Goal: Task Accomplishment & Management: Use online tool/utility

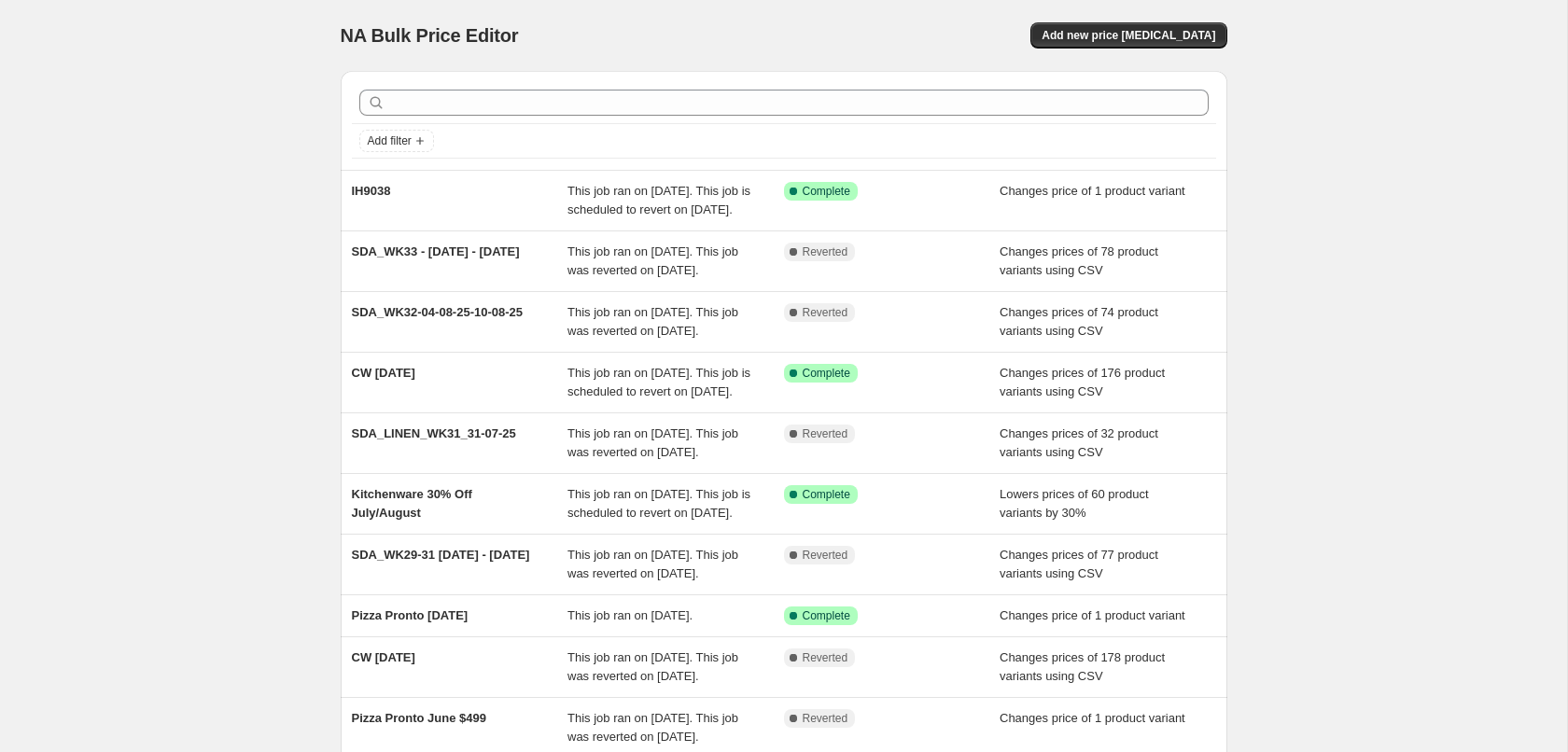
click at [150, 236] on div "NA Bulk Price Editor. This page is ready NA Bulk Price Editor Add new price cha…" at bounding box center [783, 470] width 1567 height 942
click at [1129, 36] on span "Add new price change job" at bounding box center [1128, 35] width 174 height 15
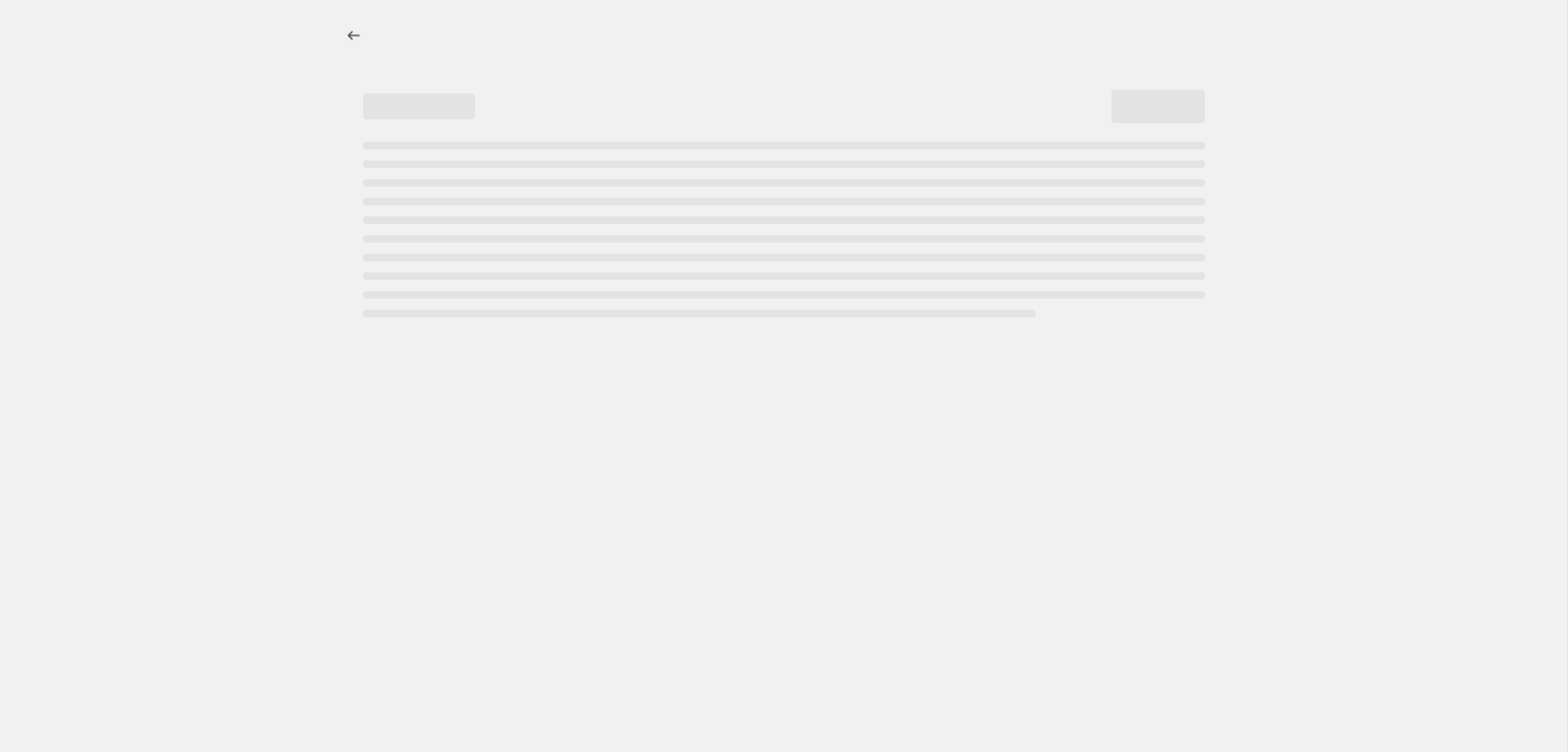
select select "percentage"
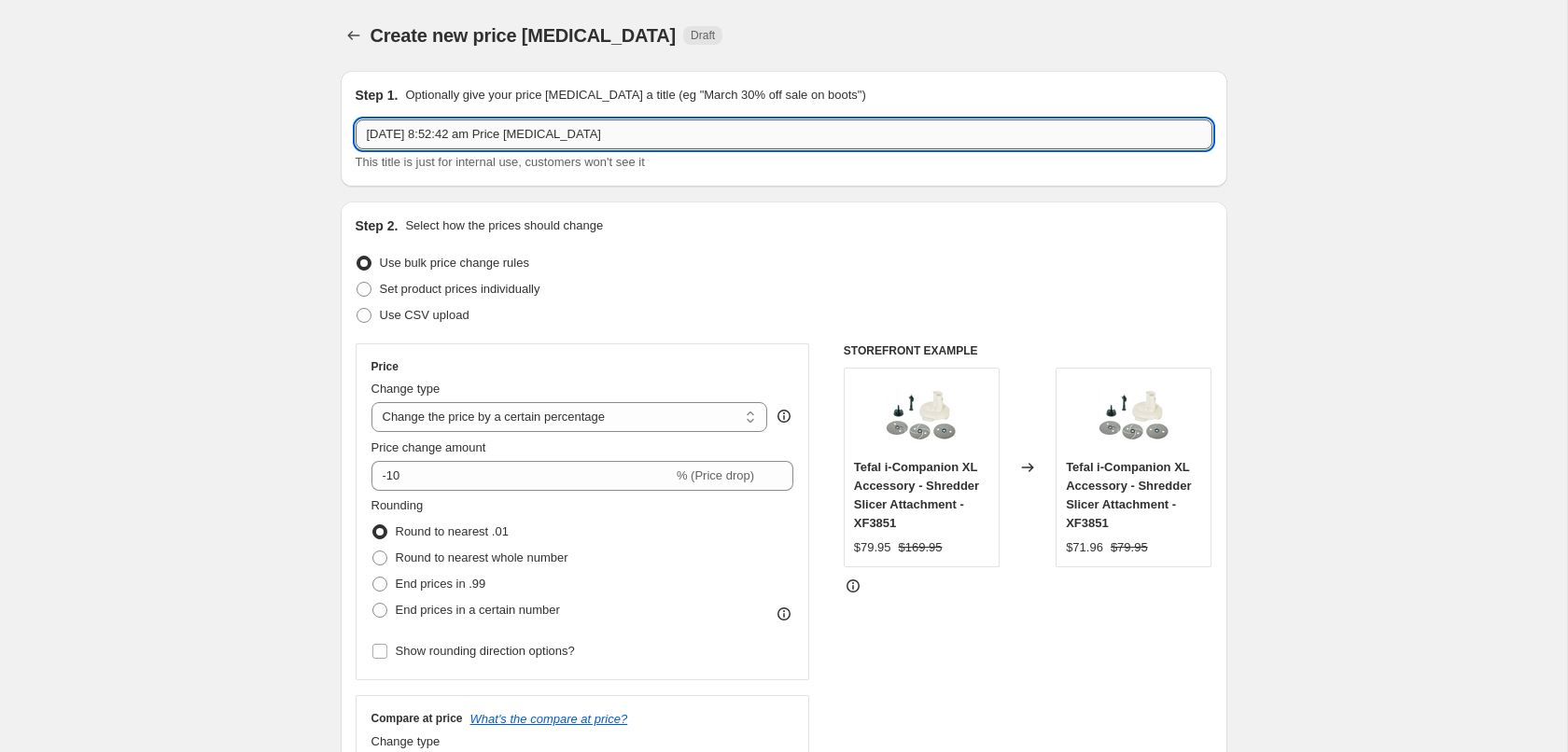
click at [585, 137] on input "19 Aug 2025, 8:52:42 am Price change job" at bounding box center [784, 134] width 856 height 30
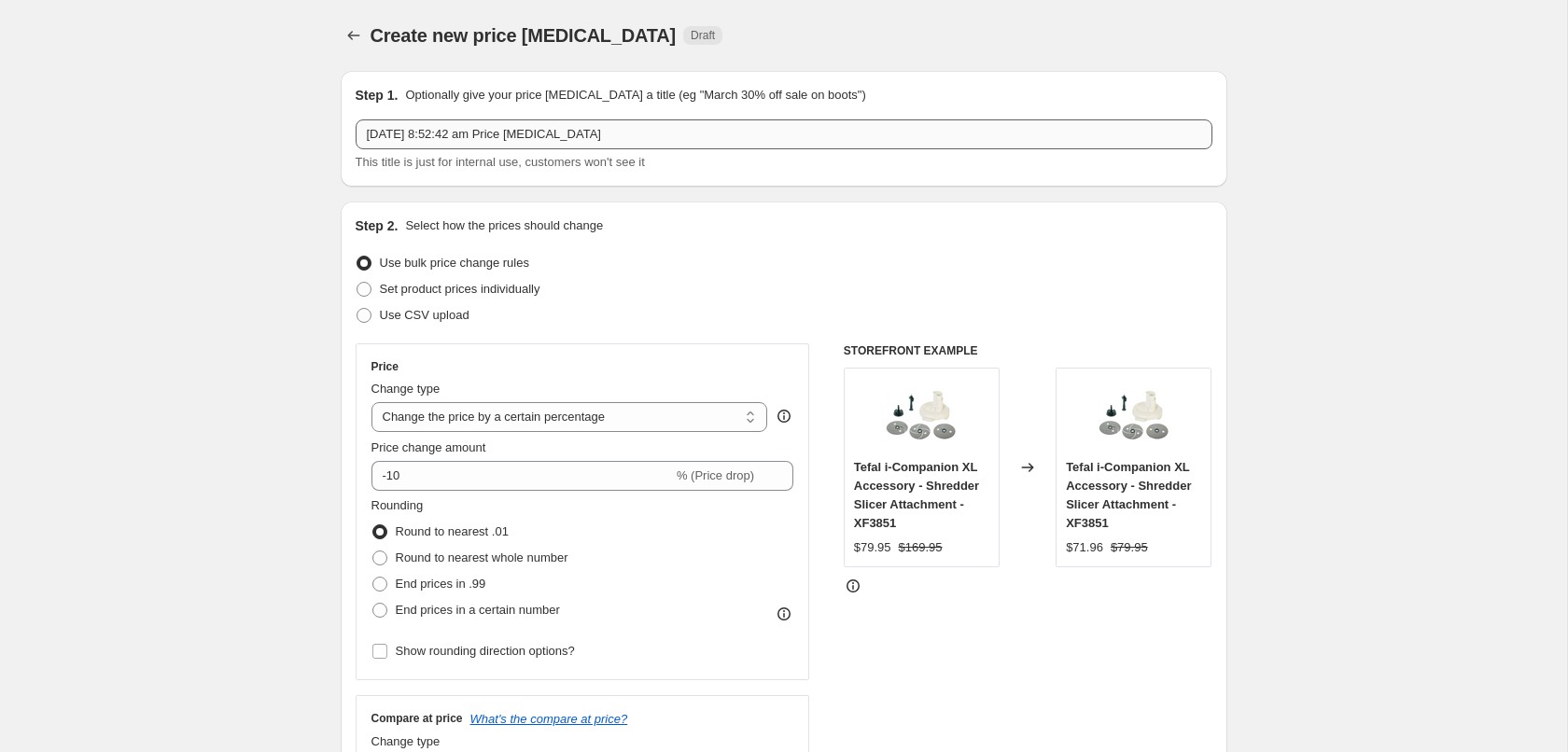
click at [489, 133] on input "19 Aug 2025, 8:52:42 am Price change job" at bounding box center [784, 134] width 856 height 30
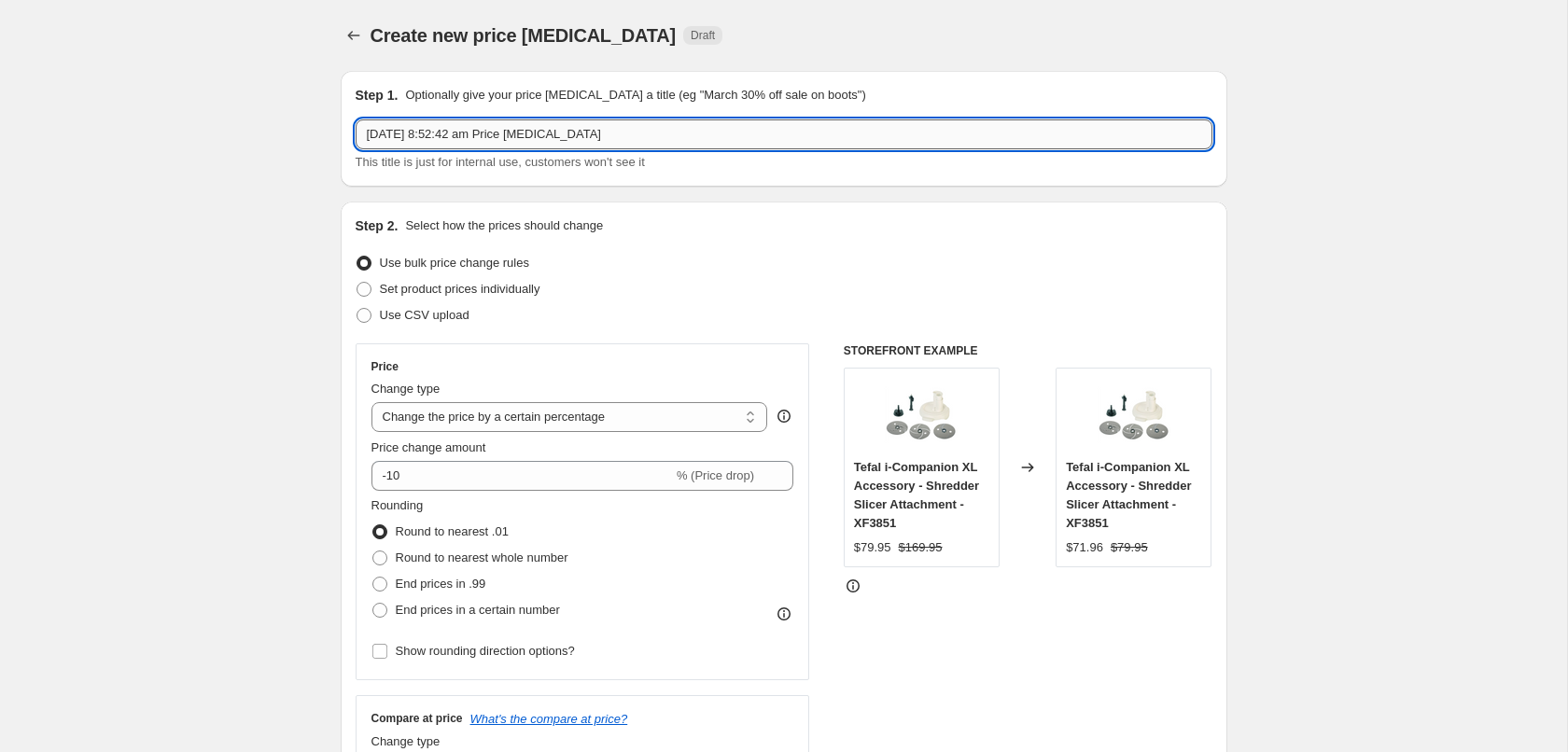
click at [489, 133] on input "19 Aug 2025, 8:52:42 am Price change job" at bounding box center [784, 134] width 856 height 30
paste input "SDA_WK34"
type input "SDA_WK34"
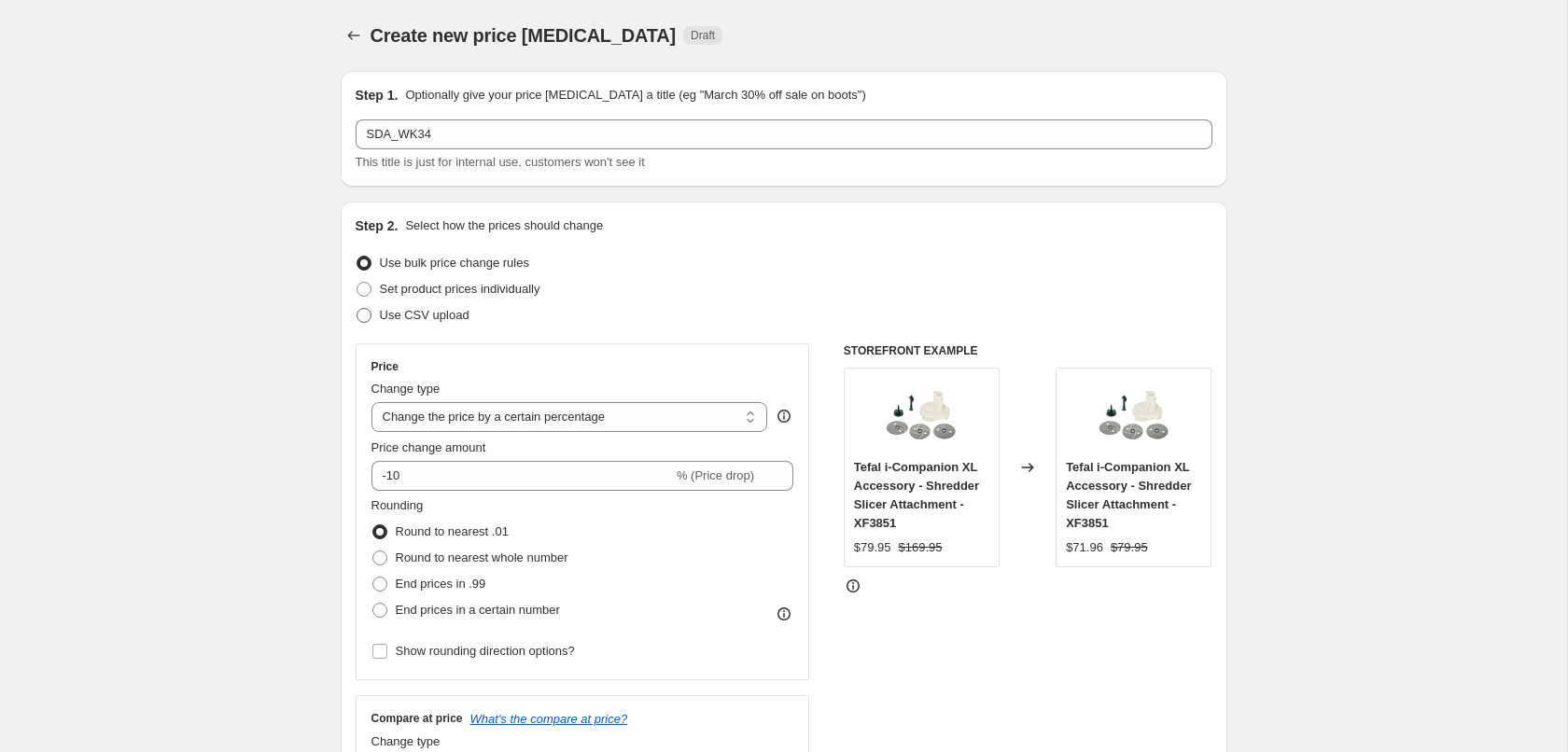
click at [423, 314] on span "Use CSV upload" at bounding box center [424, 314] width 90 height 14
click at [401, 317] on span "Use CSV upload" at bounding box center [424, 314] width 90 height 14
click at [357, 308] on input "Use CSV upload" at bounding box center [357, 307] width 1 height 1
radio input "true"
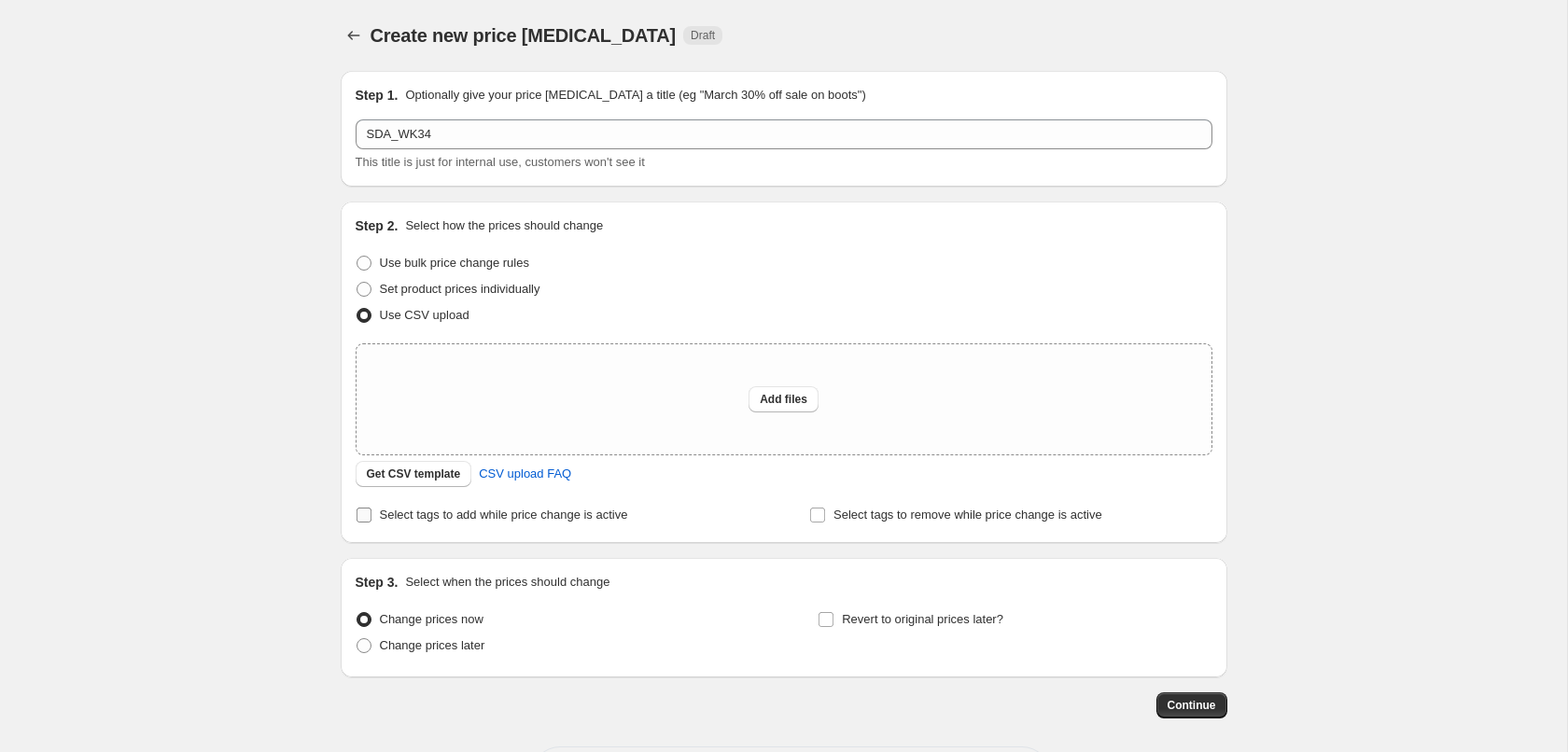
click at [410, 517] on span "Select tags to add while price change is active" at bounding box center [503, 514] width 248 height 14
click at [372, 517] on input "Select tags to add while price change is active" at bounding box center [364, 514] width 15 height 15
checkbox input "true"
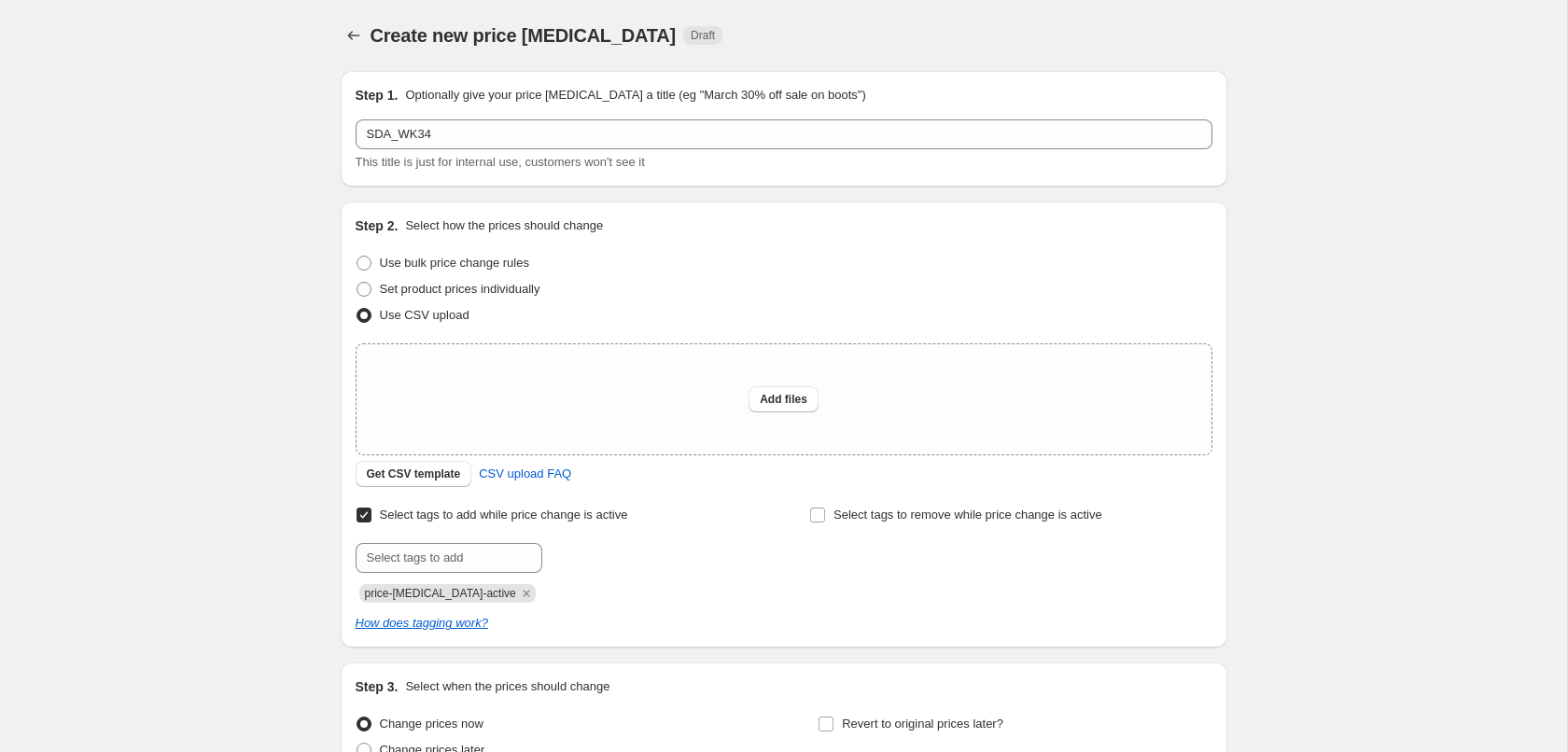
click at [465, 595] on span "price-change-job-active" at bounding box center [440, 593] width 151 height 13
click at [879, 508] on span "Select tags to remove while price change is active" at bounding box center [968, 514] width 269 height 14
click at [825, 508] on input "Select tags to remove while price change is active" at bounding box center [817, 514] width 15 height 15
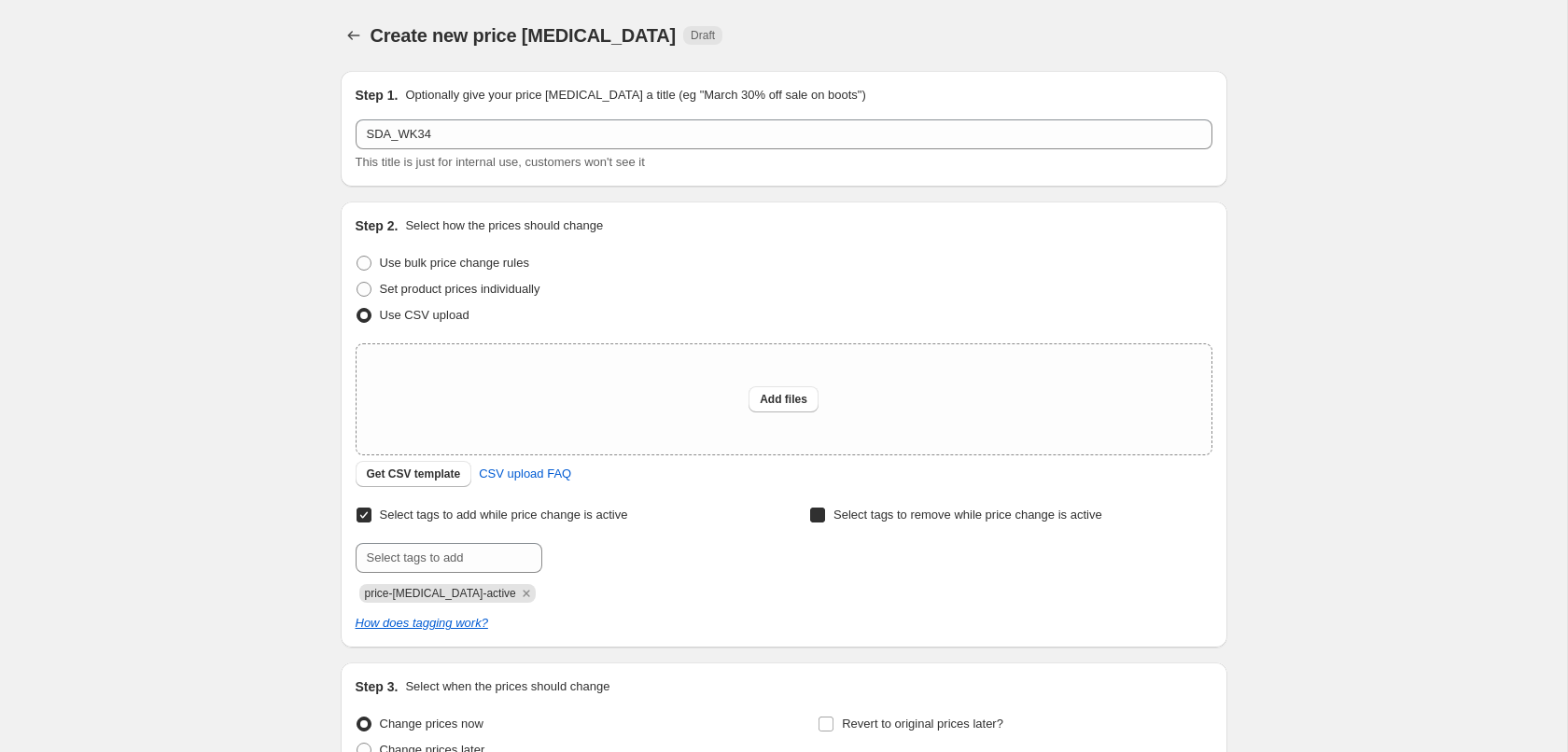
checkbox input "true"
click at [863, 550] on input "text" at bounding box center [902, 557] width 187 height 30
paste input "price-change-job-active"
type input "price-change-job-active"
click at [1030, 556] on b "Add" at bounding box center [1022, 555] width 22 height 13
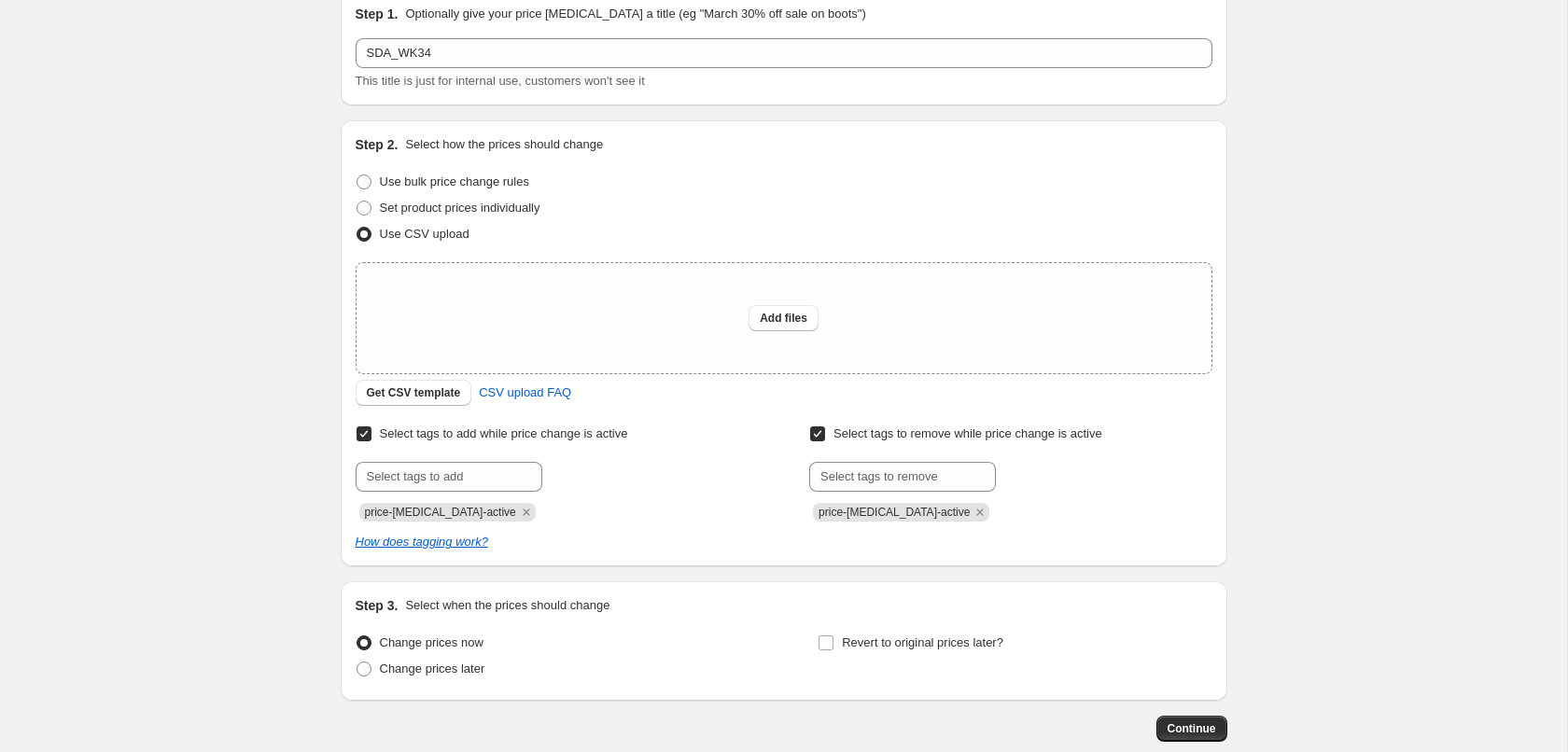
scroll to position [185, 0]
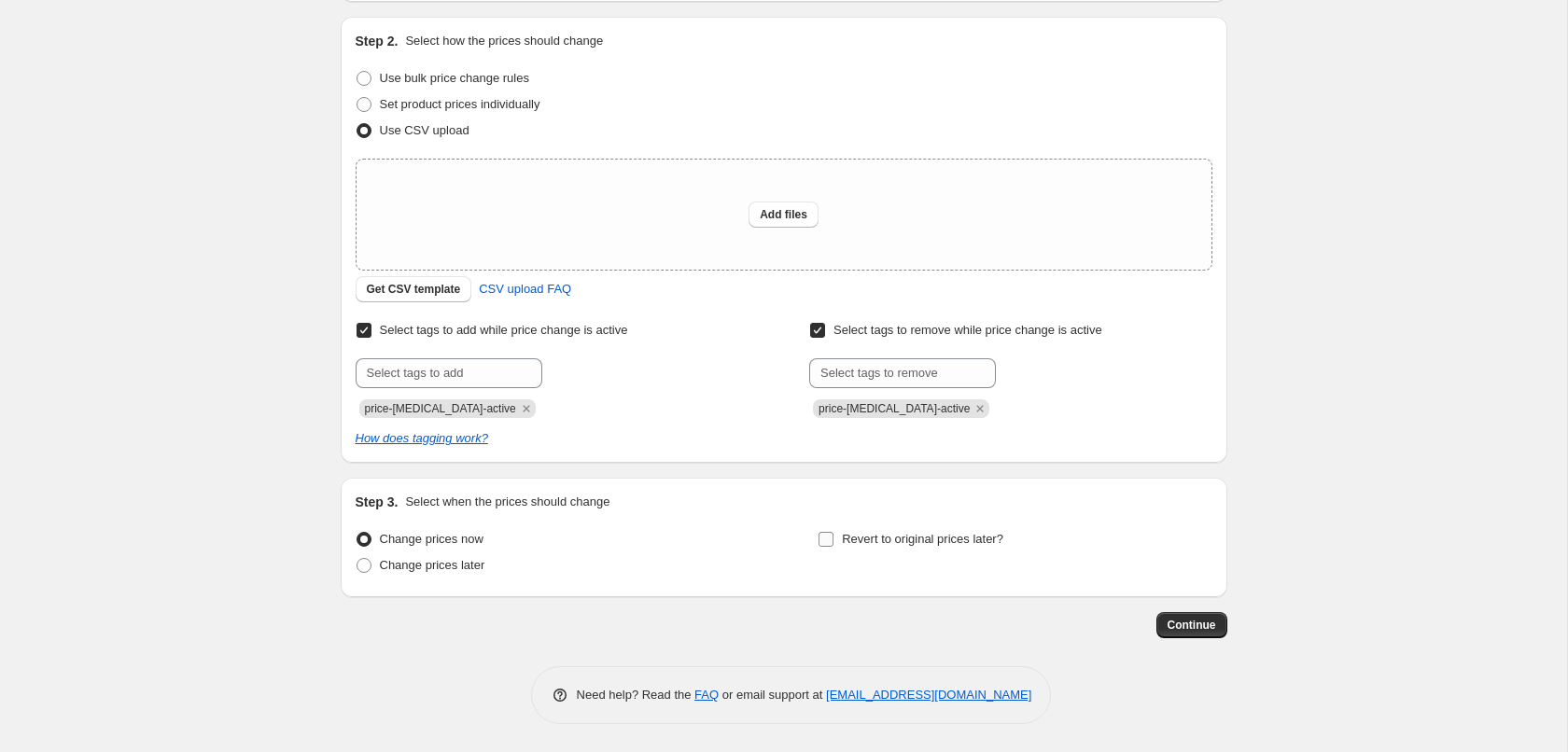
click at [995, 542] on span "Revert to original prices later?" at bounding box center [921, 539] width 161 height 14
click at [833, 542] on input "Revert to original prices later?" at bounding box center [826, 539] width 15 height 15
checkbox input "true"
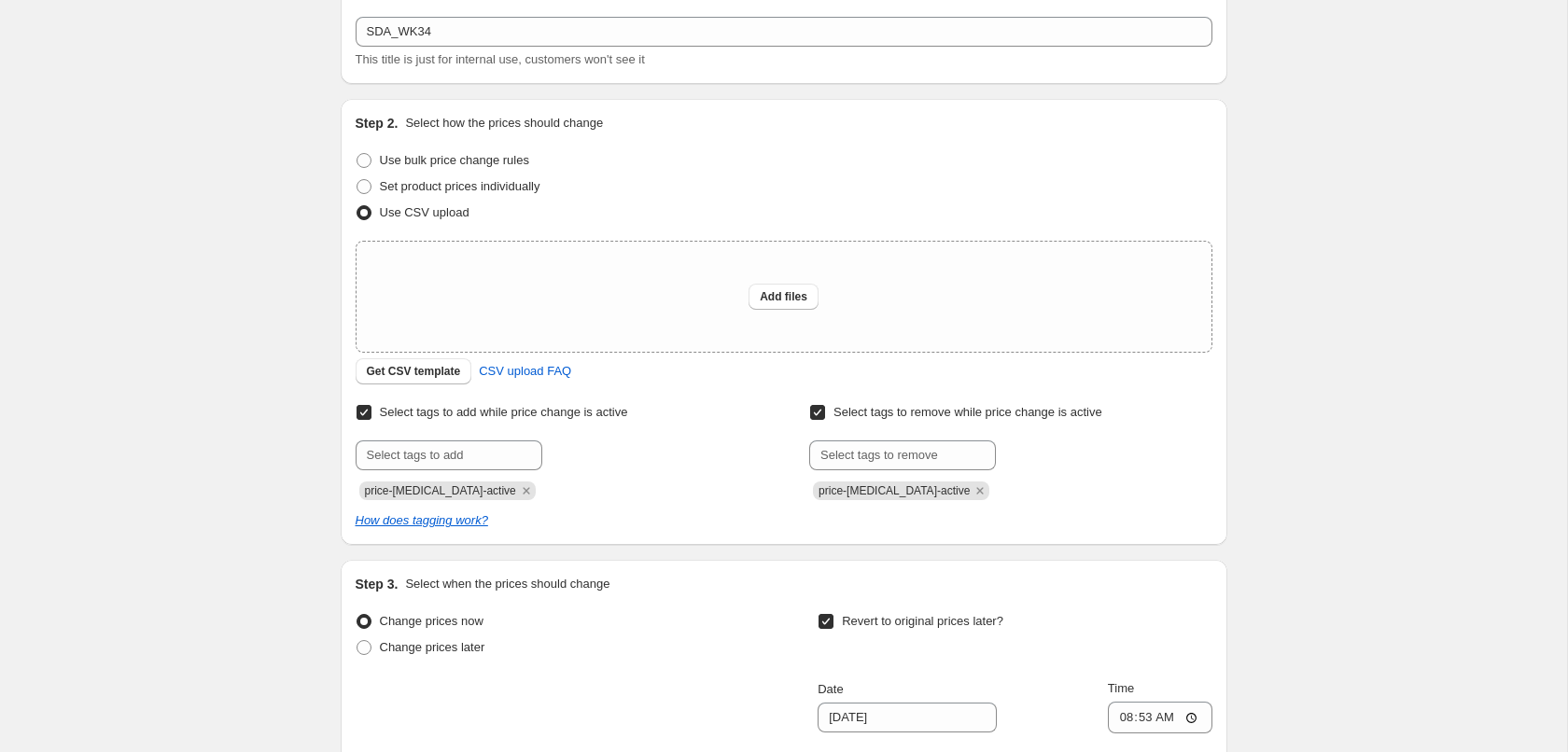
scroll to position [0, 0]
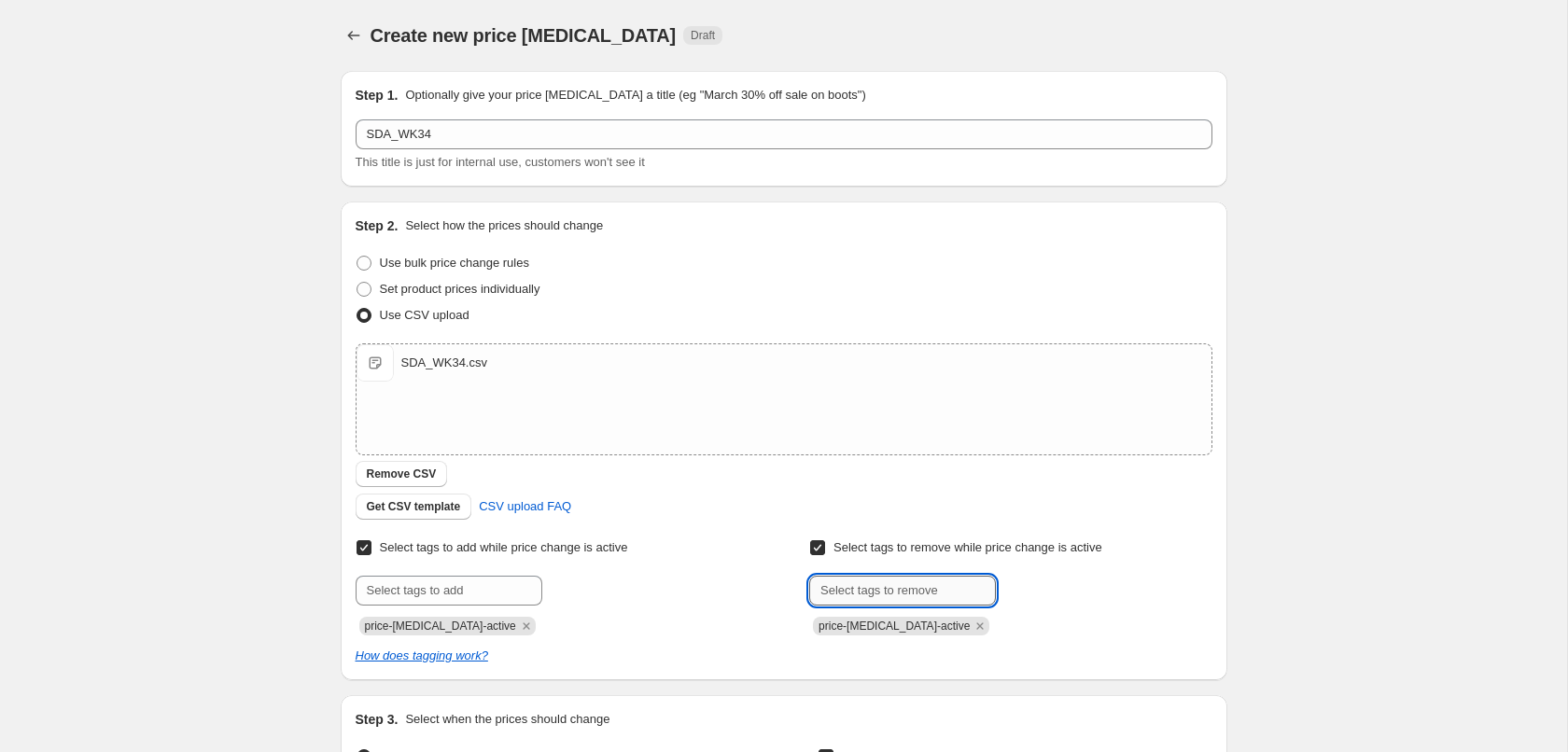
click at [929, 590] on input "text" at bounding box center [902, 590] width 187 height 30
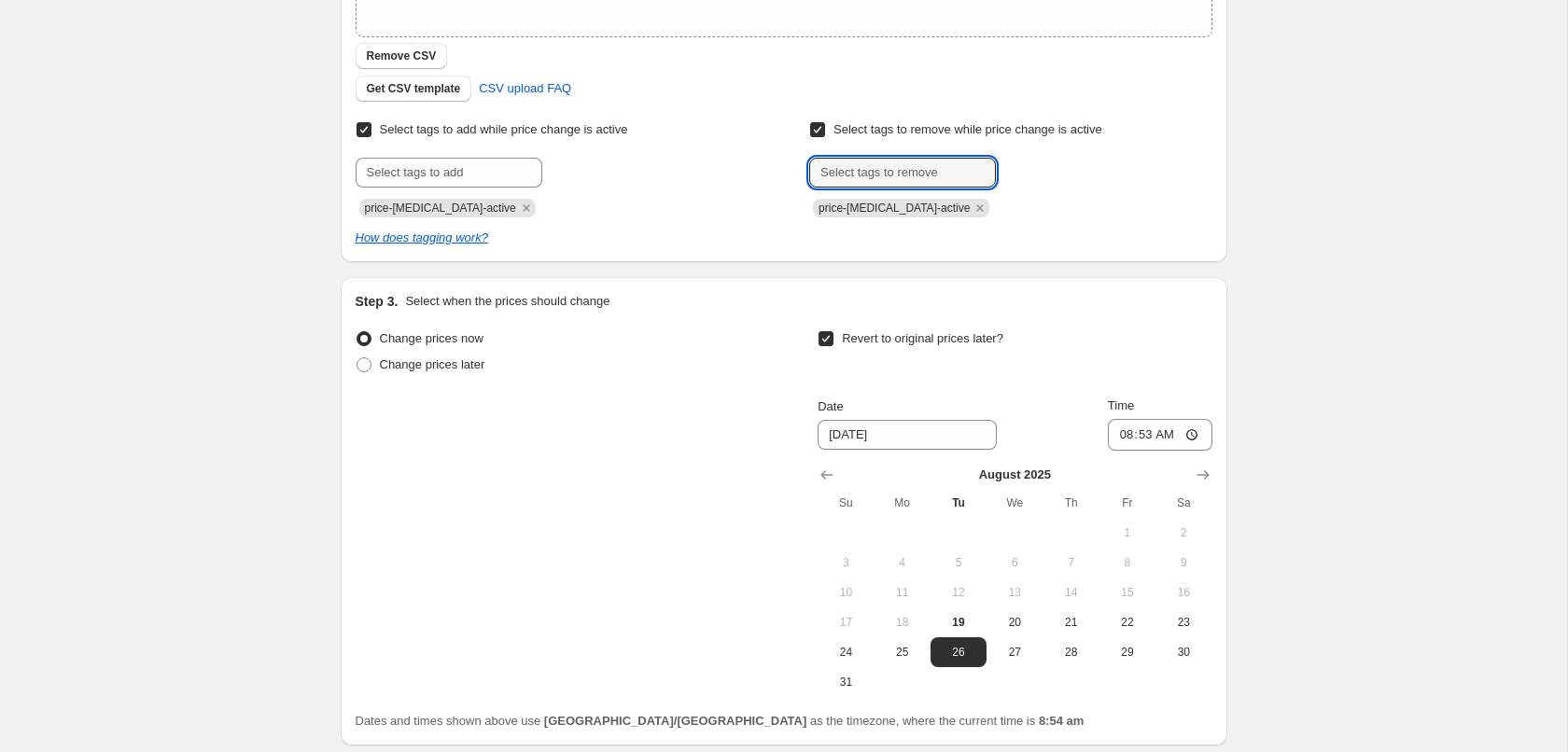
scroll to position [564, 0]
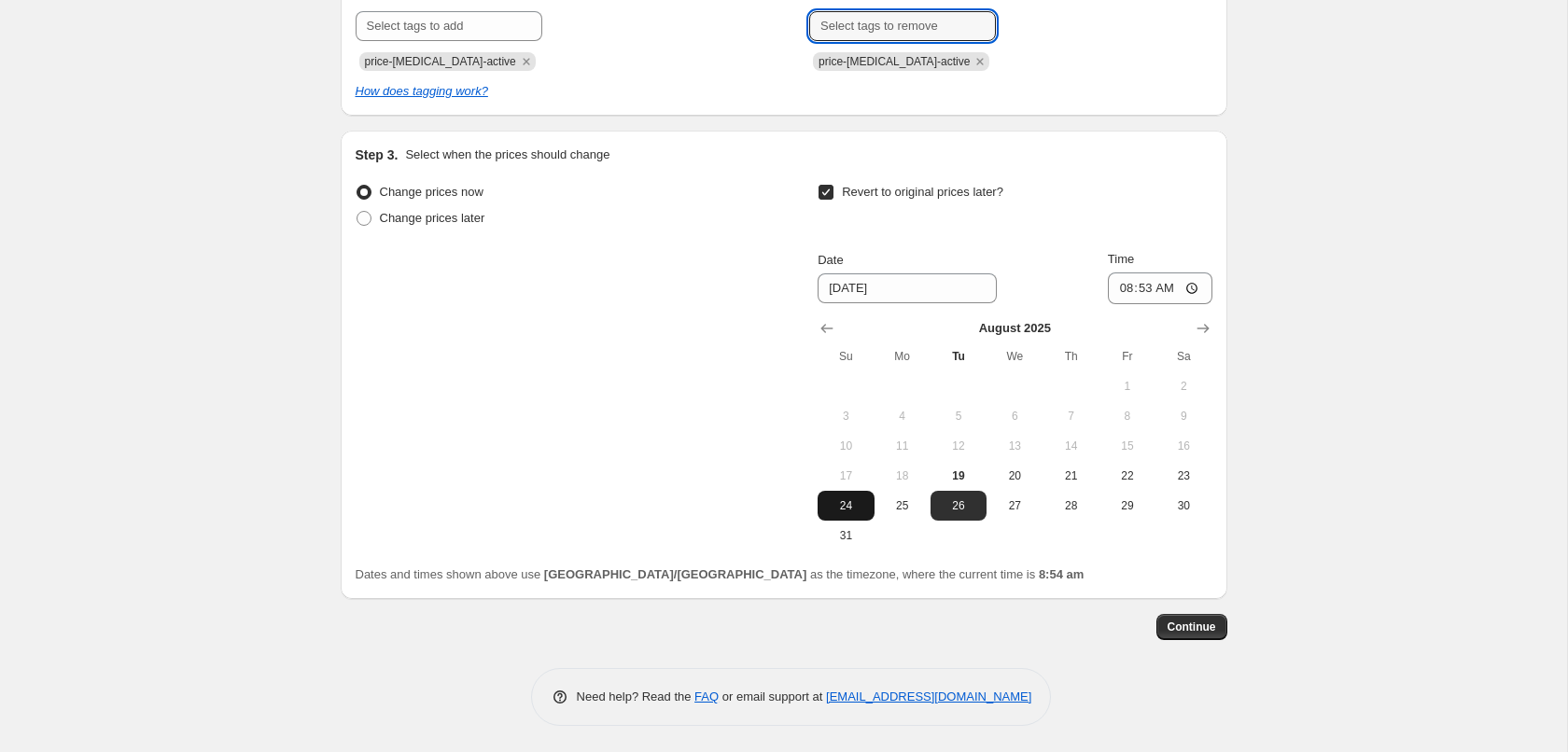
click at [845, 505] on span "24" at bounding box center [845, 505] width 42 height 15
type input "8/24/2025"
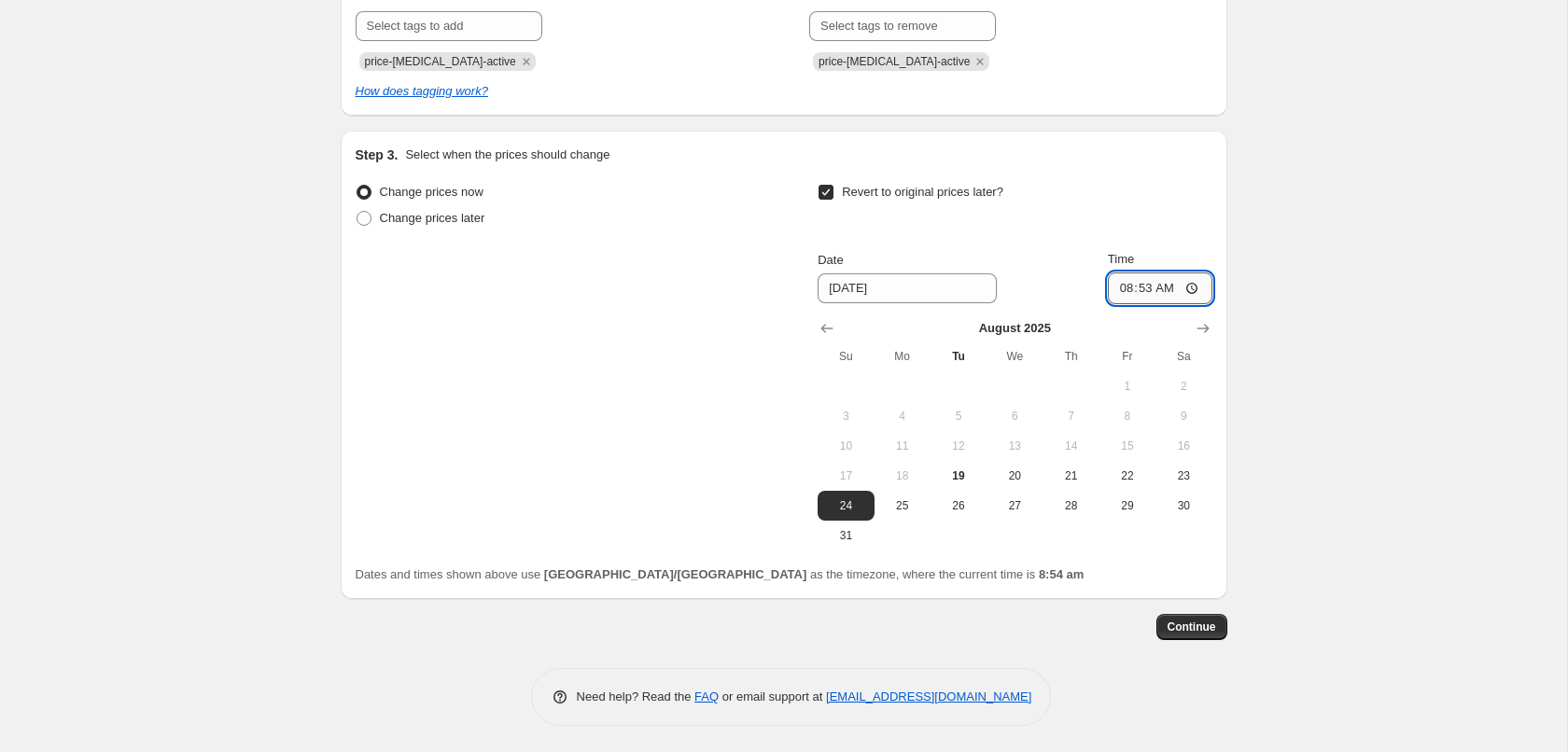
click at [1137, 293] on input "08:53" at bounding box center [1160, 289] width 105 height 32
type input "23:59"
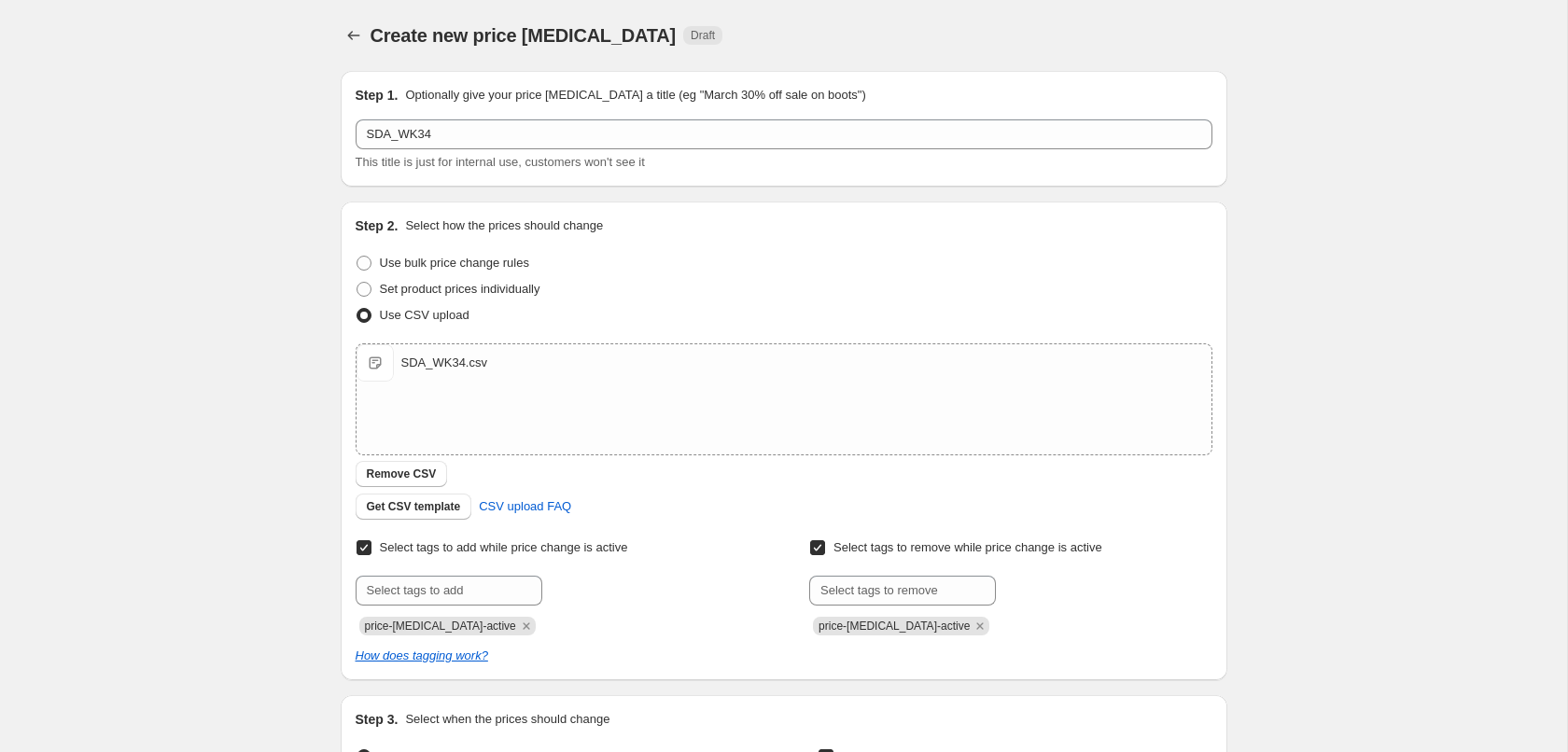
click at [226, 289] on div "Create new price change job. This page is ready Create new price change job Dra…" at bounding box center [783, 659] width 1567 height 1318
click at [137, 302] on div "Create new price change job. This page is ready Create new price change job Dra…" at bounding box center [783, 659] width 1567 height 1318
click at [90, 190] on div "Create new price change job. This page is ready Create new price change job Dra…" at bounding box center [783, 659] width 1567 height 1318
click at [392, 512] on span "Get CSV template" at bounding box center [413, 506] width 94 height 15
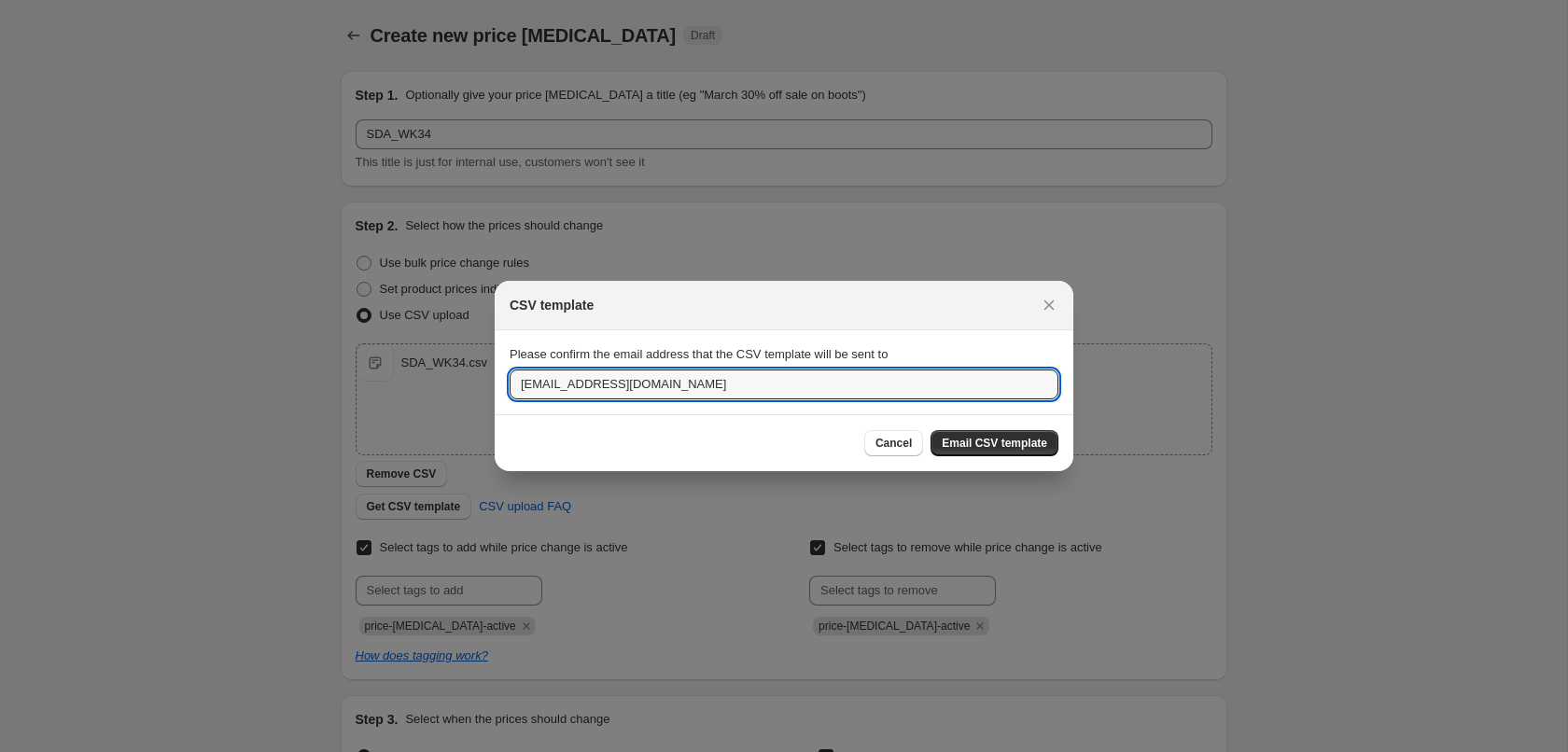
drag, startPoint x: 578, startPoint y: 378, endPoint x: 288, endPoint y: 429, distance: 294.5
click at [509, 399] on input "gsaudigital@groupeseb.com" at bounding box center [783, 384] width 549 height 30
type input "adalati@groupeseb.com"
click at [1004, 440] on span "Email CSV template" at bounding box center [994, 443] width 106 height 15
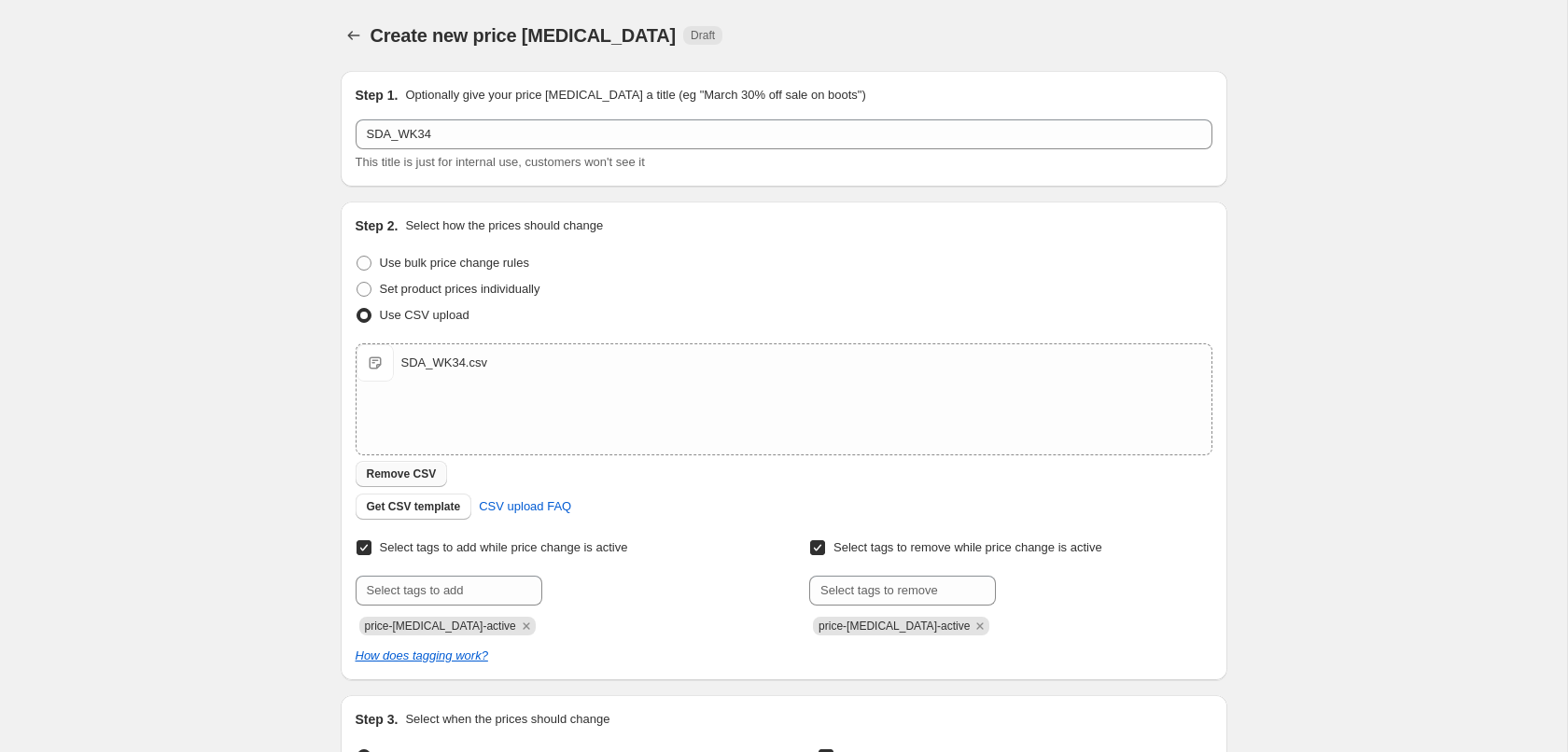
click at [417, 474] on span "Remove CSV" at bounding box center [401, 473] width 70 height 15
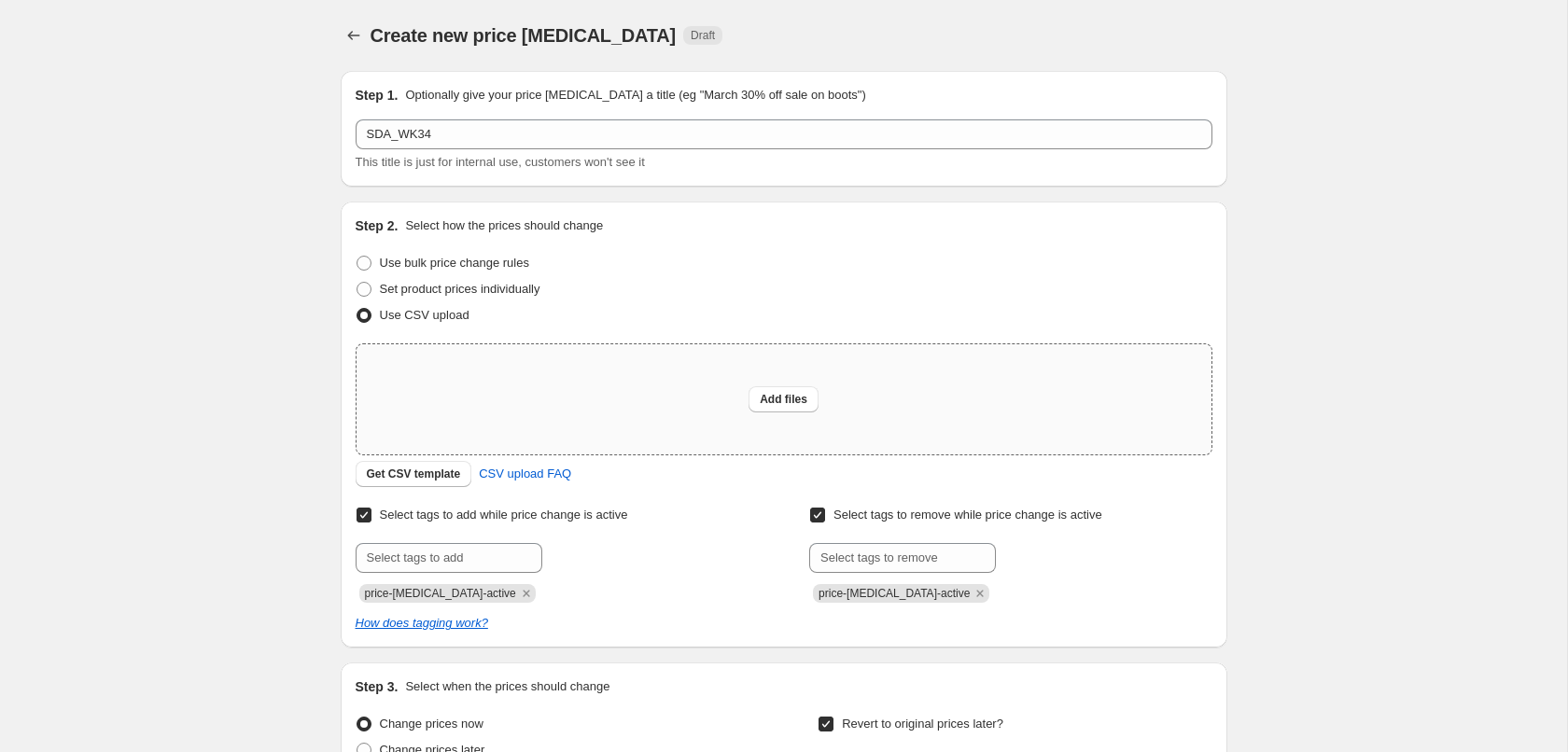
click at [633, 429] on div "Add files" at bounding box center [784, 398] width 854 height 110
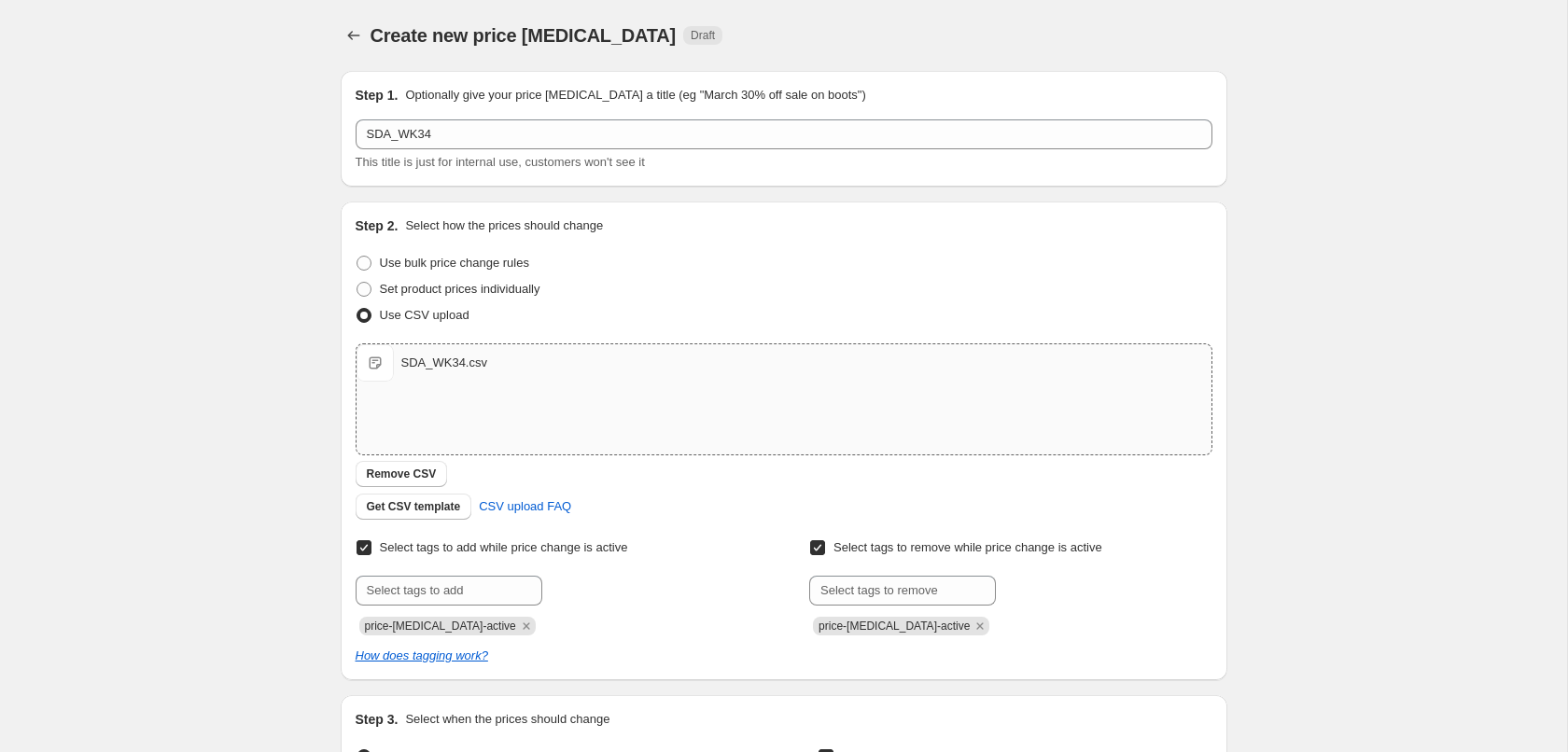
scroll to position [564, 0]
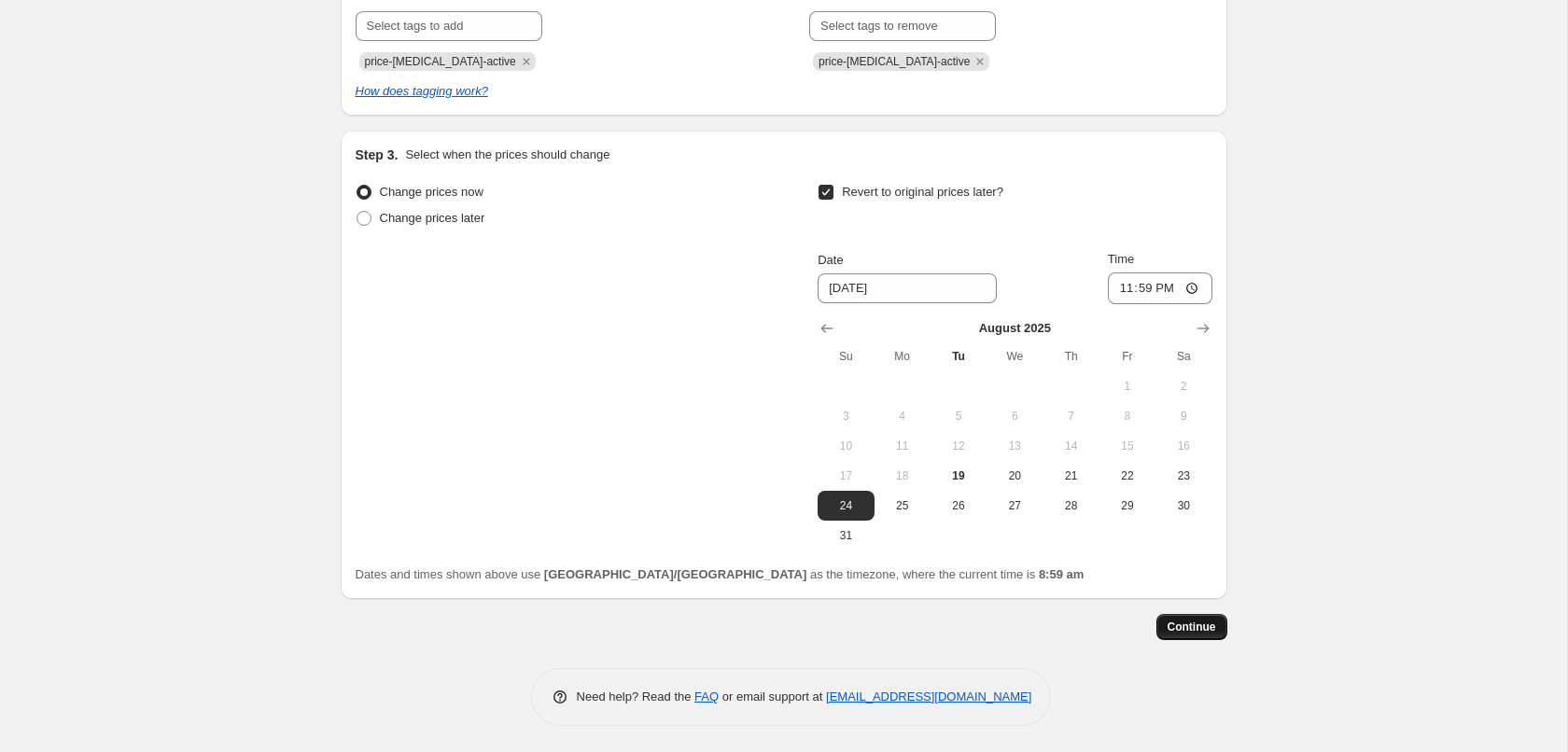
click at [1206, 635] on button "Continue" at bounding box center [1191, 627] width 71 height 26
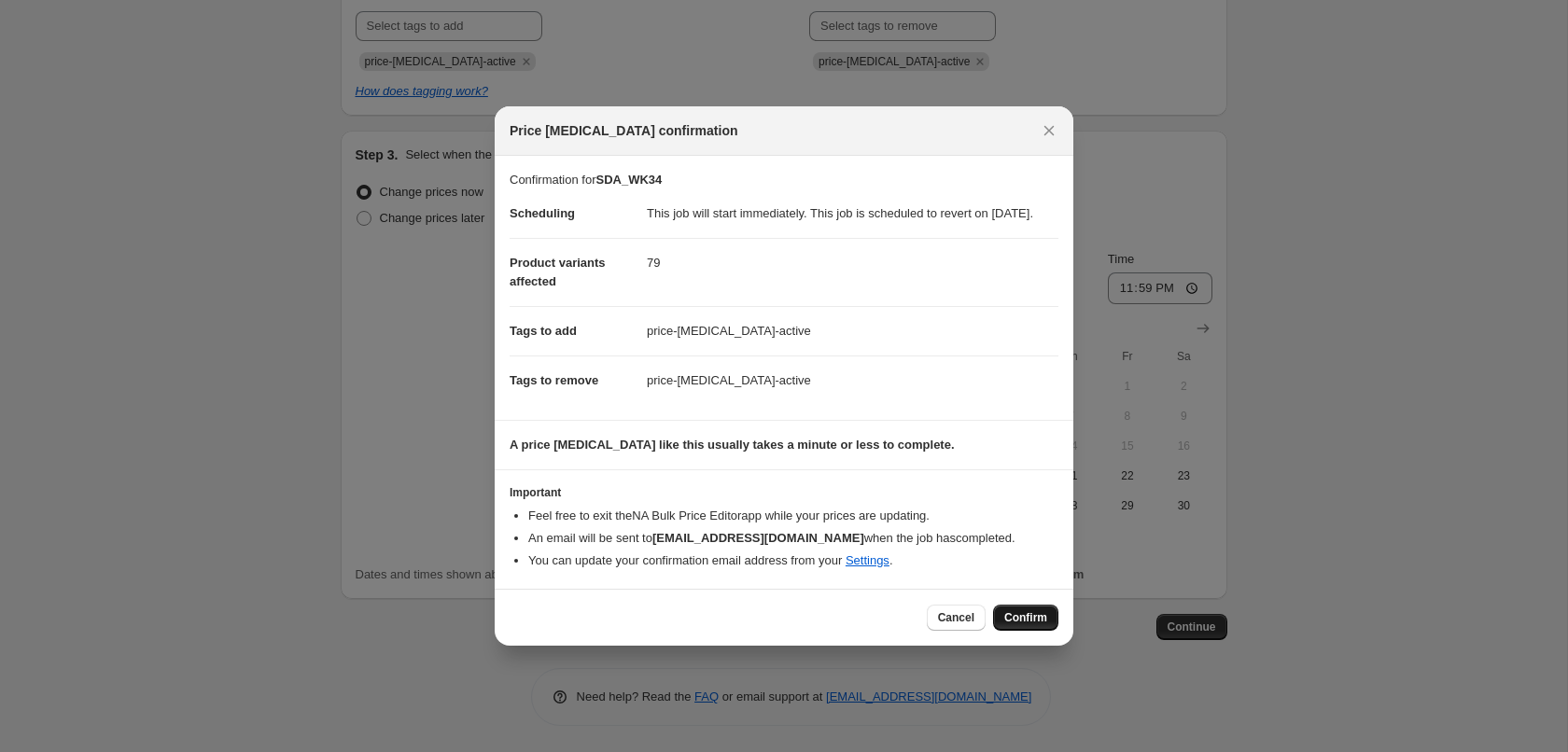
click at [1007, 625] on span "Confirm" at bounding box center [1024, 617] width 43 height 15
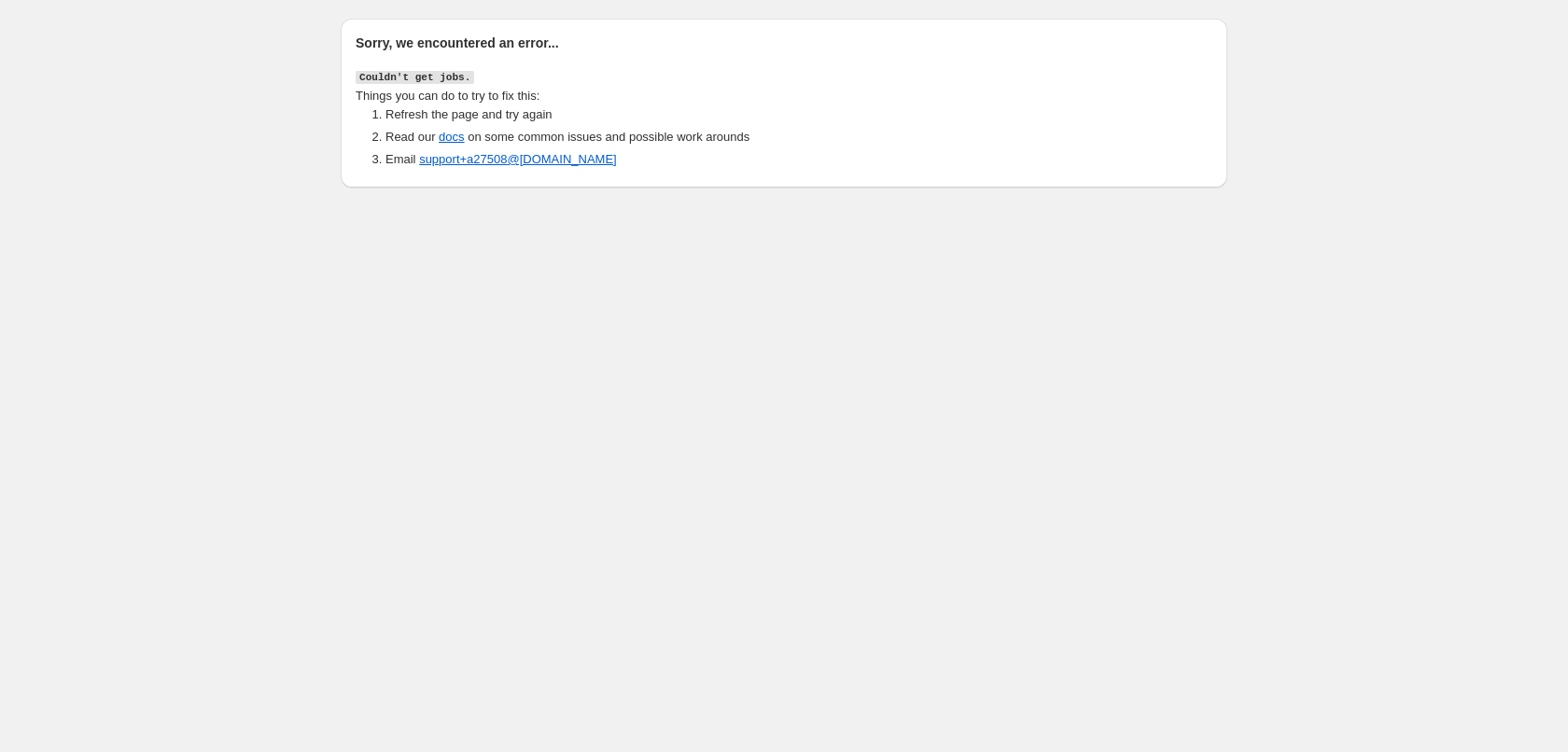
click at [468, 119] on li "Refresh the page and try again" at bounding box center [799, 115] width 827 height 19
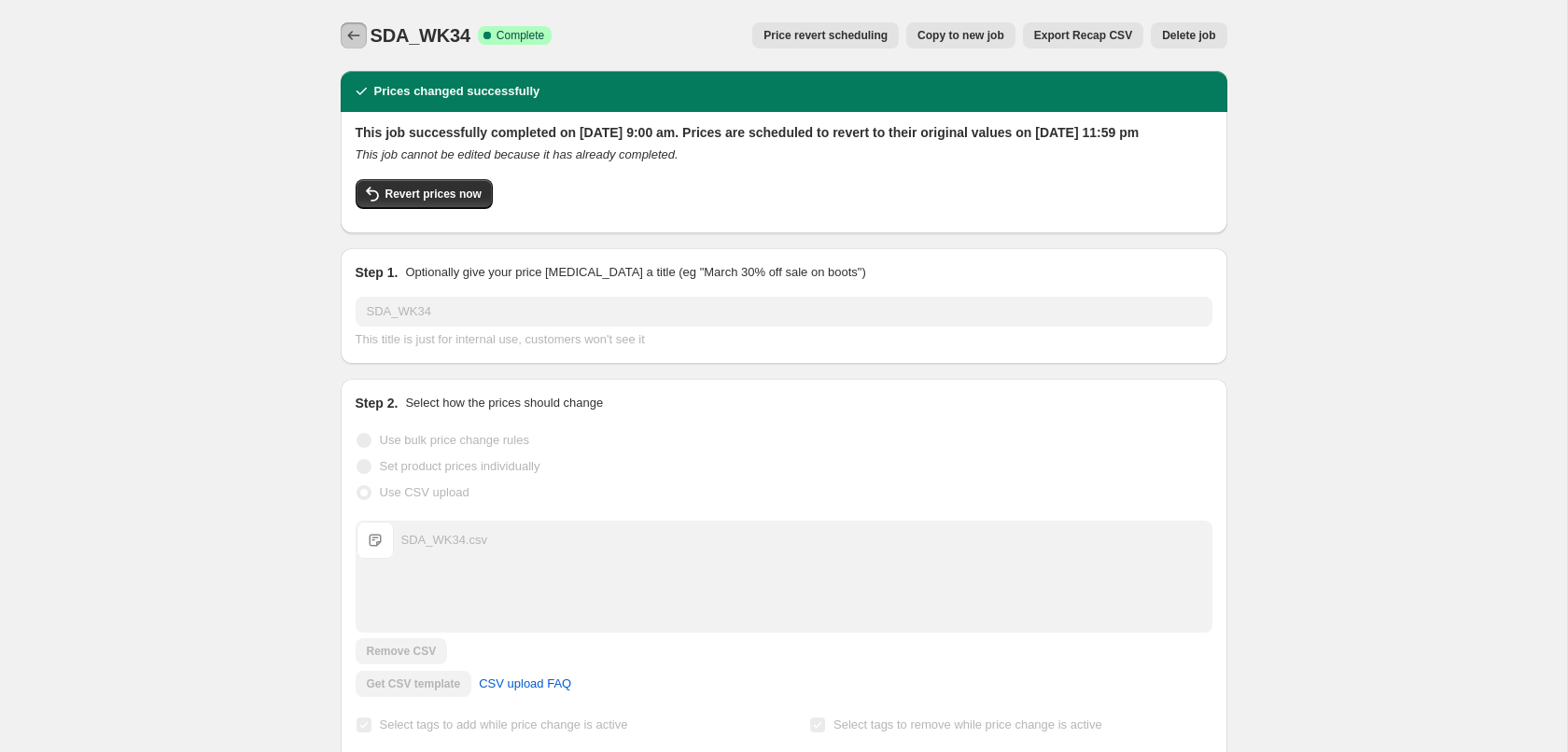
click at [351, 30] on icon "Price change jobs" at bounding box center [353, 35] width 19 height 19
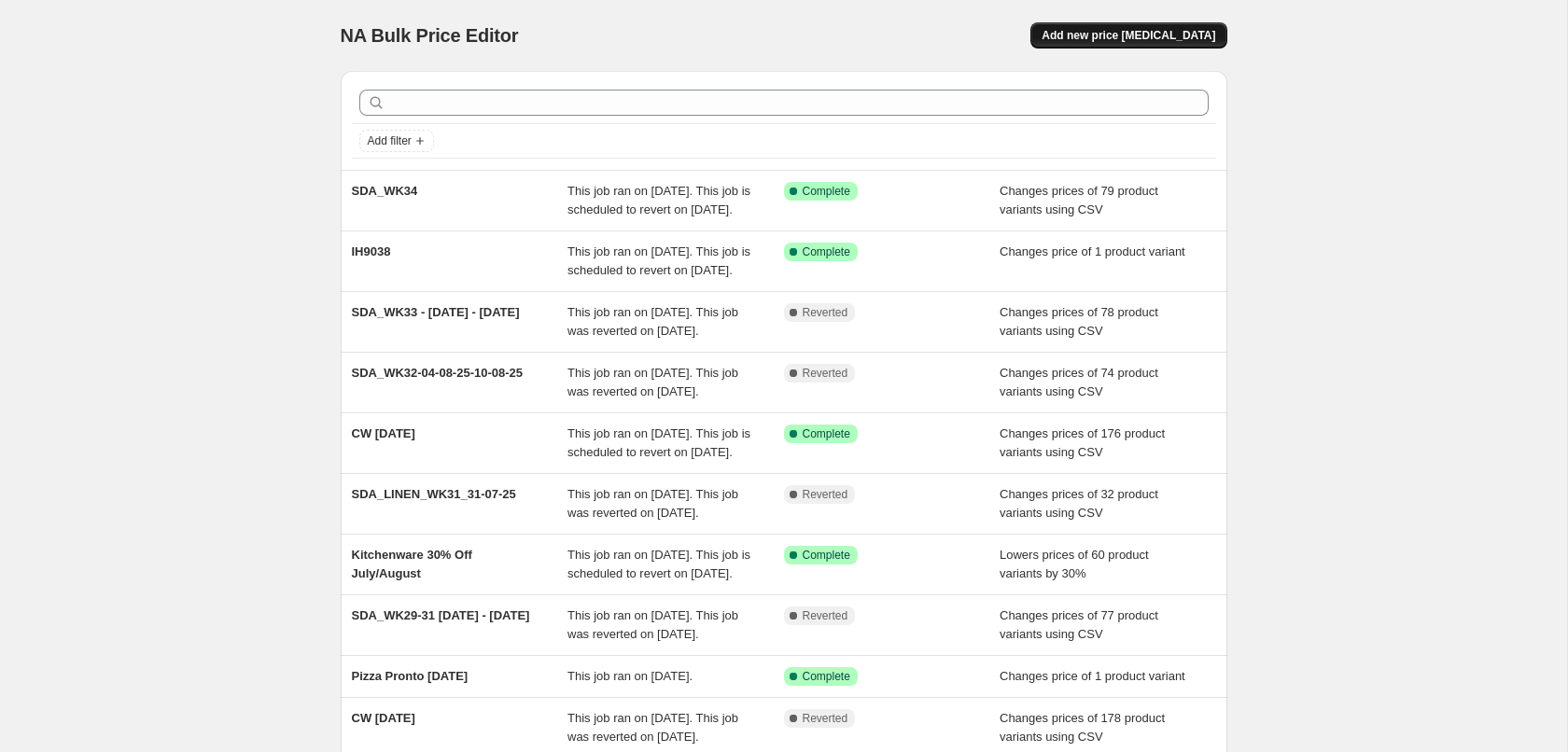
click at [1142, 37] on span "Add new price [MEDICAL_DATA]" at bounding box center [1128, 35] width 174 height 15
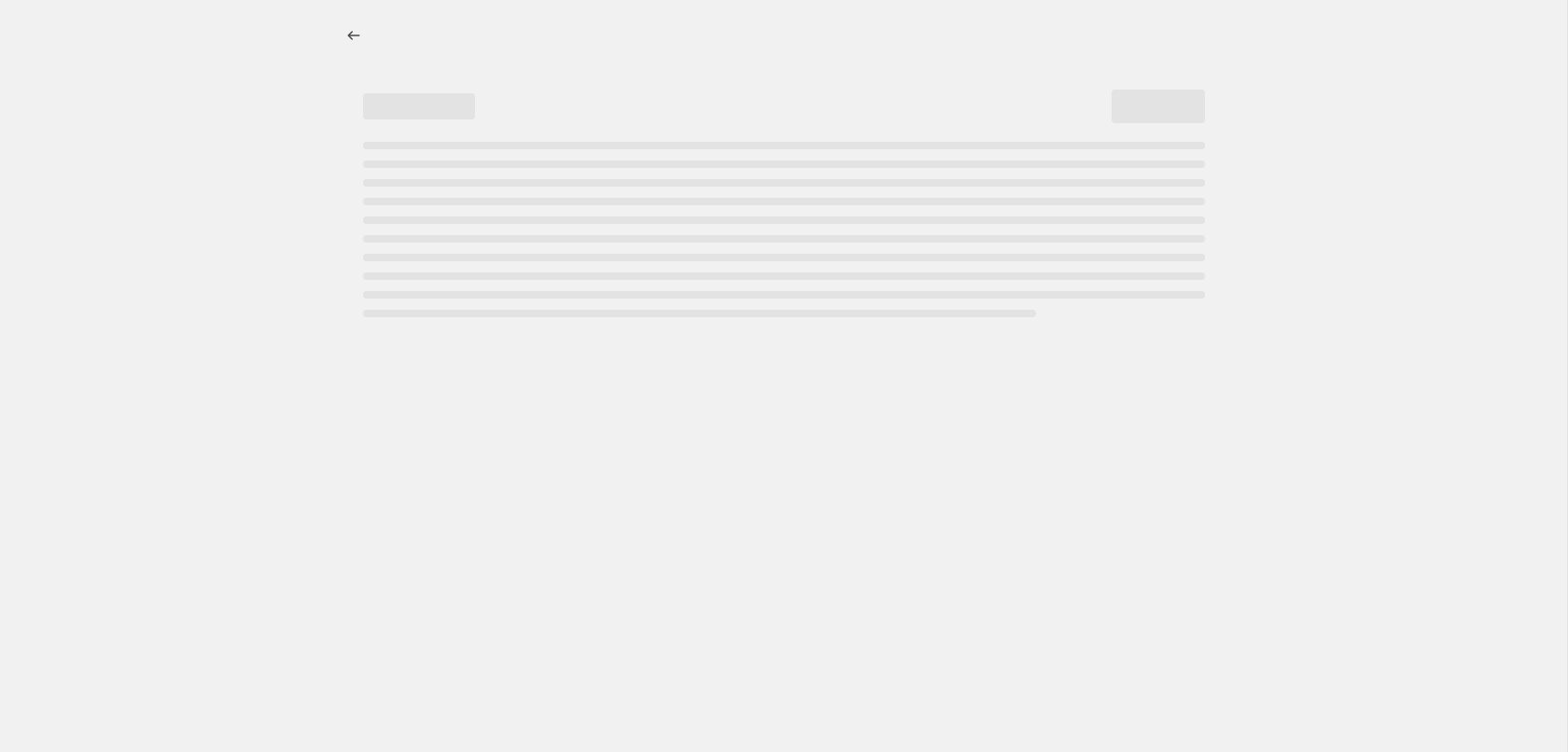
select select "percentage"
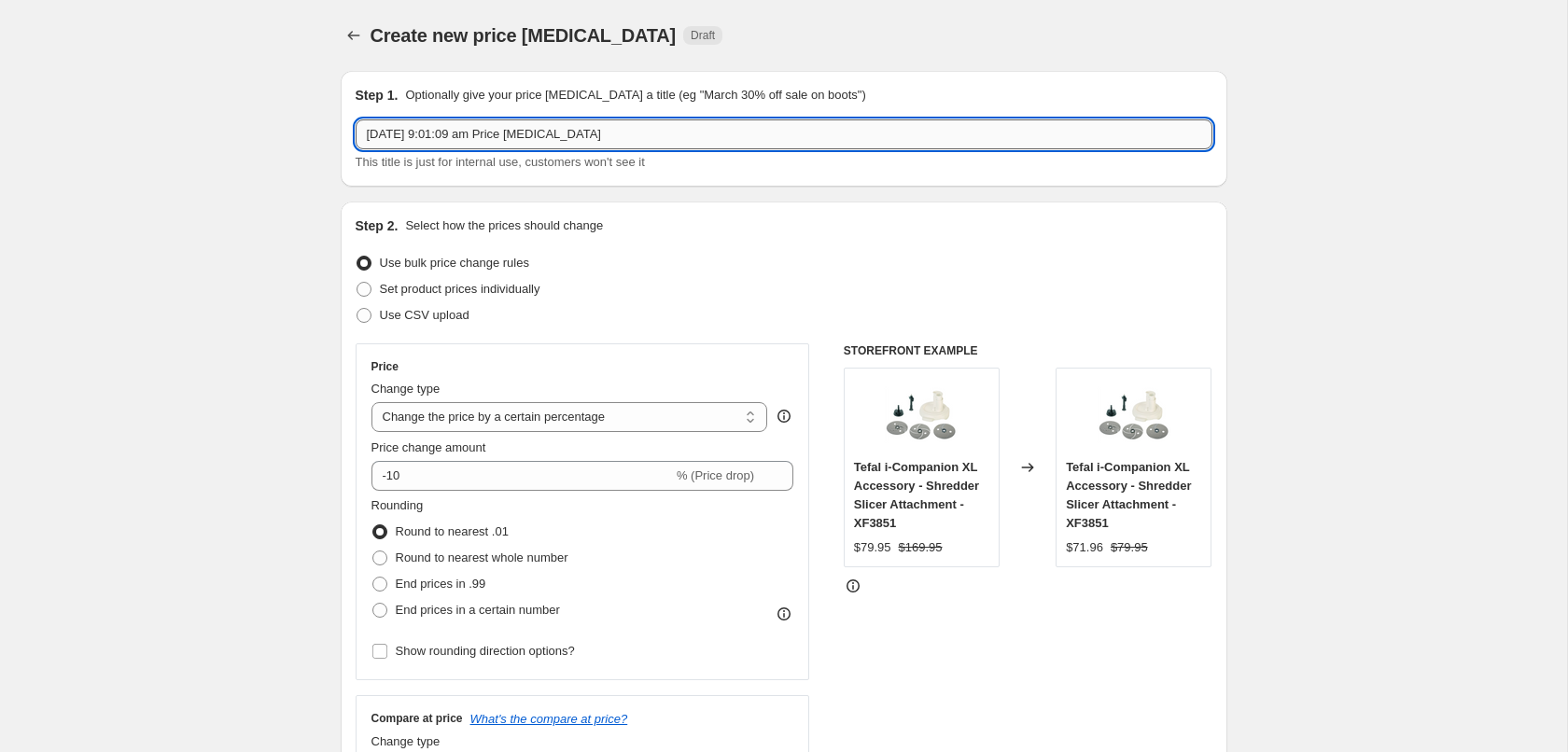
click at [433, 145] on input "19 Aug 2025, 9:01:09 am Price change job" at bounding box center [784, 134] width 856 height 30
type input "SDA_WK35"
click at [392, 318] on span "Use CSV upload" at bounding box center [424, 314] width 90 height 14
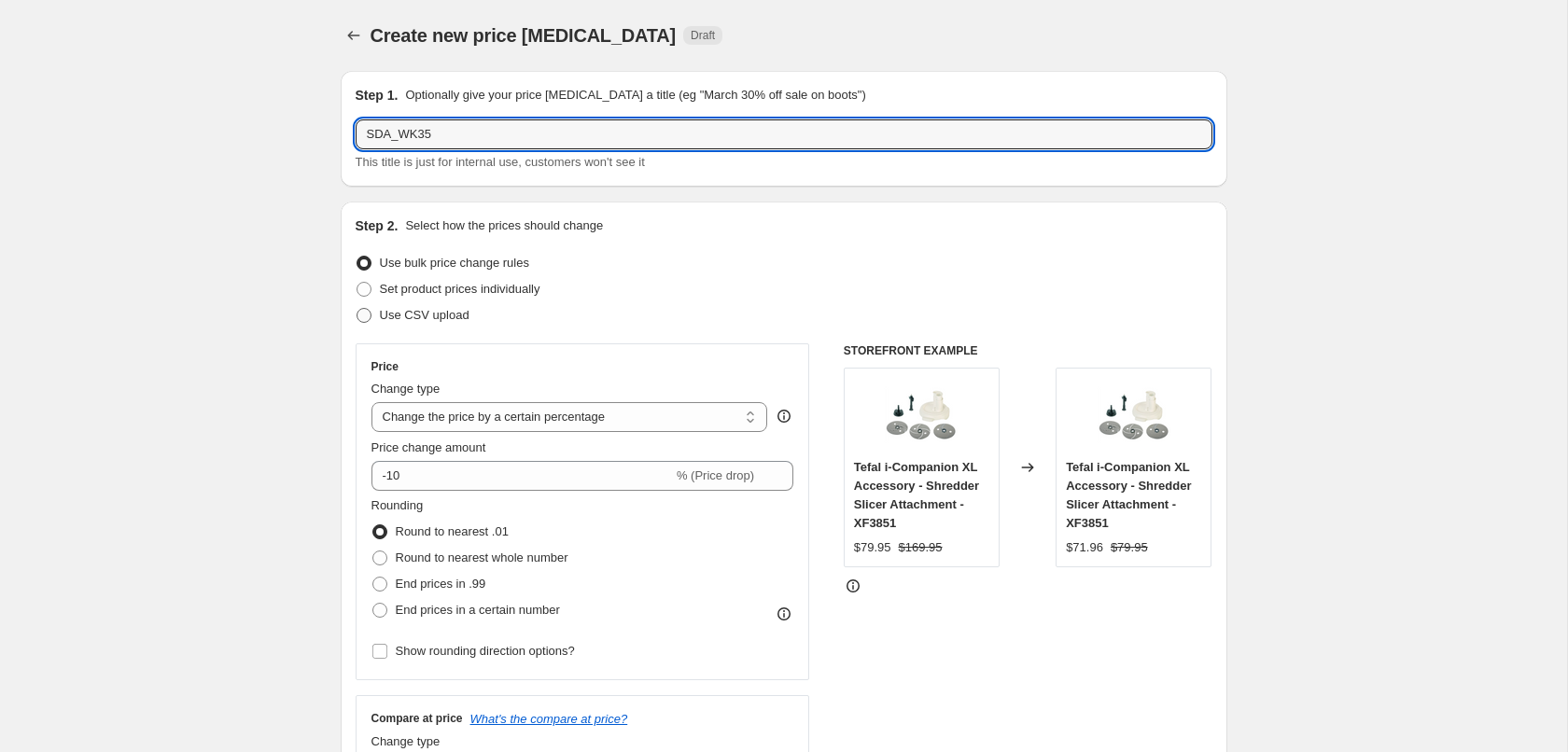
click at [357, 308] on input "Use CSV upload" at bounding box center [357, 307] width 1 height 1
radio input "true"
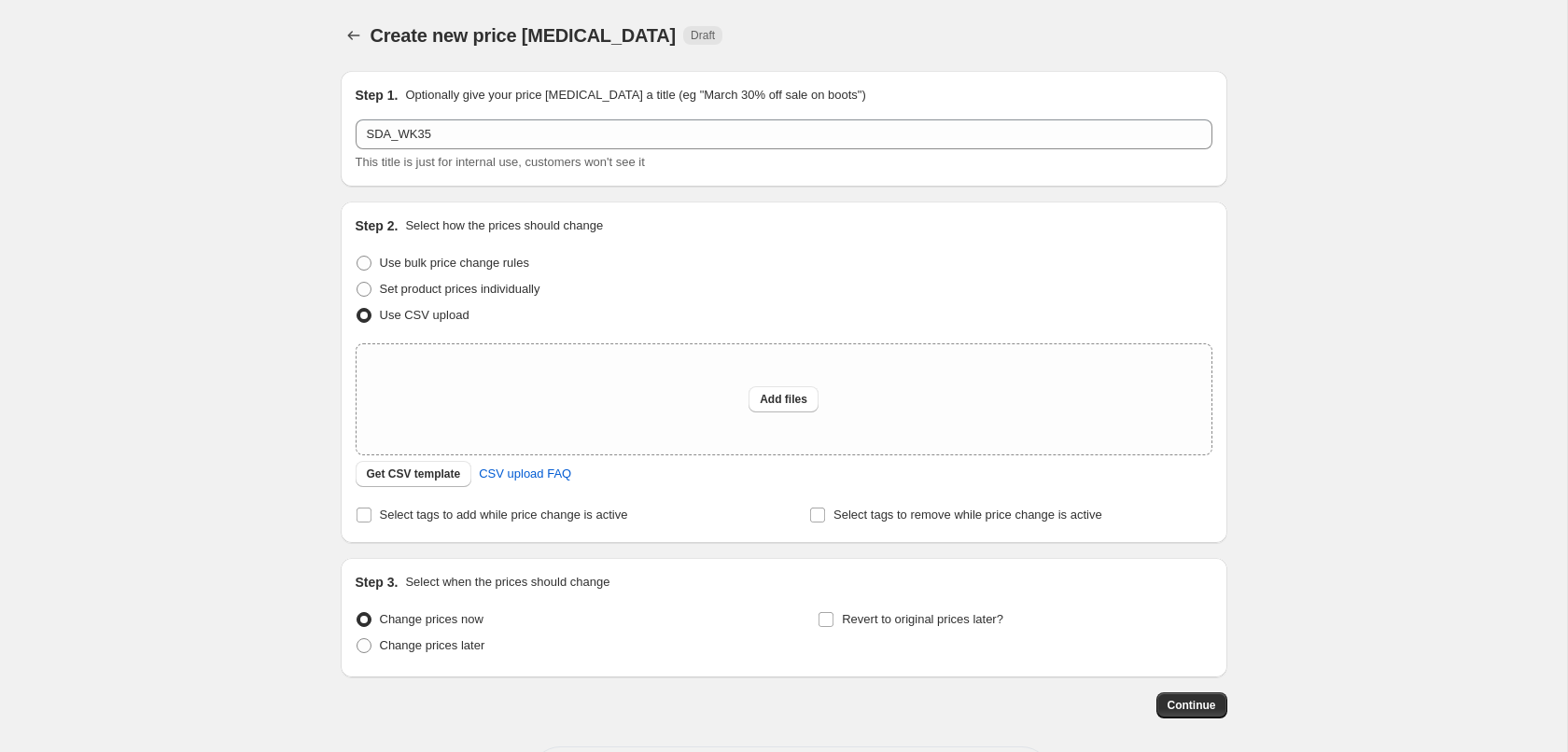
click at [147, 412] on div "Create new price change job. This page is ready Create new price change job Dra…" at bounding box center [783, 416] width 1567 height 832
click at [418, 480] on span "Get CSV template" at bounding box center [413, 473] width 94 height 15
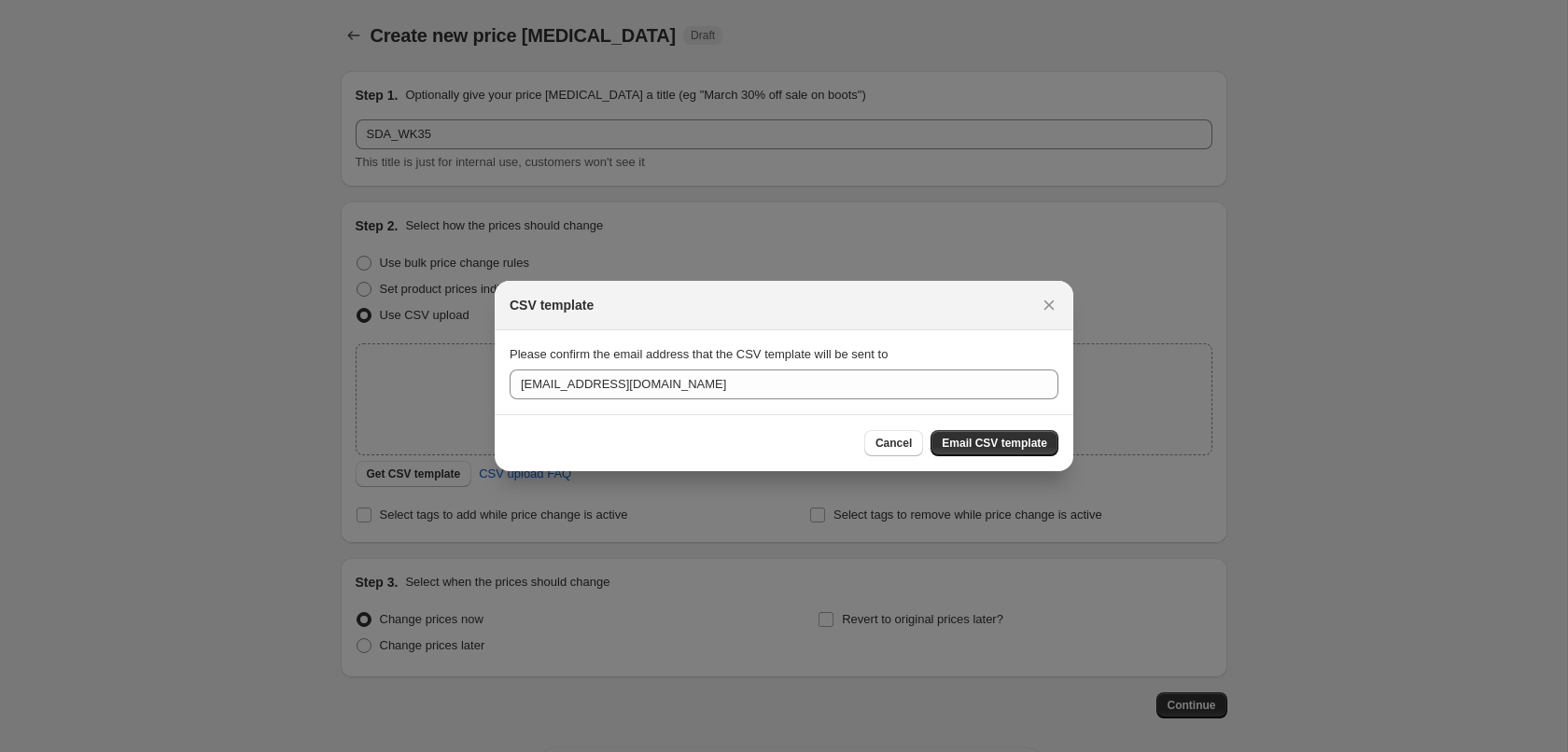
click at [893, 444] on span "Cancel" at bounding box center [893, 443] width 37 height 15
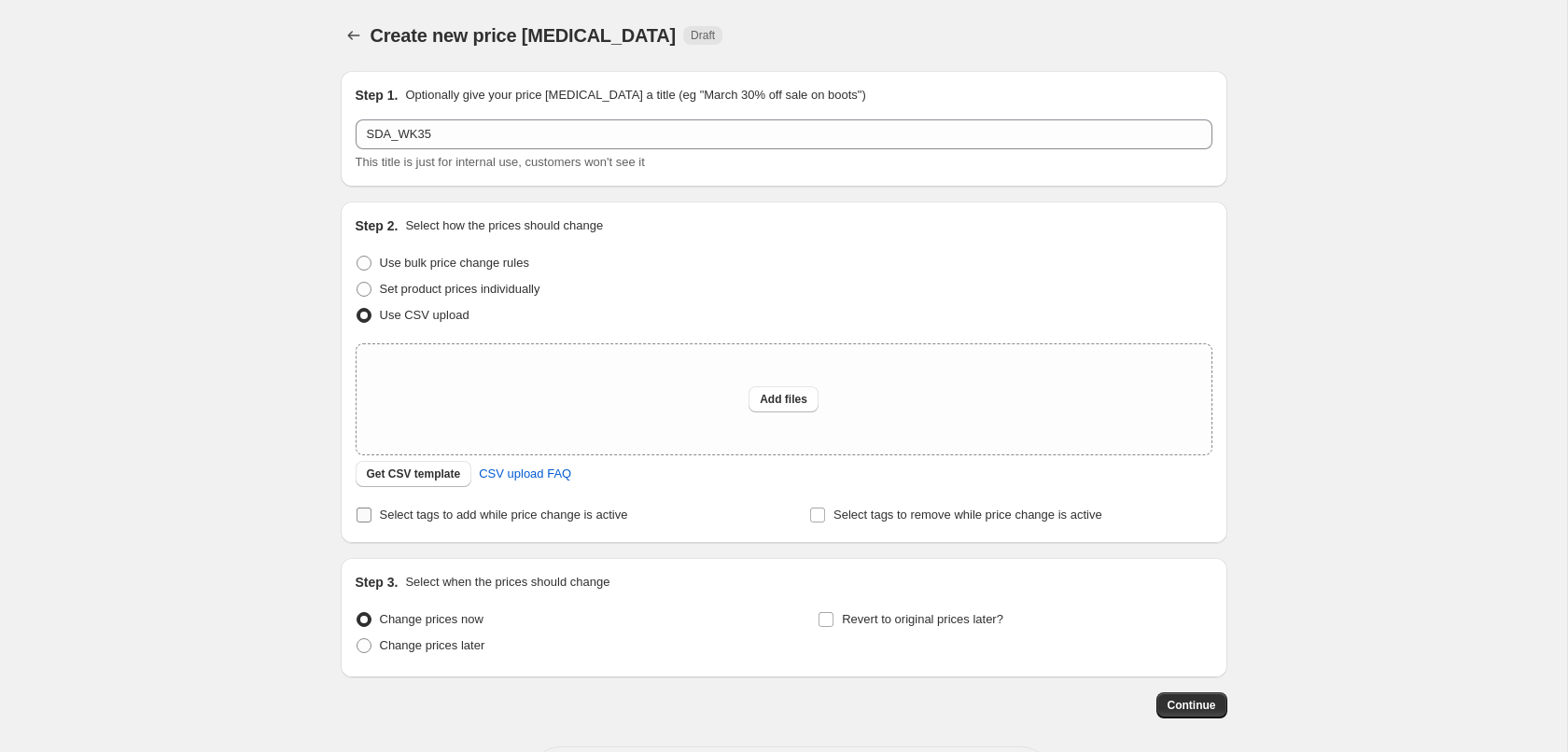
click at [406, 516] on span "Select tags to add while price change is active" at bounding box center [503, 514] width 248 height 14
click at [372, 516] on input "Select tags to add while price change is active" at bounding box center [364, 514] width 15 height 15
checkbox input "true"
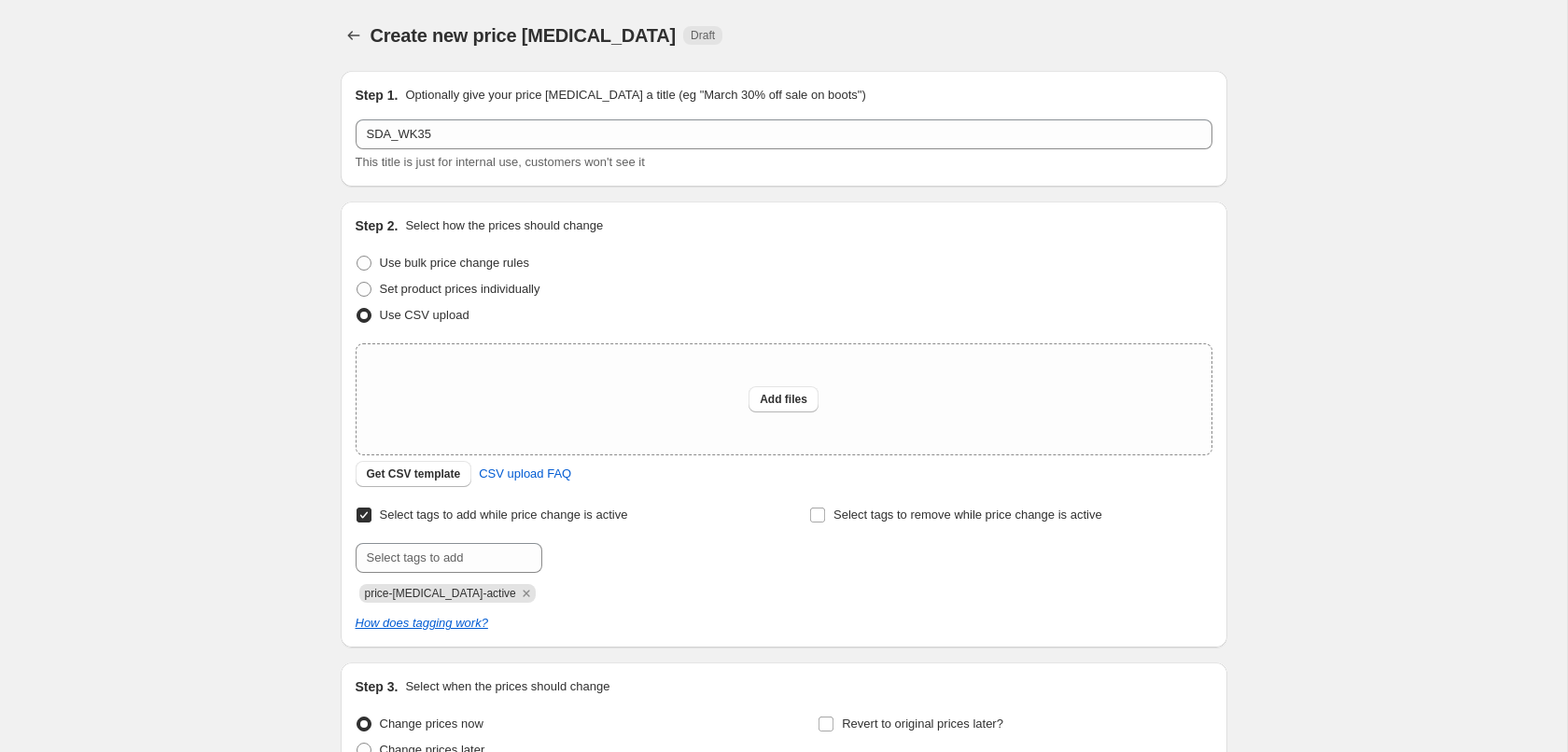
click at [441, 605] on div "Select tags to add while price change is active Submit price-change-job-active …" at bounding box center [784, 567] width 856 height 130
click at [440, 594] on span "price-change-job-active" at bounding box center [440, 593] width 151 height 13
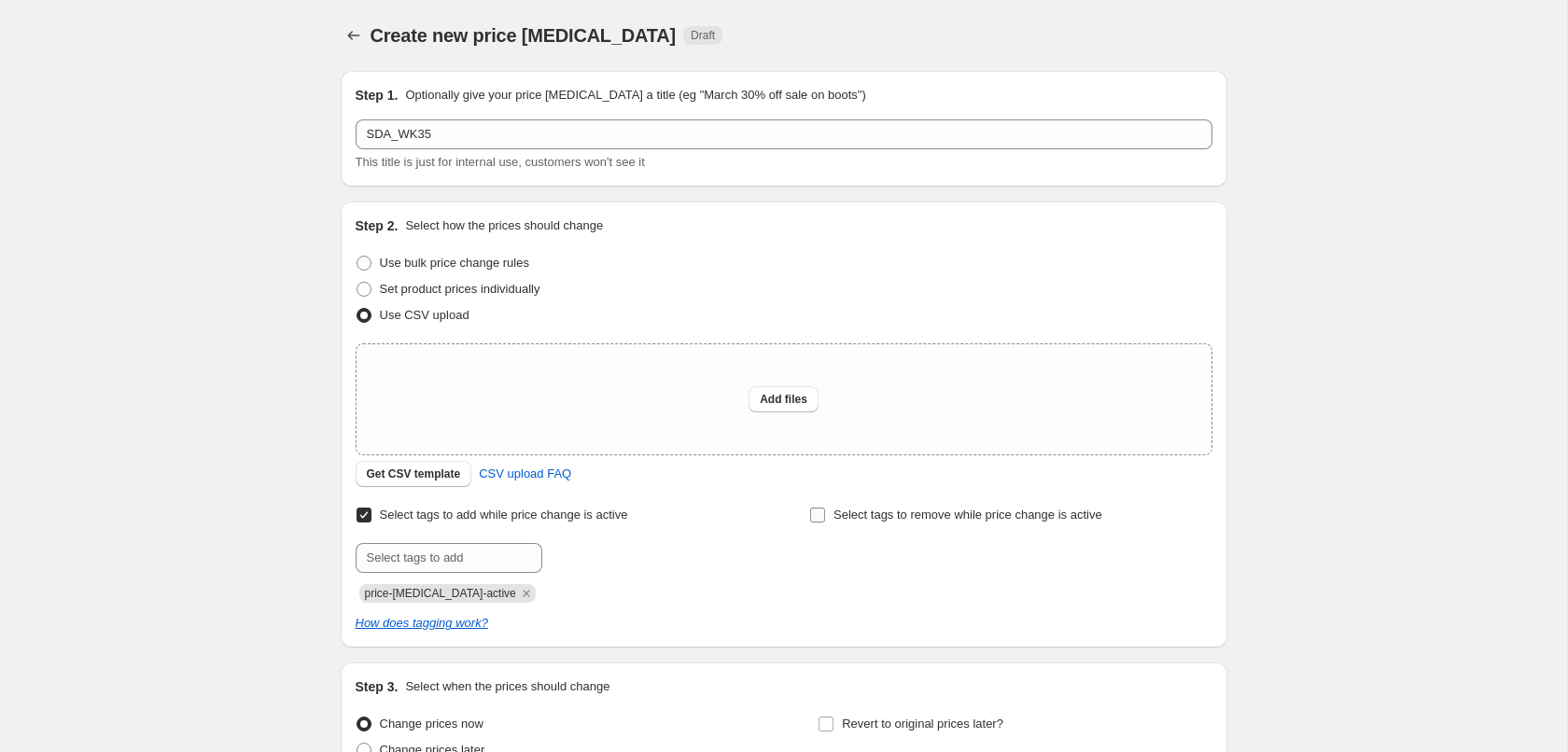
click at [847, 526] on label "Select tags to remove while price change is active" at bounding box center [955, 515] width 293 height 26
click at [825, 523] on input "Select tags to remove while price change is active" at bounding box center [817, 514] width 15 height 15
checkbox input "true"
click at [855, 572] on input "text" at bounding box center [902, 557] width 187 height 30
paste input "price-change-job-active"
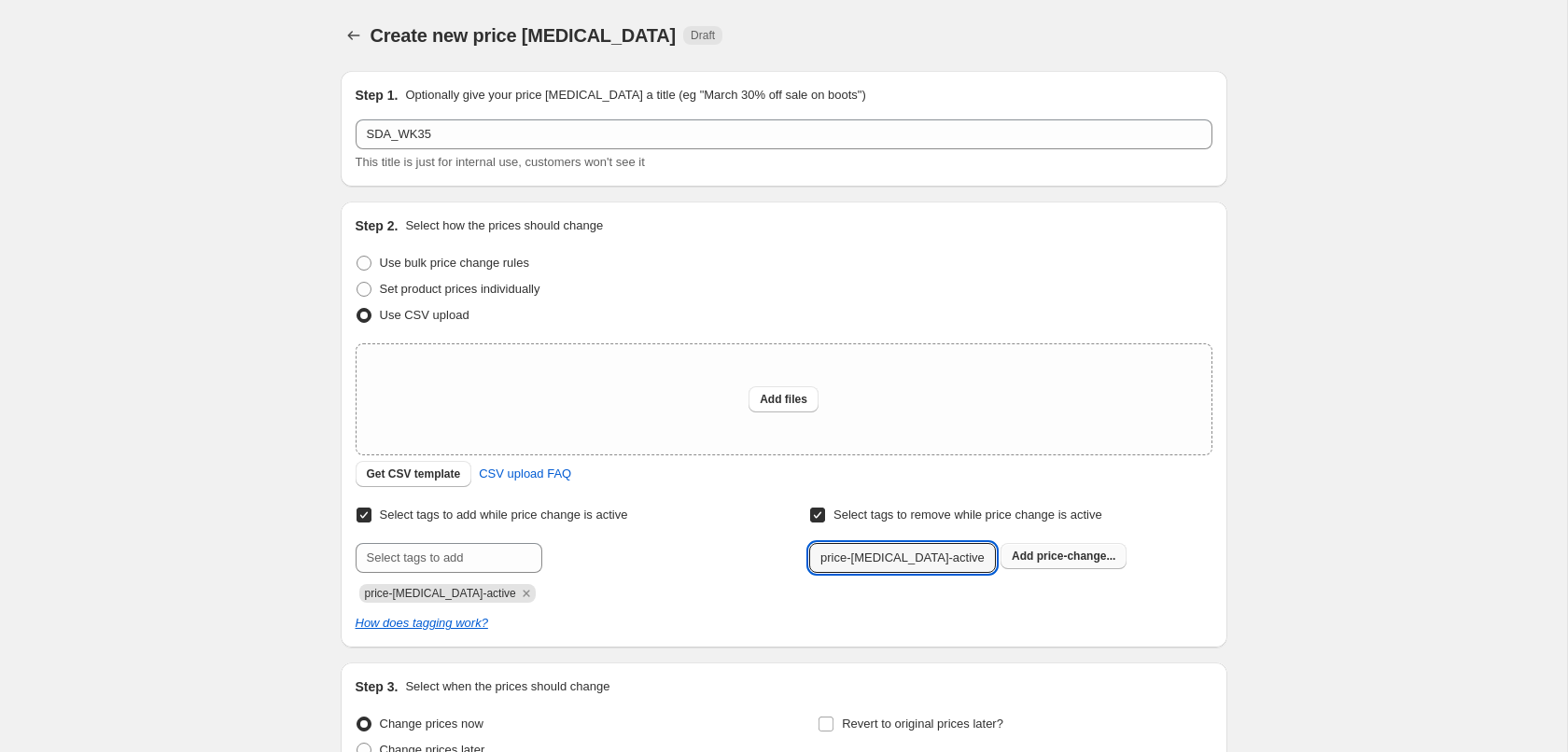
type input "price-change-job-active"
click at [1033, 554] on b "Add" at bounding box center [1022, 555] width 22 height 13
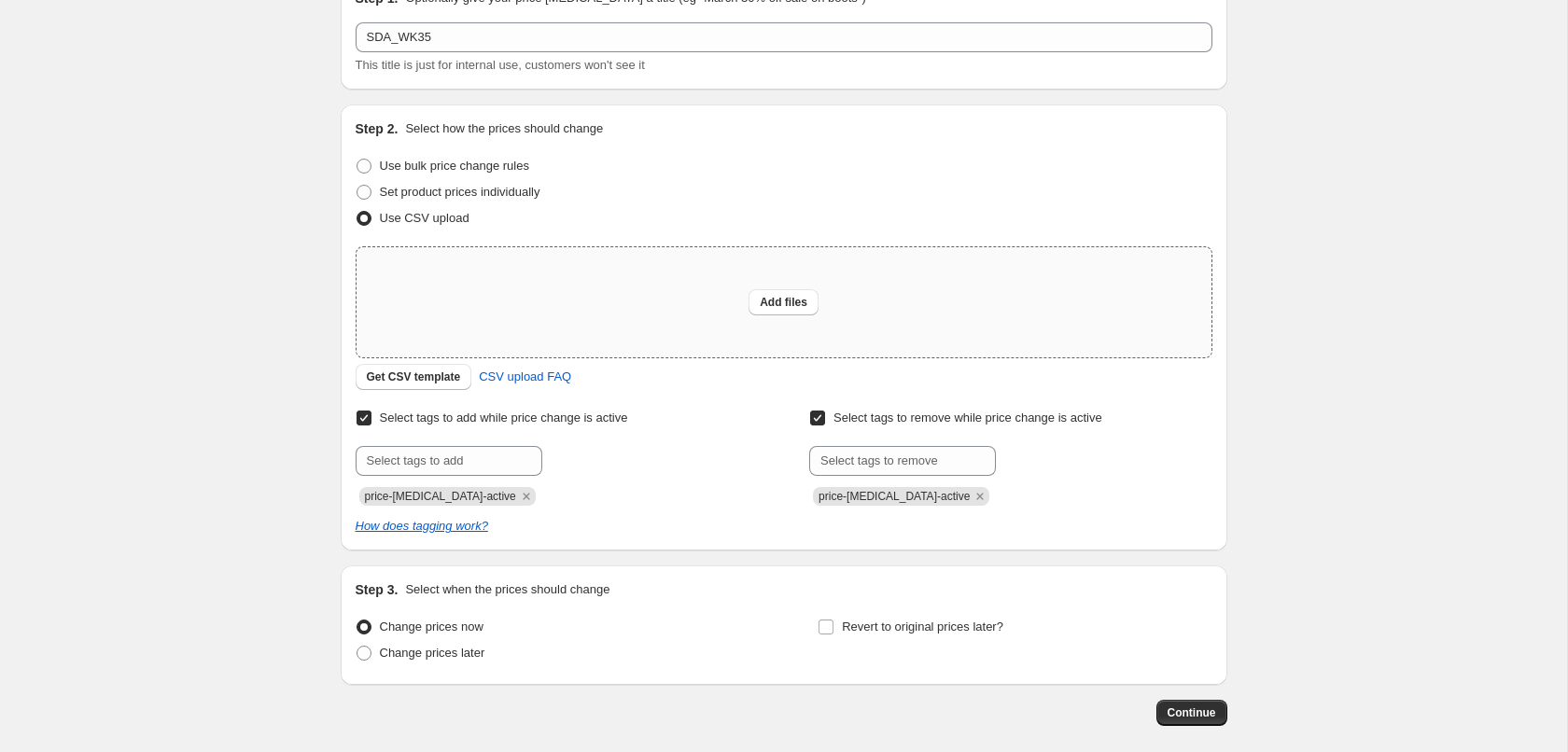
scroll to position [185, 0]
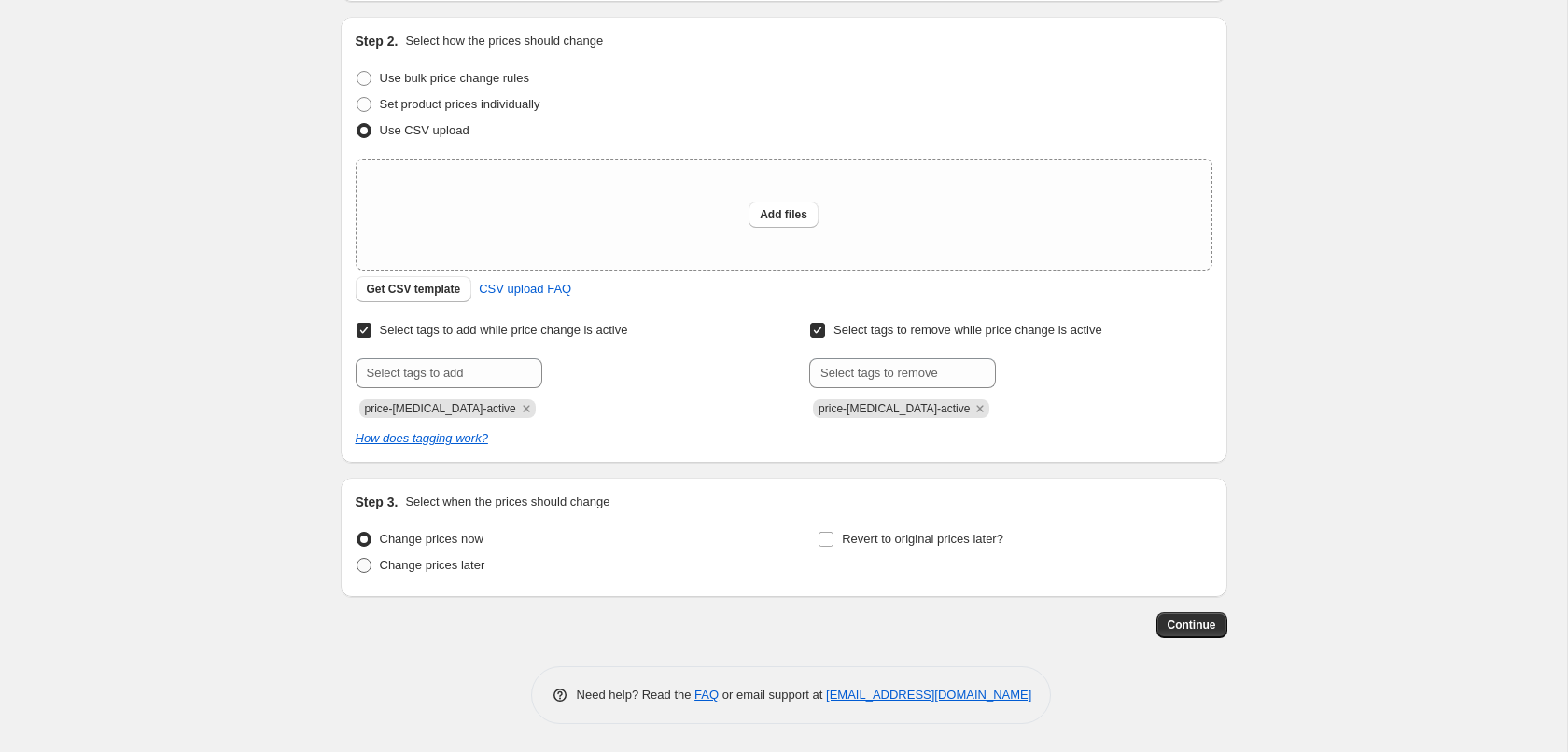
click at [473, 561] on span "Change prices later" at bounding box center [432, 564] width 106 height 14
click at [357, 558] on input "Change prices later" at bounding box center [357, 557] width 1 height 1
radio input "true"
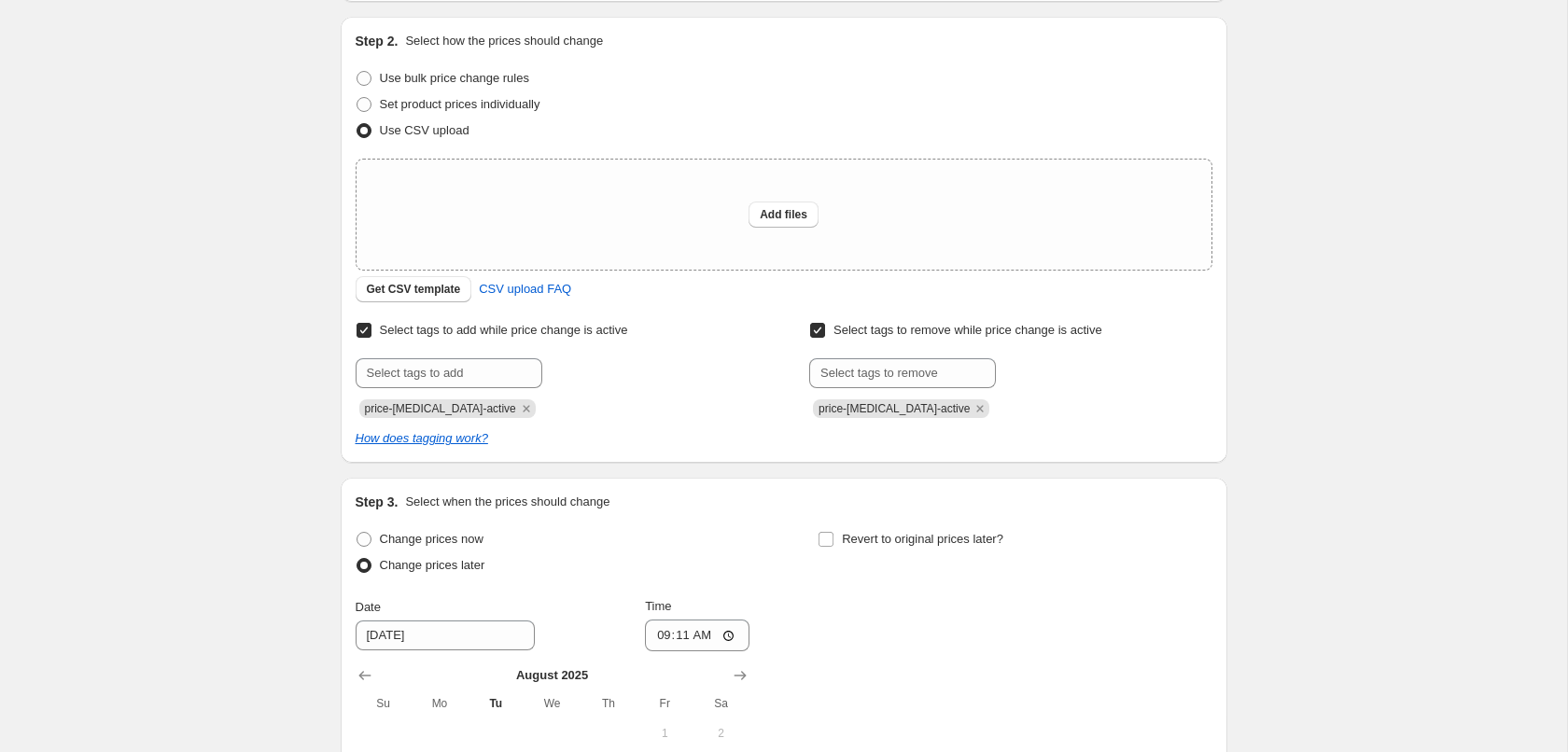
scroll to position [532, 0]
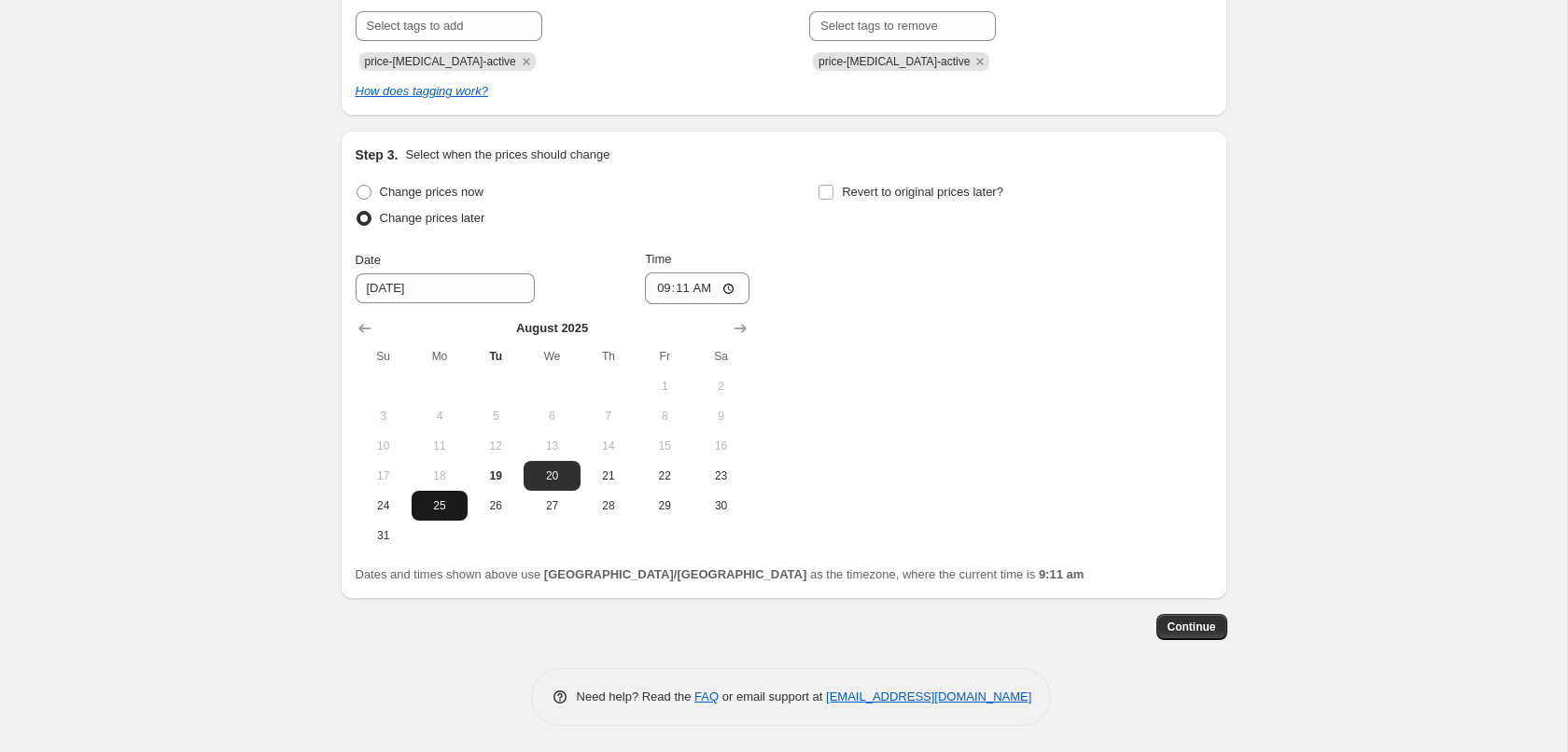
click at [452, 511] on button "25" at bounding box center [439, 505] width 56 height 30
type input "8/25/2025"
click at [680, 292] on input "09:11" at bounding box center [697, 289] width 105 height 32
type input "00:02"
click at [866, 188] on span "Revert to original prices later?" at bounding box center [921, 192] width 161 height 14
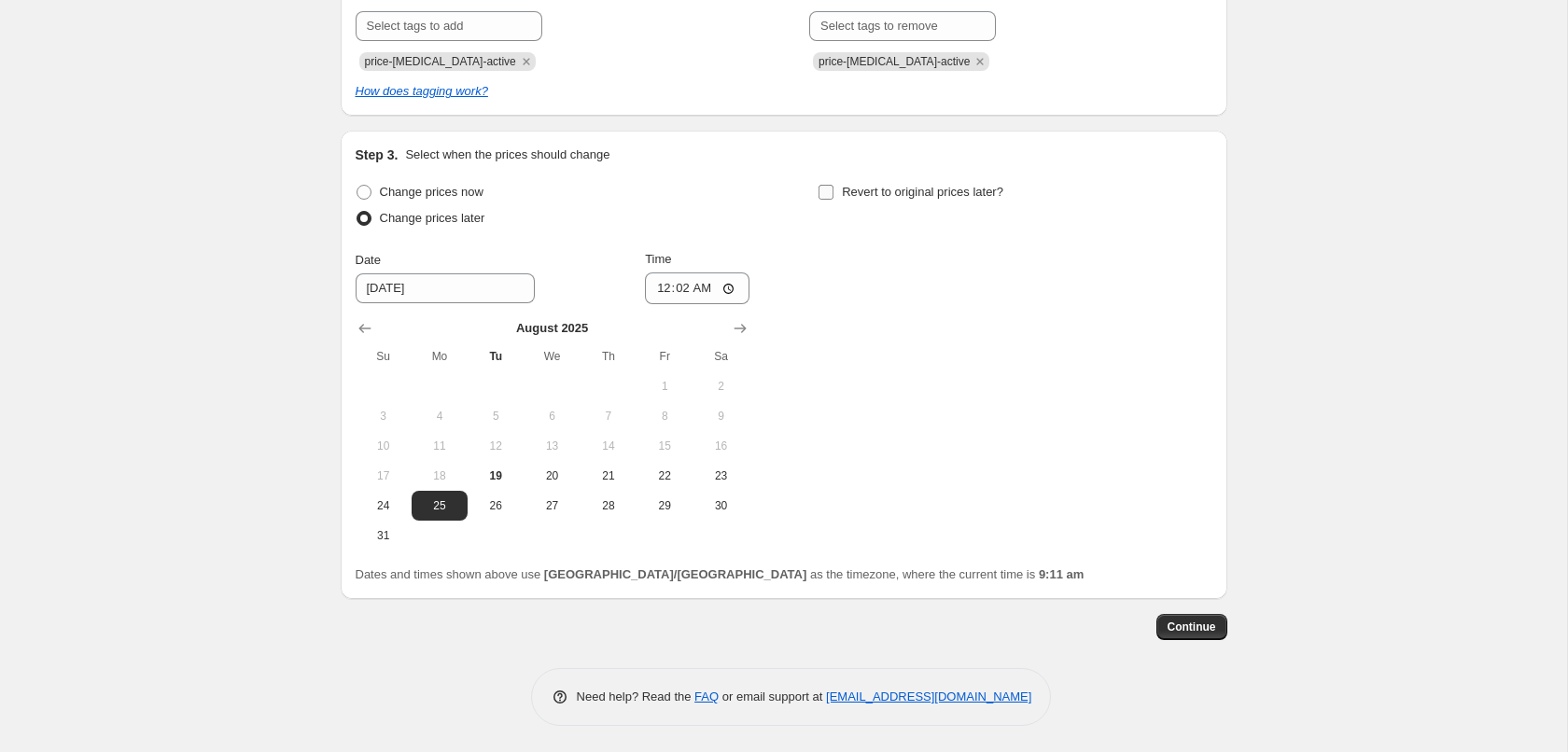
click at [833, 188] on input "Revert to original prices later?" at bounding box center [826, 192] width 15 height 15
checkbox input "true"
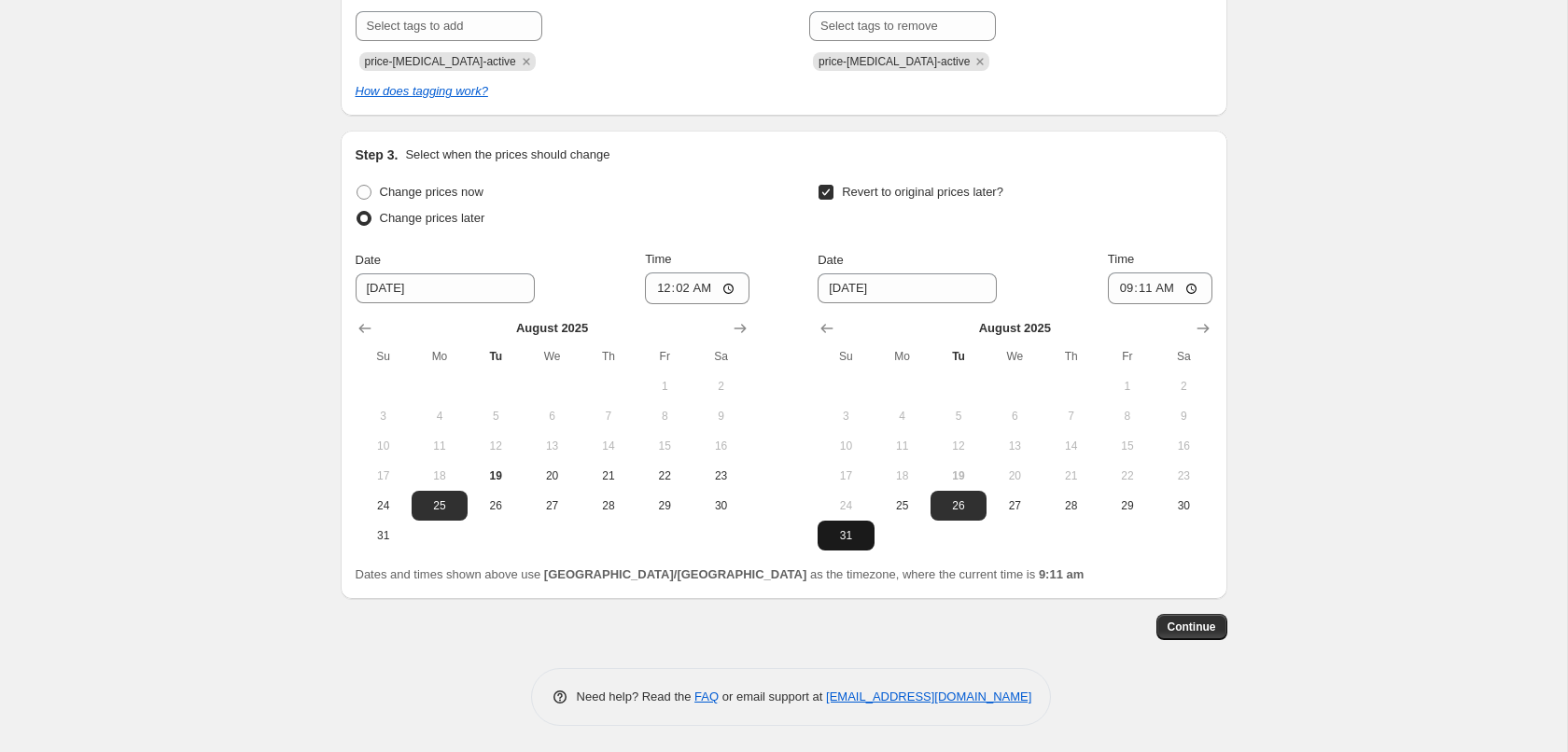
click at [857, 535] on span "31" at bounding box center [845, 535] width 42 height 15
type input "8/31/2025"
click at [1139, 292] on input "09:11" at bounding box center [1160, 289] width 105 height 32
type input "23:59"
click at [708, 286] on input "00:02" at bounding box center [697, 289] width 105 height 32
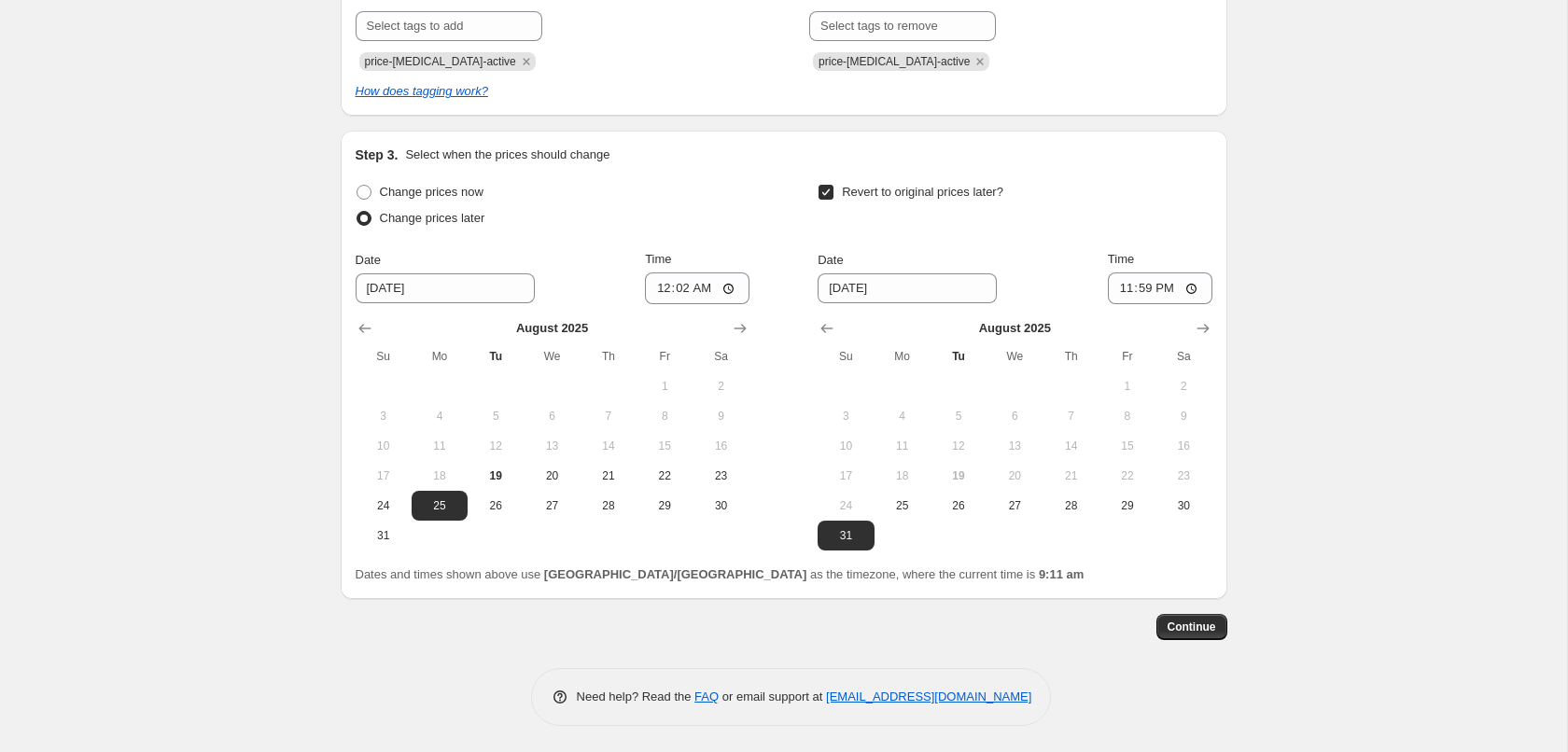
click at [1283, 462] on div "Create new price change job. This page is ready Create new price change job Dra…" at bounding box center [783, 111] width 1567 height 1285
click at [702, 287] on input "00:02" at bounding box center [697, 289] width 105 height 32
type input "00:03"
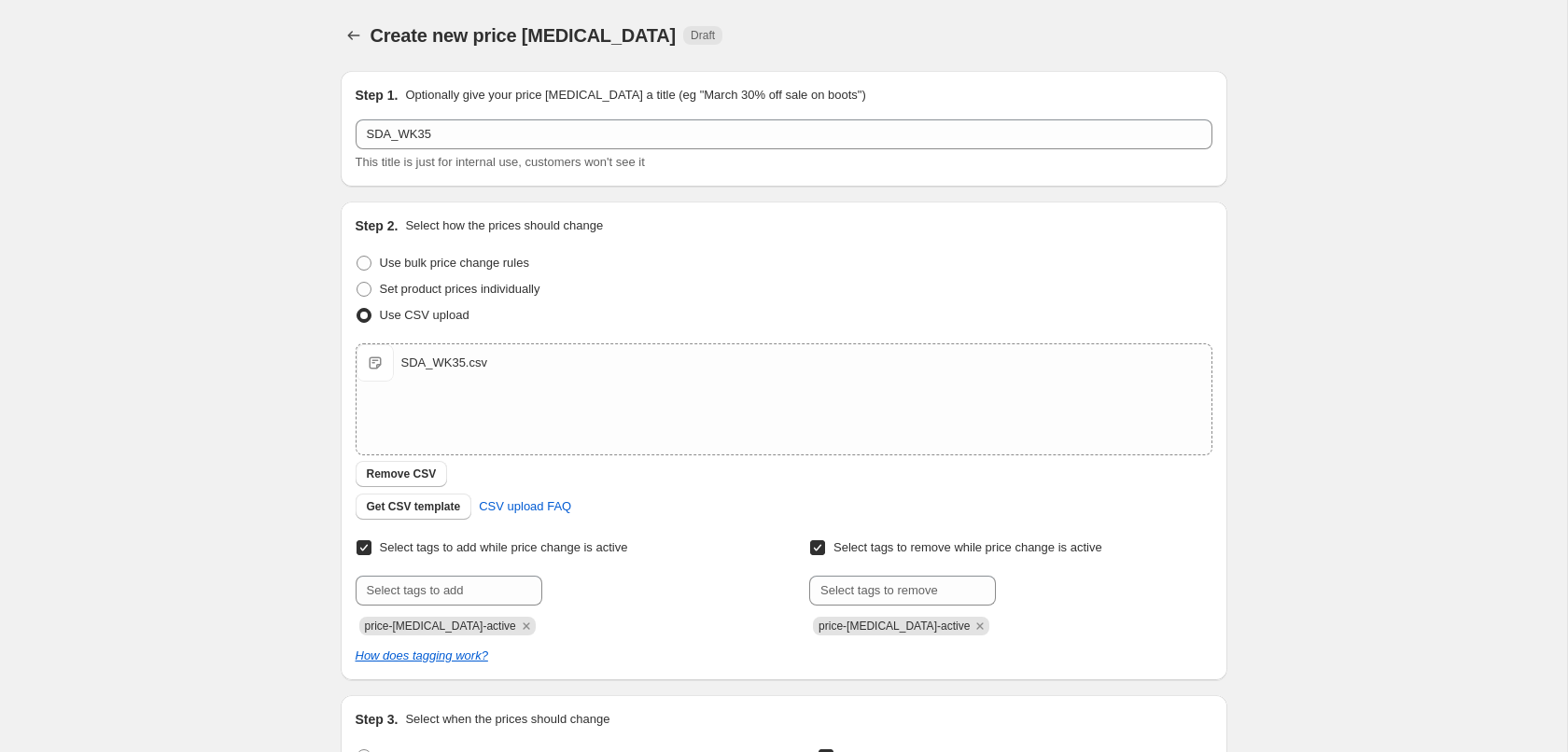
scroll to position [564, 0]
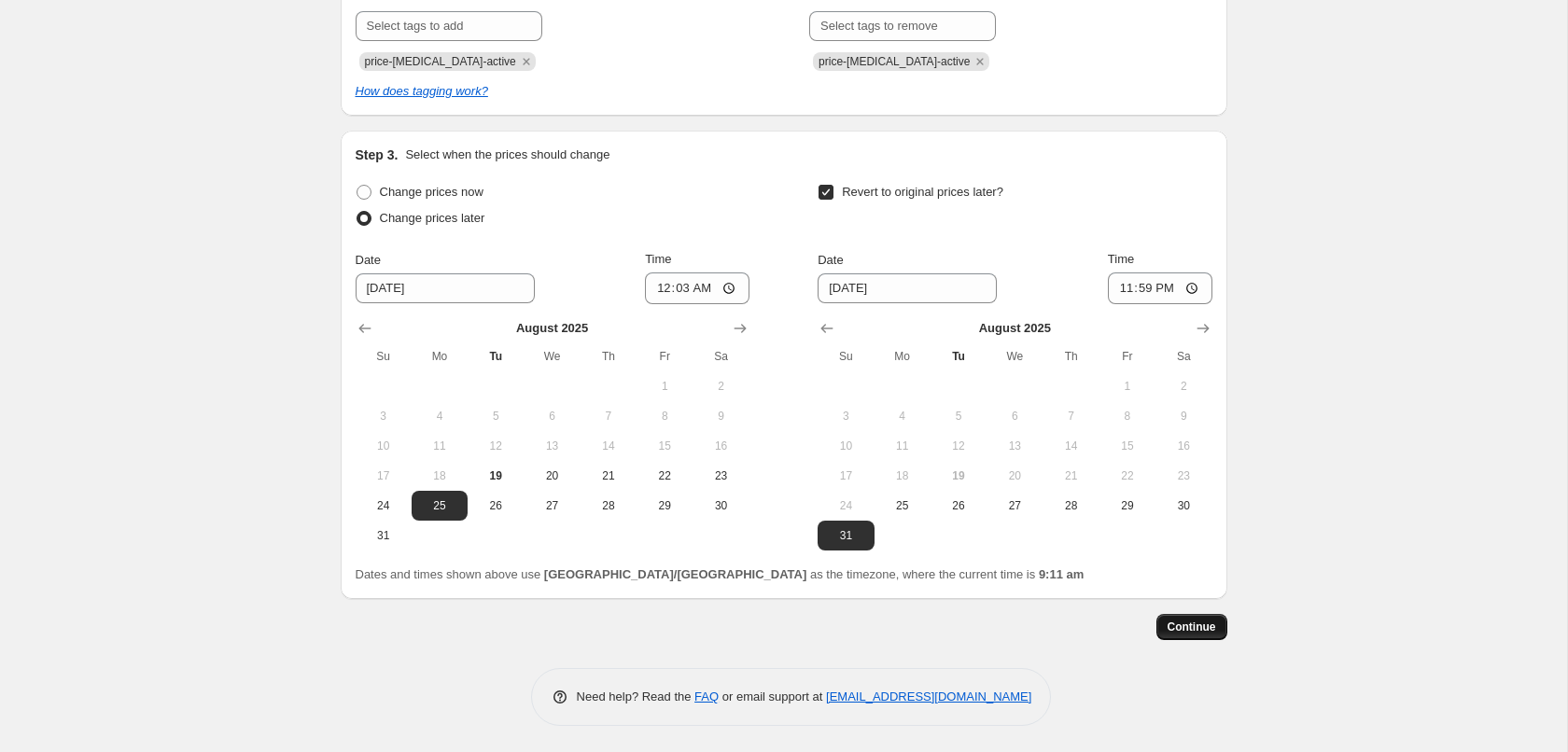
click at [1176, 627] on span "Continue" at bounding box center [1191, 627] width 48 height 15
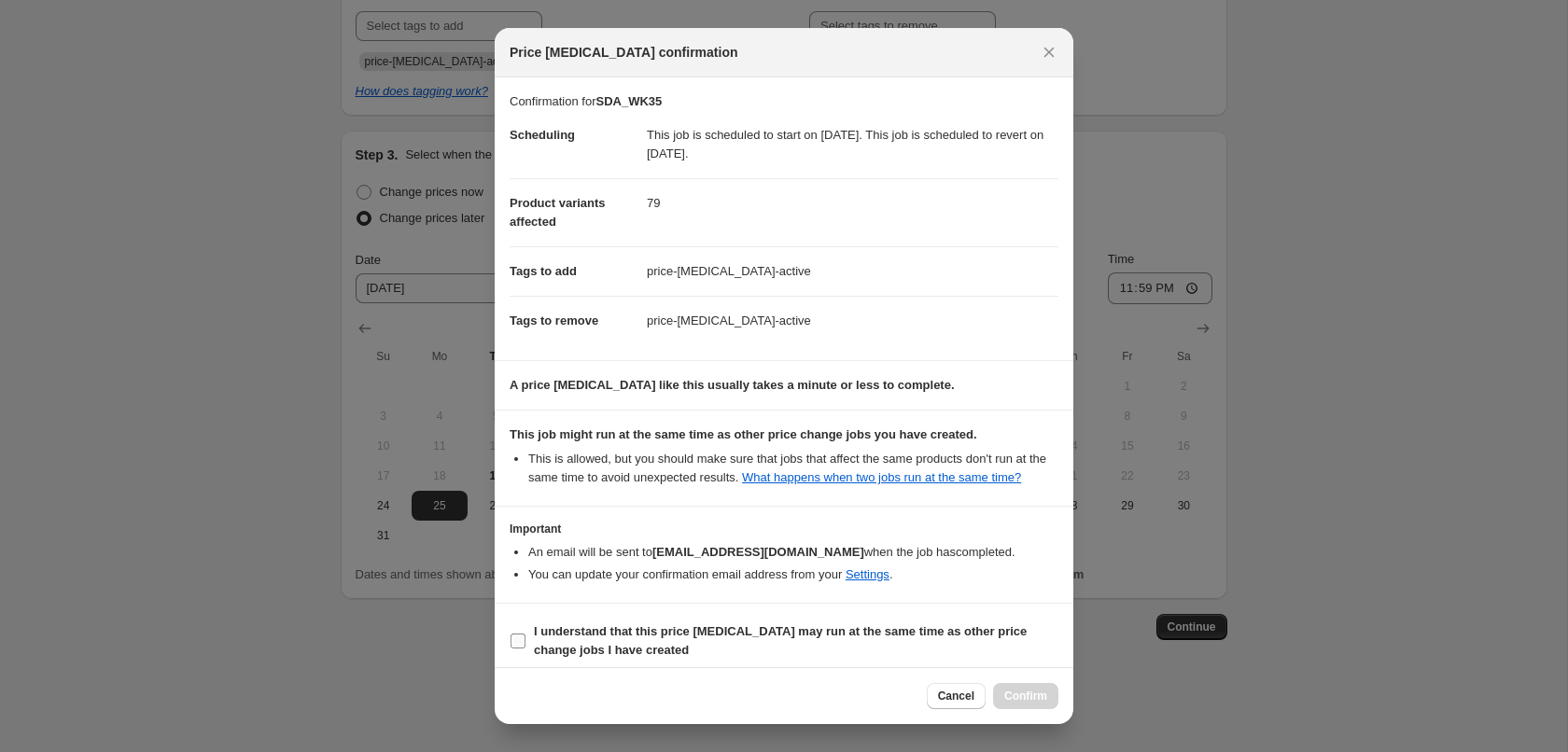
click at [592, 636] on b "I understand that this price change job may run at the same time as other price…" at bounding box center [780, 639] width 492 height 33
click at [525, 636] on input "I understand that this price change job may run at the same time as other price…" at bounding box center [517, 640] width 15 height 15
checkbox input "true"
click at [1038, 691] on span "Confirm" at bounding box center [1024, 695] width 43 height 15
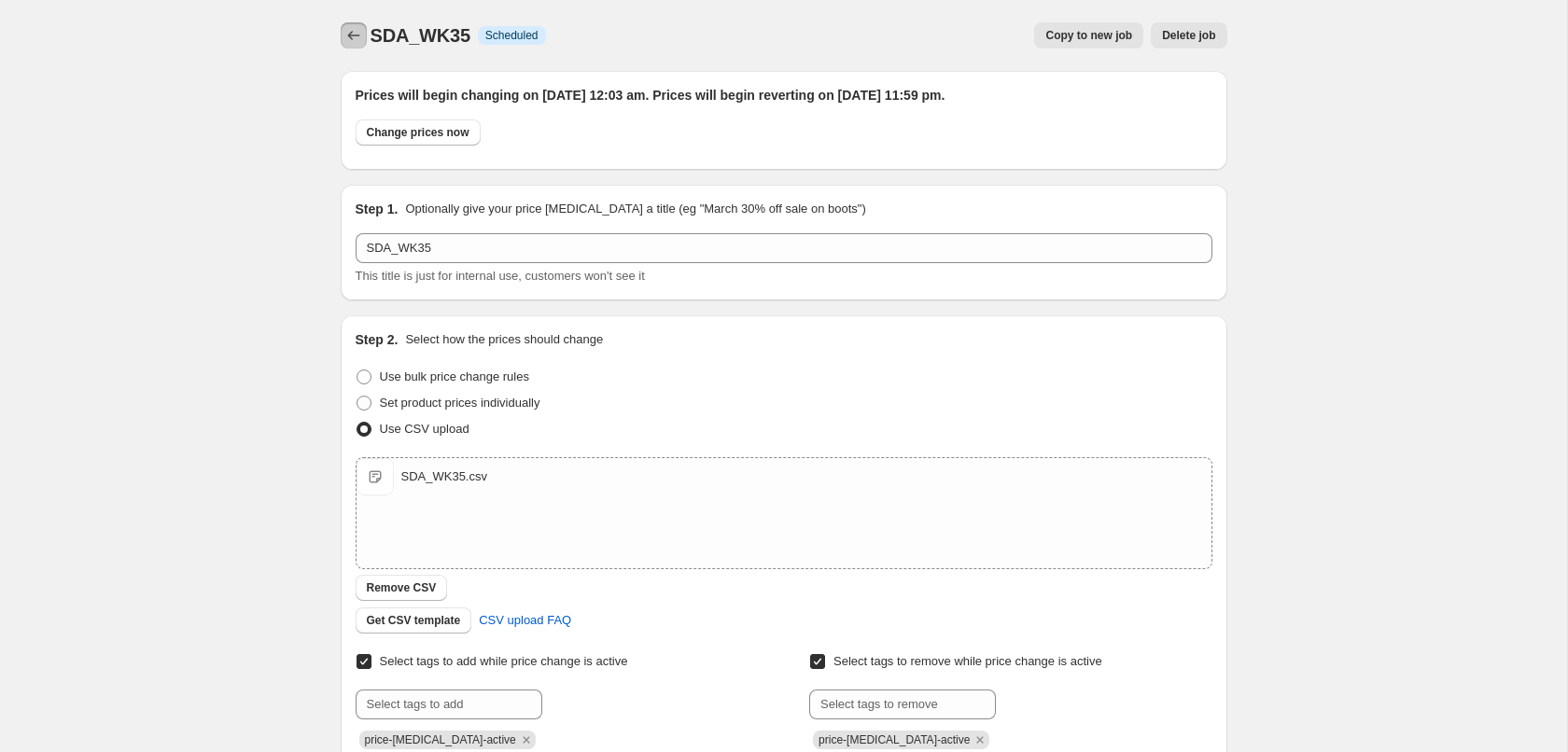
click at [355, 34] on icon "Price change jobs" at bounding box center [353, 35] width 19 height 19
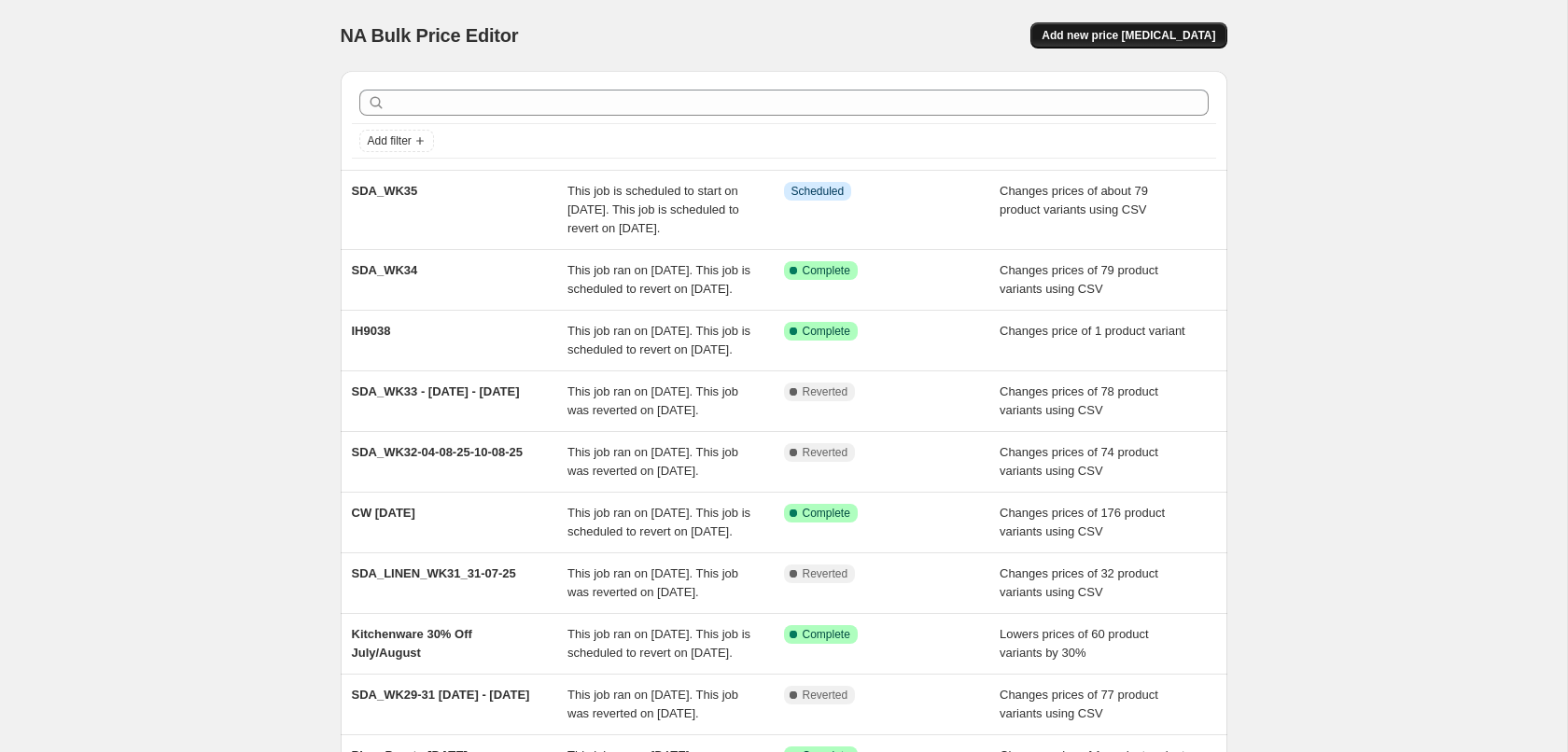
click at [1174, 36] on span "Add new price [MEDICAL_DATA]" at bounding box center [1128, 35] width 174 height 15
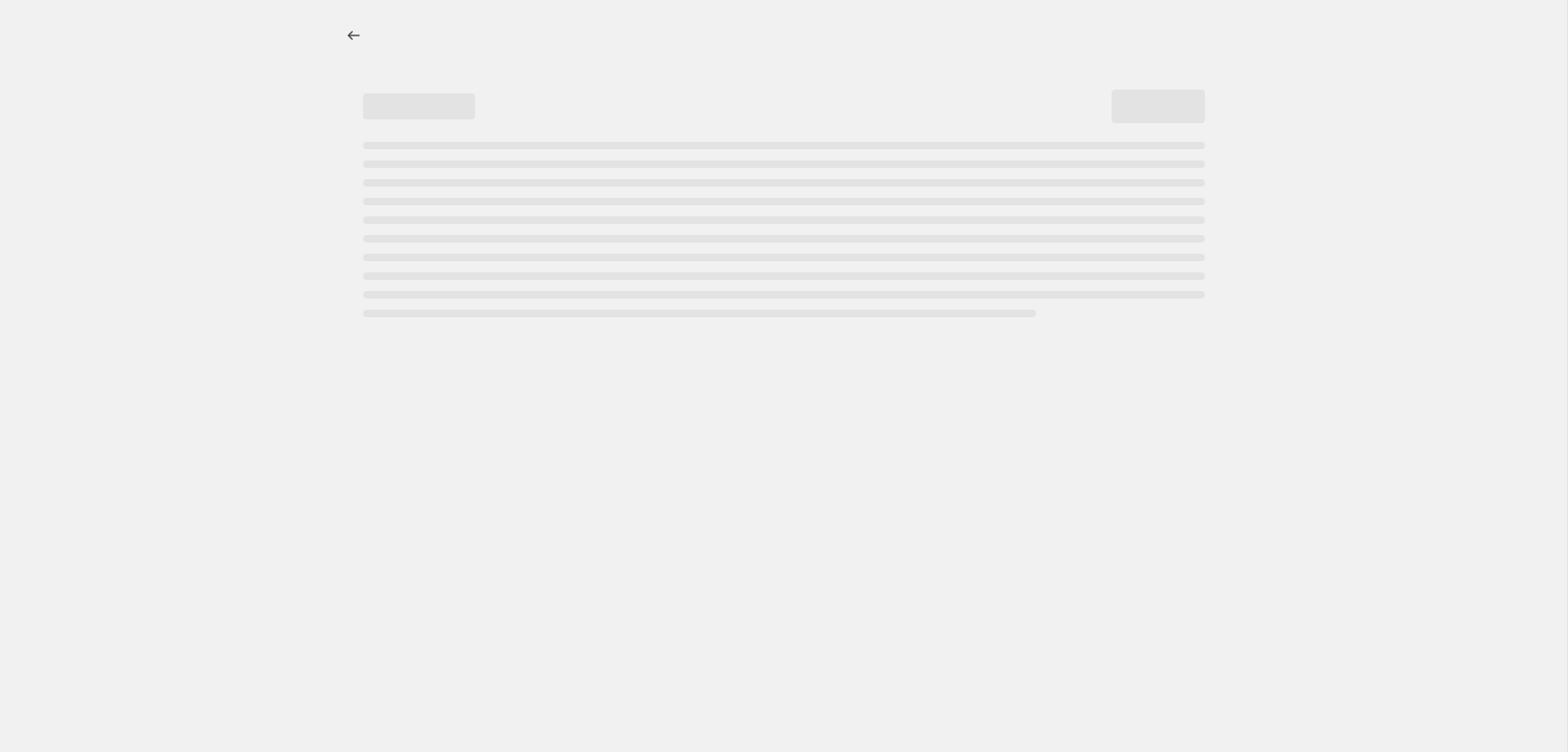
select select "percentage"
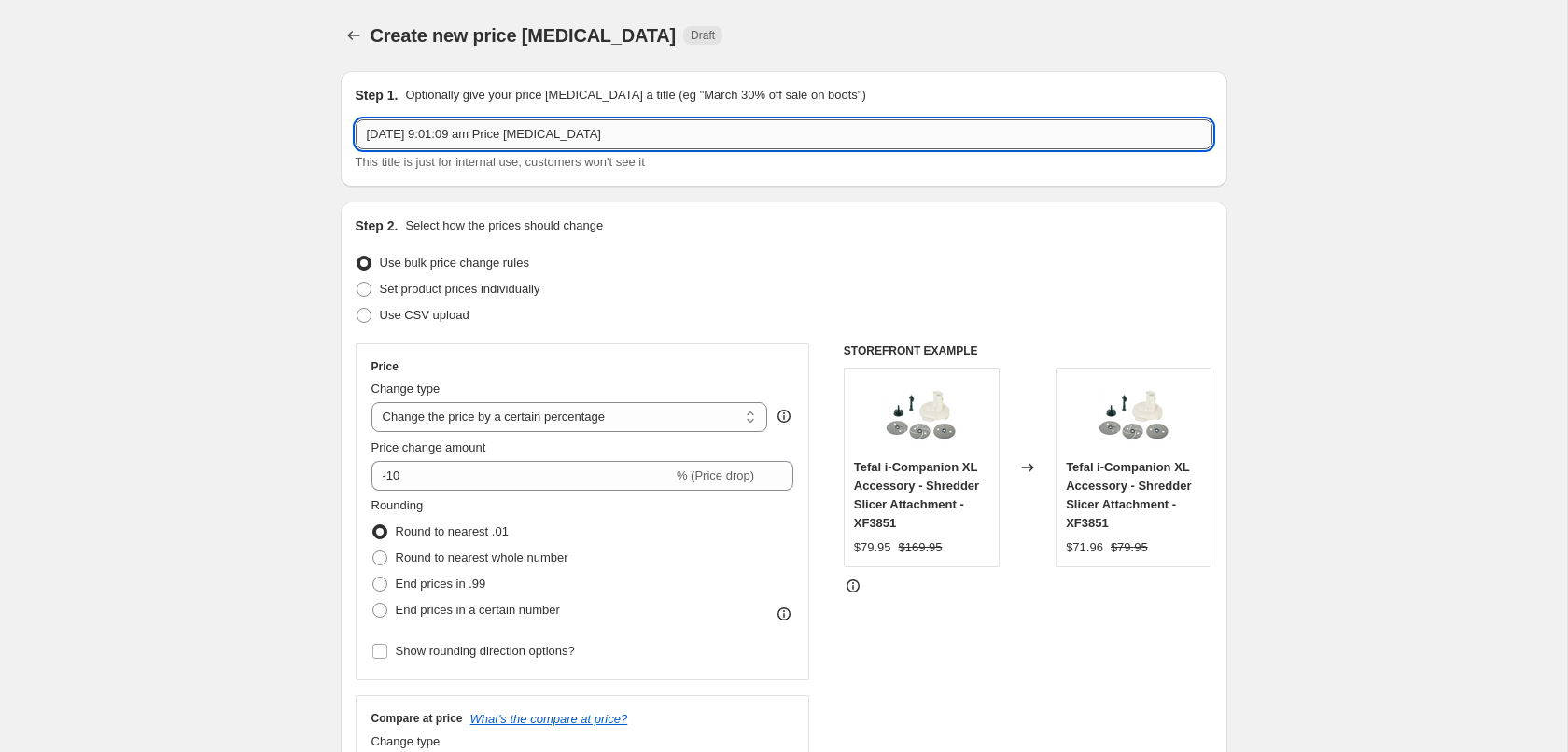
click at [468, 141] on input "19 Aug 2025, 9:01:09 am Price change job" at bounding box center [784, 134] width 856 height 30
type input "A"
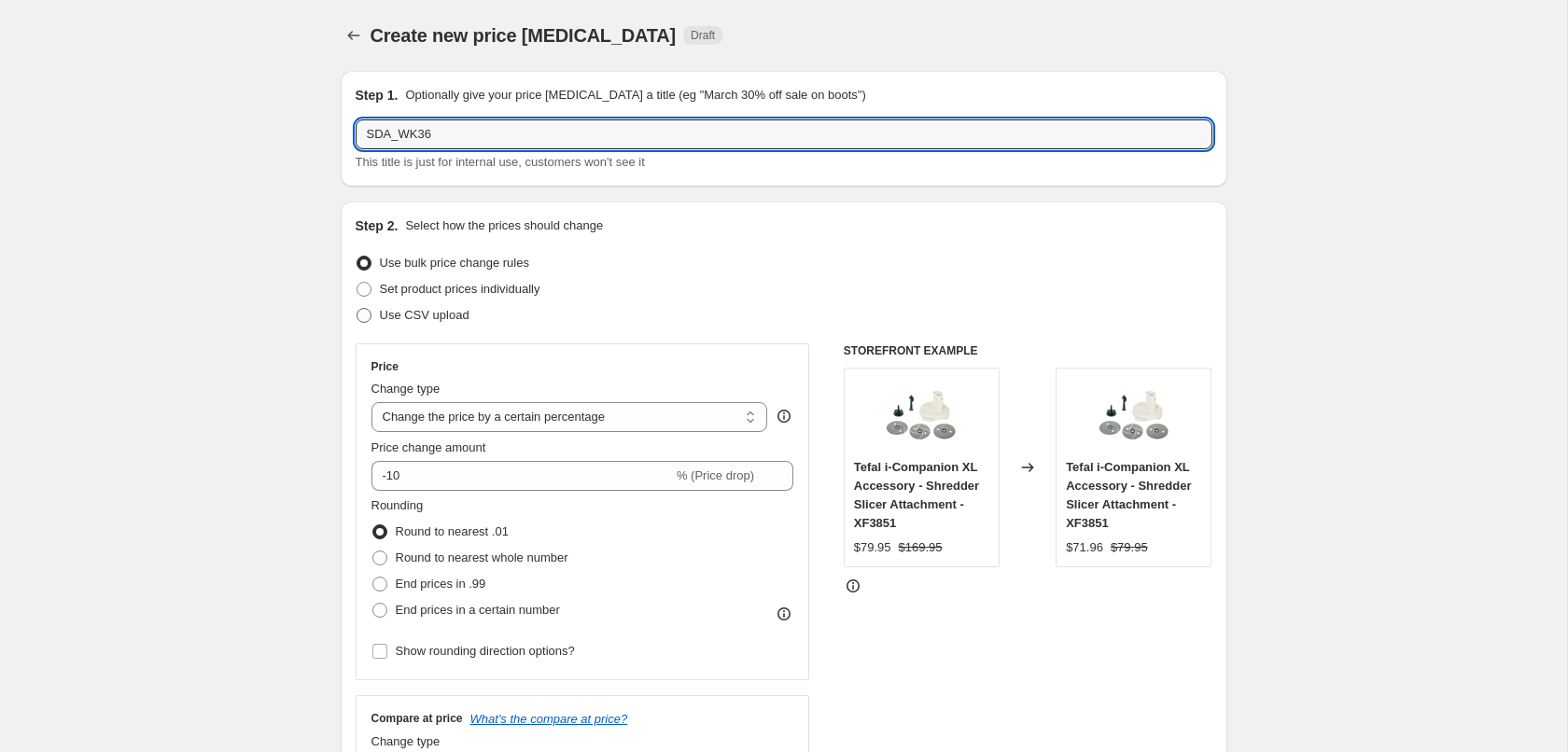
type input "SDA_WK36"
click at [413, 320] on span "Use CSV upload" at bounding box center [424, 314] width 90 height 14
click at [357, 308] on input "Use CSV upload" at bounding box center [357, 307] width 1 height 1
radio input "true"
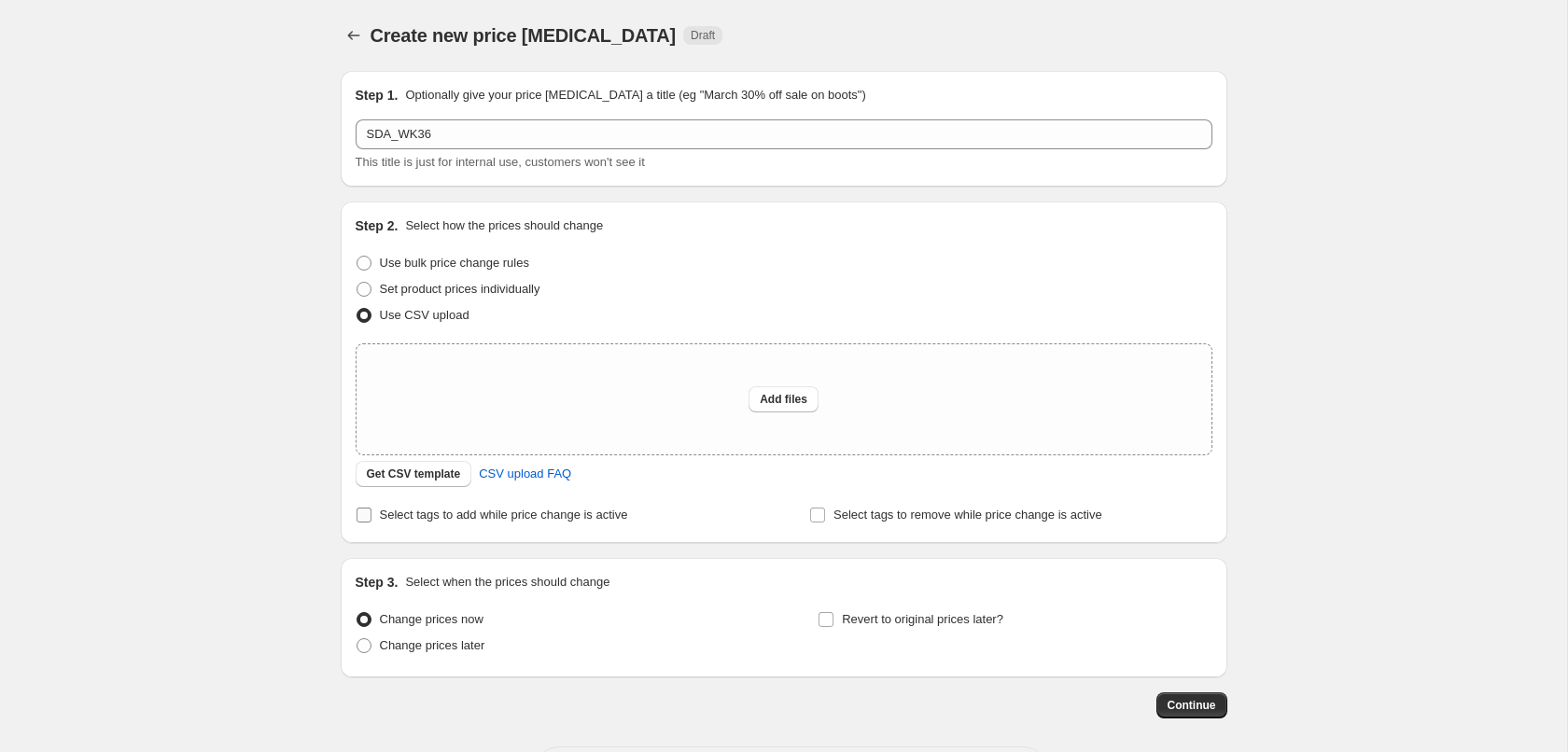
click at [424, 511] on span "Select tags to add while price change is active" at bounding box center [503, 514] width 248 height 14
click at [372, 511] on input "Select tags to add while price change is active" at bounding box center [364, 514] width 15 height 15
checkbox input "true"
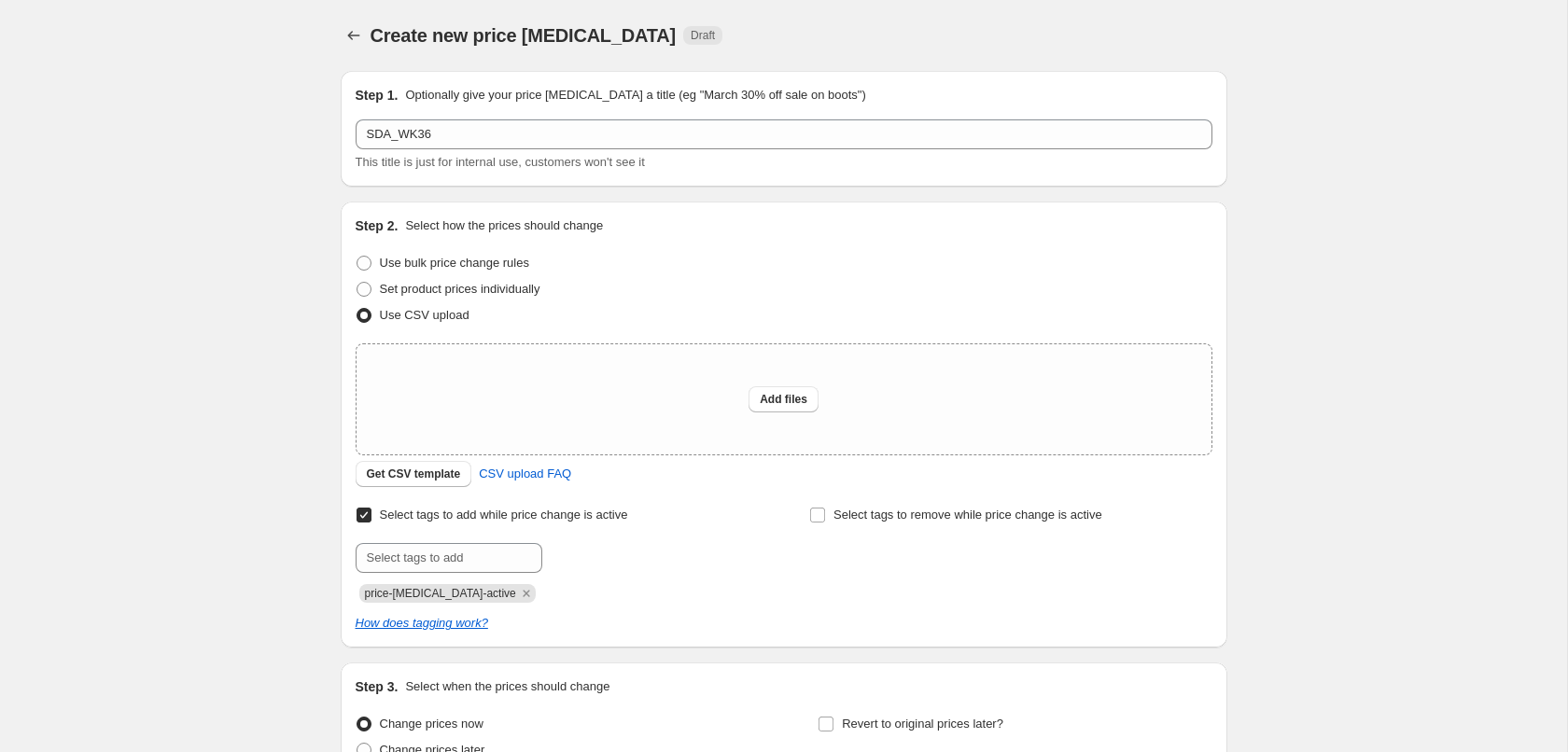
click at [433, 593] on span "price-change-job-active" at bounding box center [440, 593] width 151 height 13
click at [985, 499] on div "Step 2. Select how the prices should change Use bulk price change rules Set pro…" at bounding box center [784, 424] width 856 height 416
click at [978, 532] on div "Select tags to remove while price change is active" at bounding box center [1009, 552] width 402 height 101
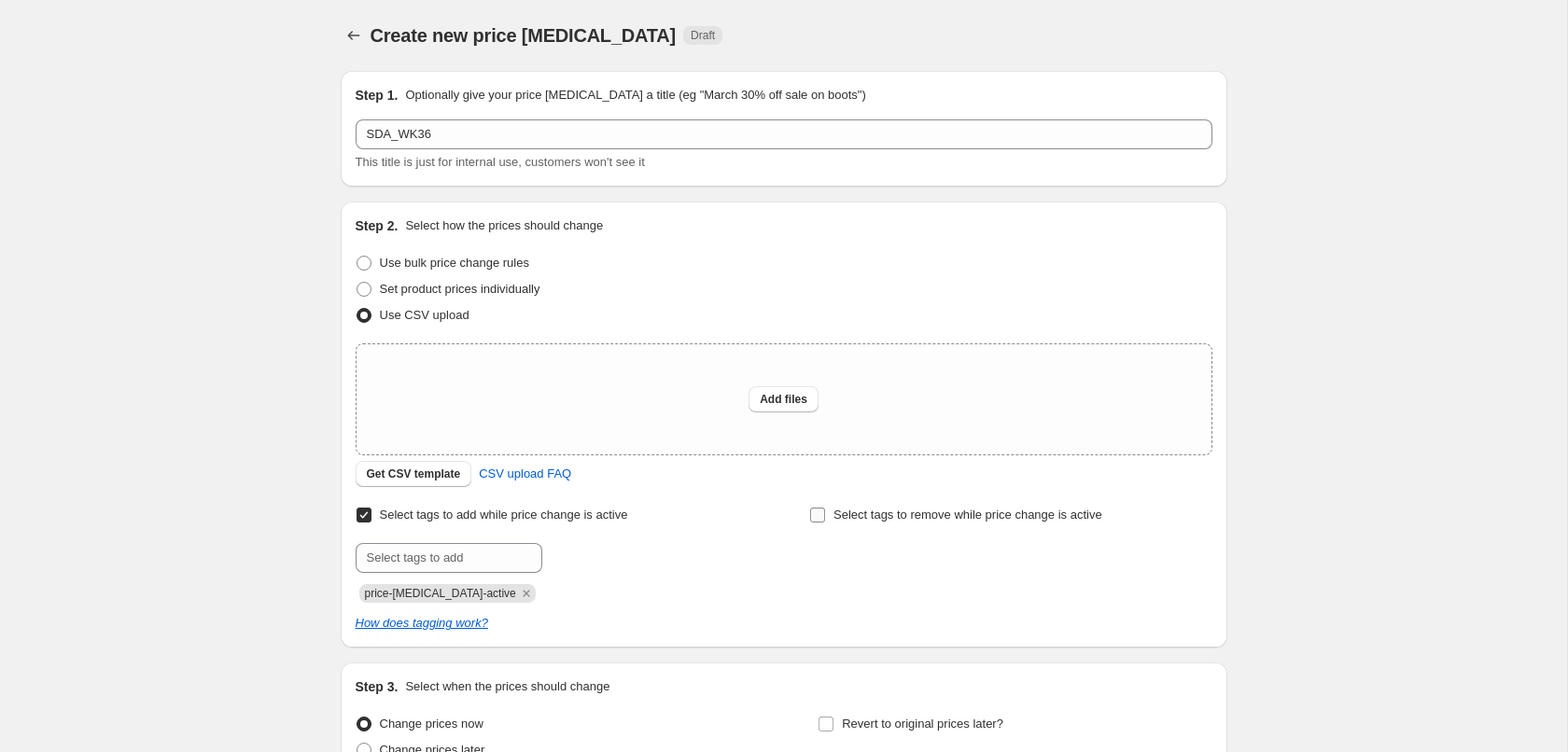
click at [959, 520] on span "Select tags to remove while price change is active" at bounding box center [968, 514] width 269 height 14
click at [825, 520] on input "Select tags to remove while price change is active" at bounding box center [817, 514] width 15 height 15
checkbox input "true"
click at [947, 559] on input "text" at bounding box center [902, 557] width 187 height 30
paste input "price-change-job-active"
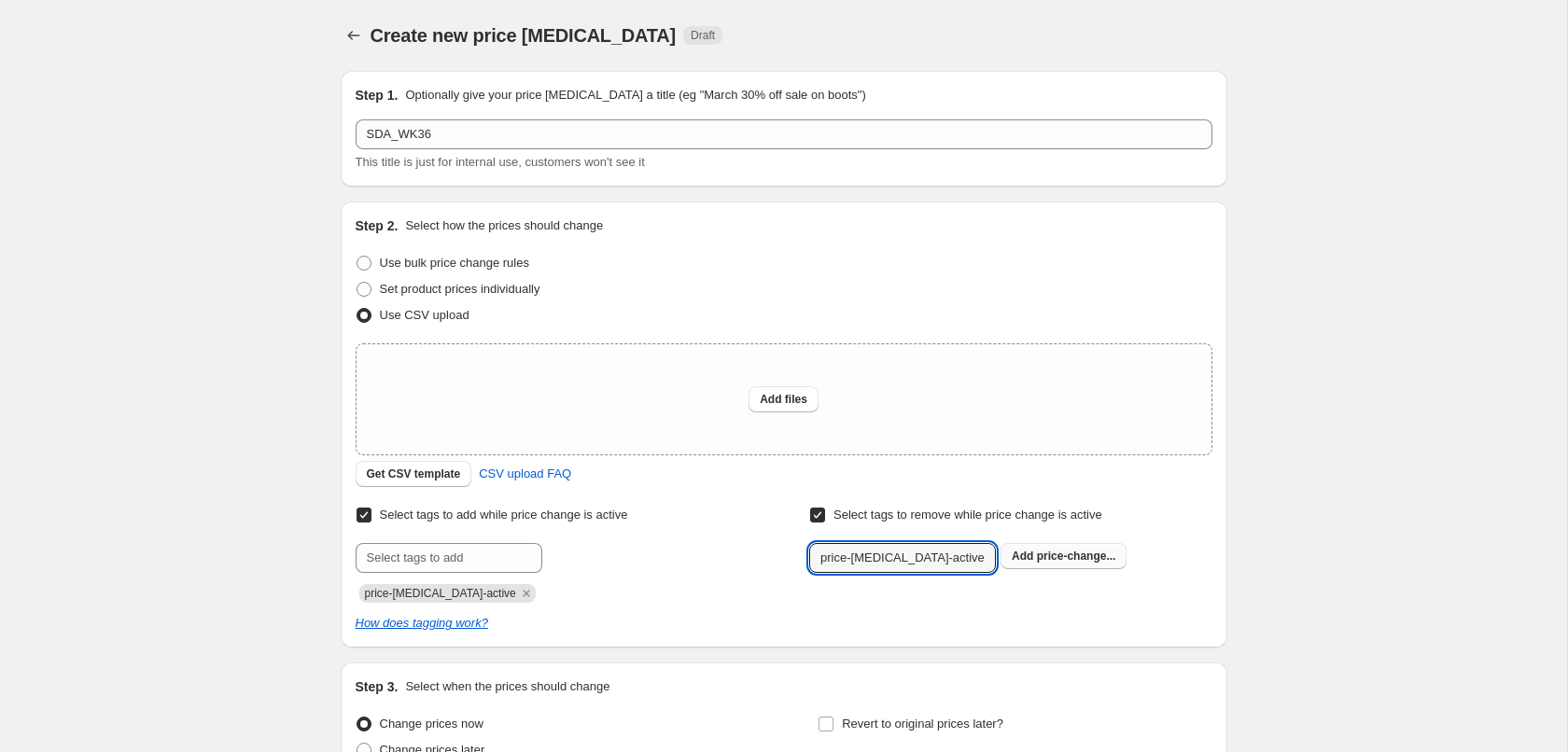
type input "price-change-job-active"
click at [1042, 552] on span "price-change..." at bounding box center [1077, 555] width 79 height 13
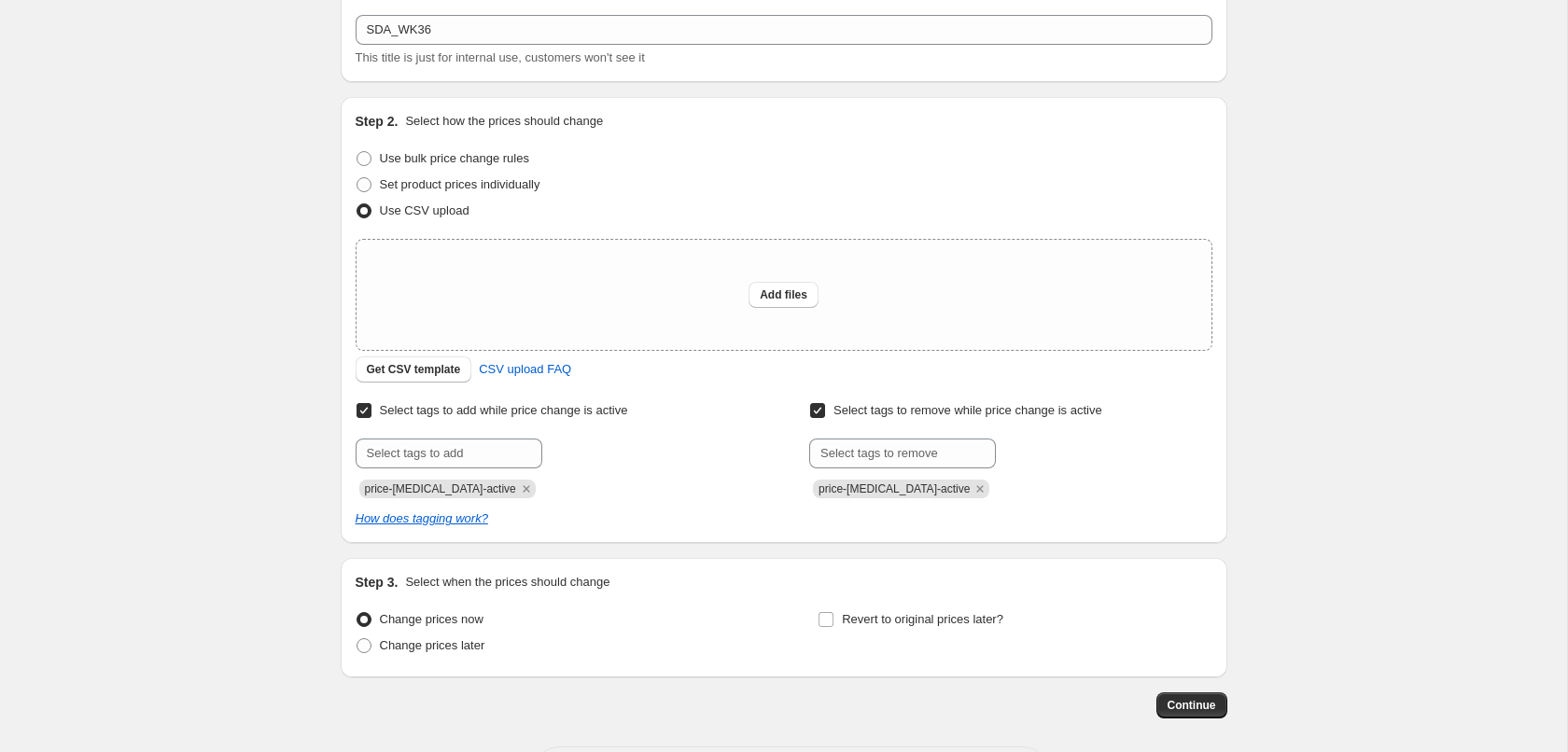
scroll to position [185, 0]
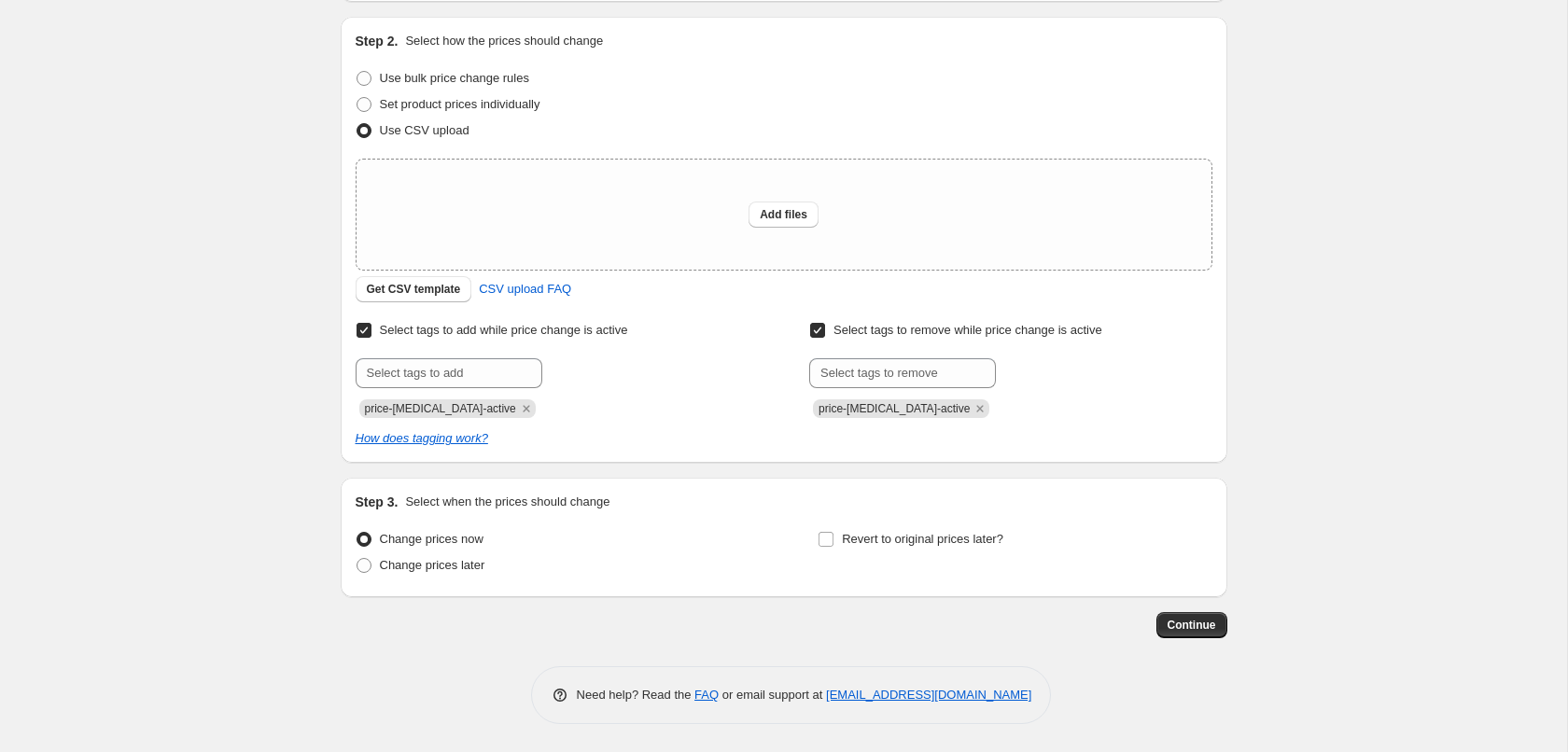
click at [437, 579] on div "Change prices now Change prices later" at bounding box center [553, 553] width 393 height 56
click at [443, 569] on span "Change prices later" at bounding box center [432, 564] width 106 height 14
click at [357, 558] on input "Change prices later" at bounding box center [357, 557] width 1 height 1
radio input "true"
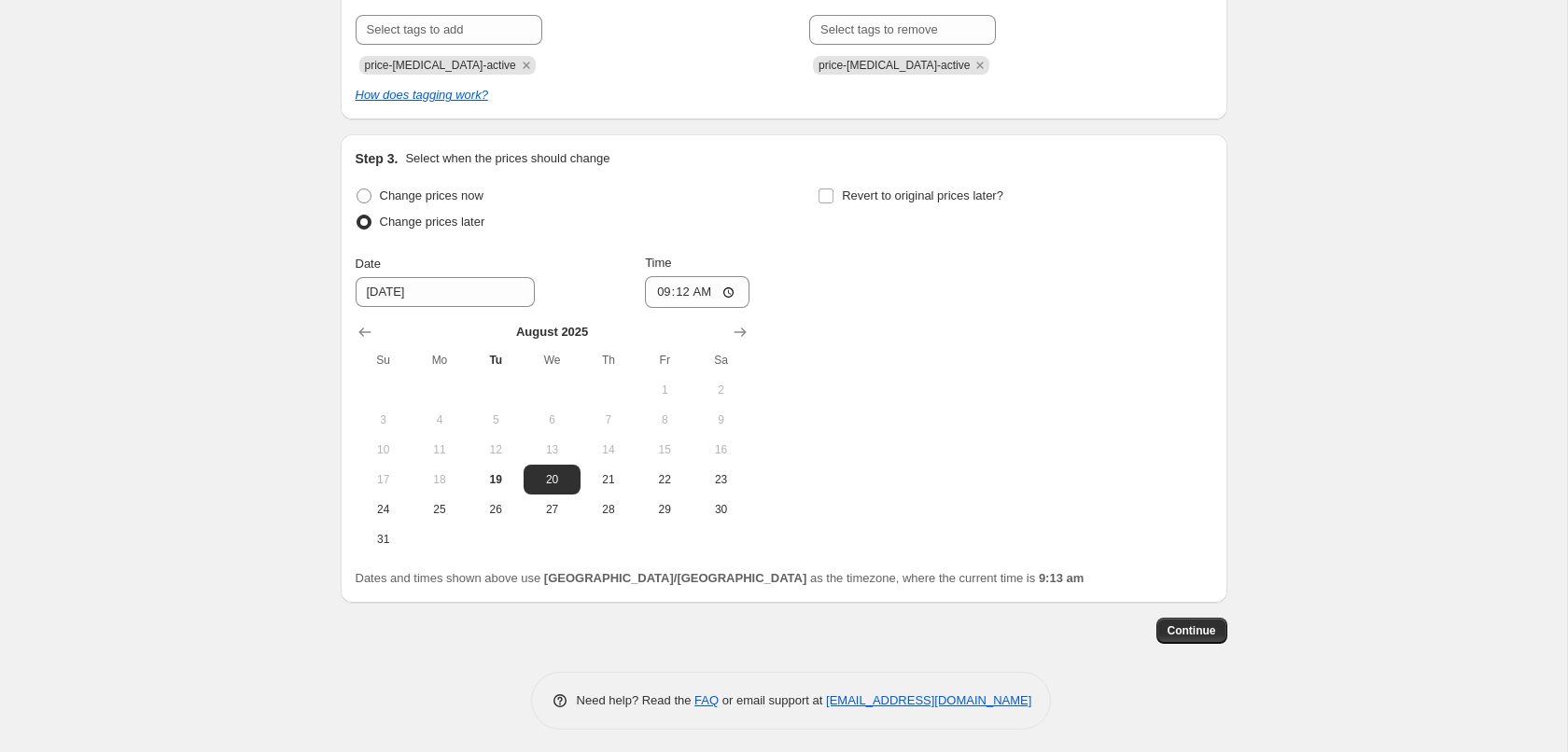
scroll to position [532, 0]
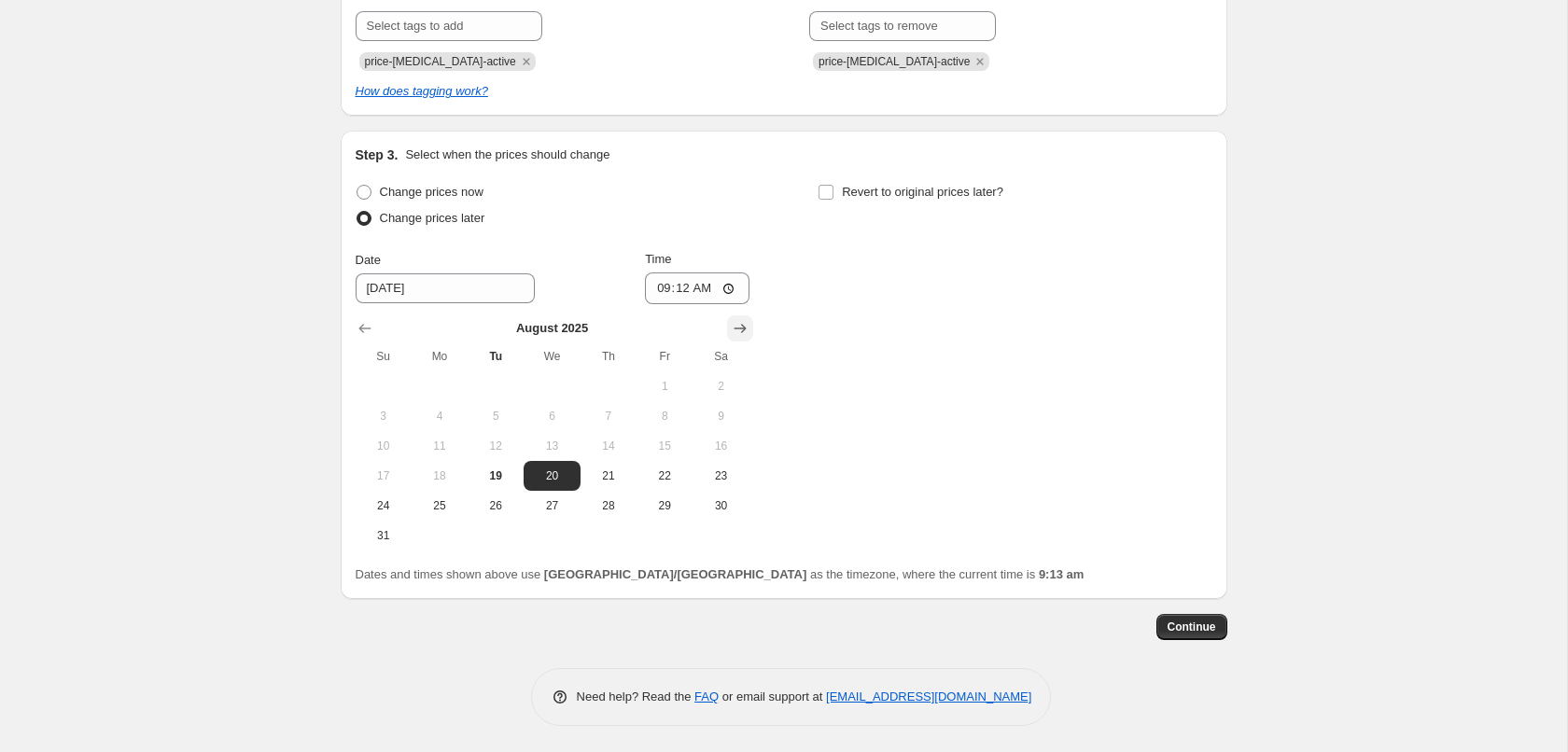
click at [735, 323] on icon "Show next month, September 2025" at bounding box center [740, 328] width 19 height 19
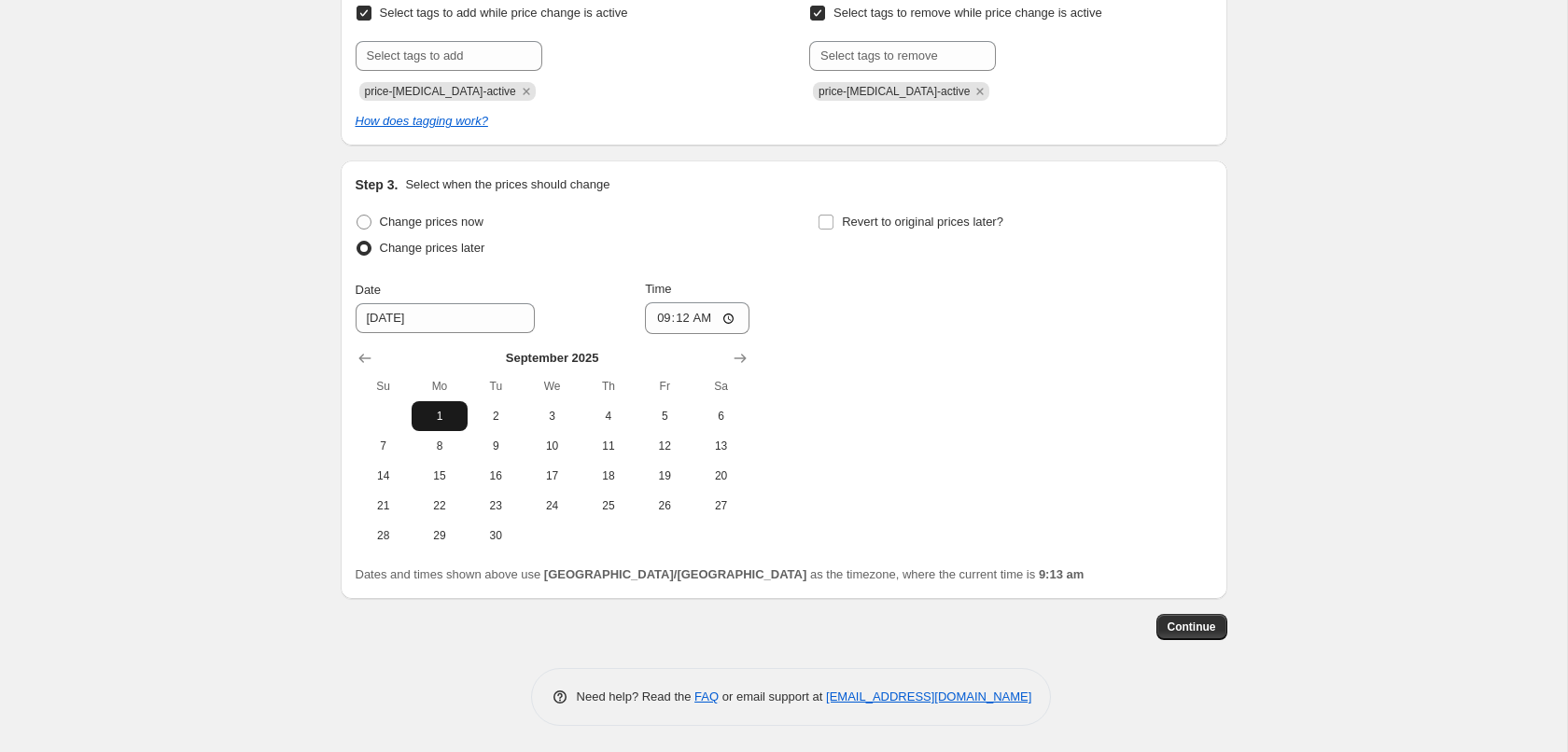
click at [424, 419] on span "1" at bounding box center [440, 415] width 42 height 15
type input "9/1/2025"
click at [681, 313] on input "09:12" at bounding box center [697, 318] width 105 height 32
type input "00:03"
click at [874, 224] on span "Revert to original prices later?" at bounding box center [921, 221] width 161 height 14
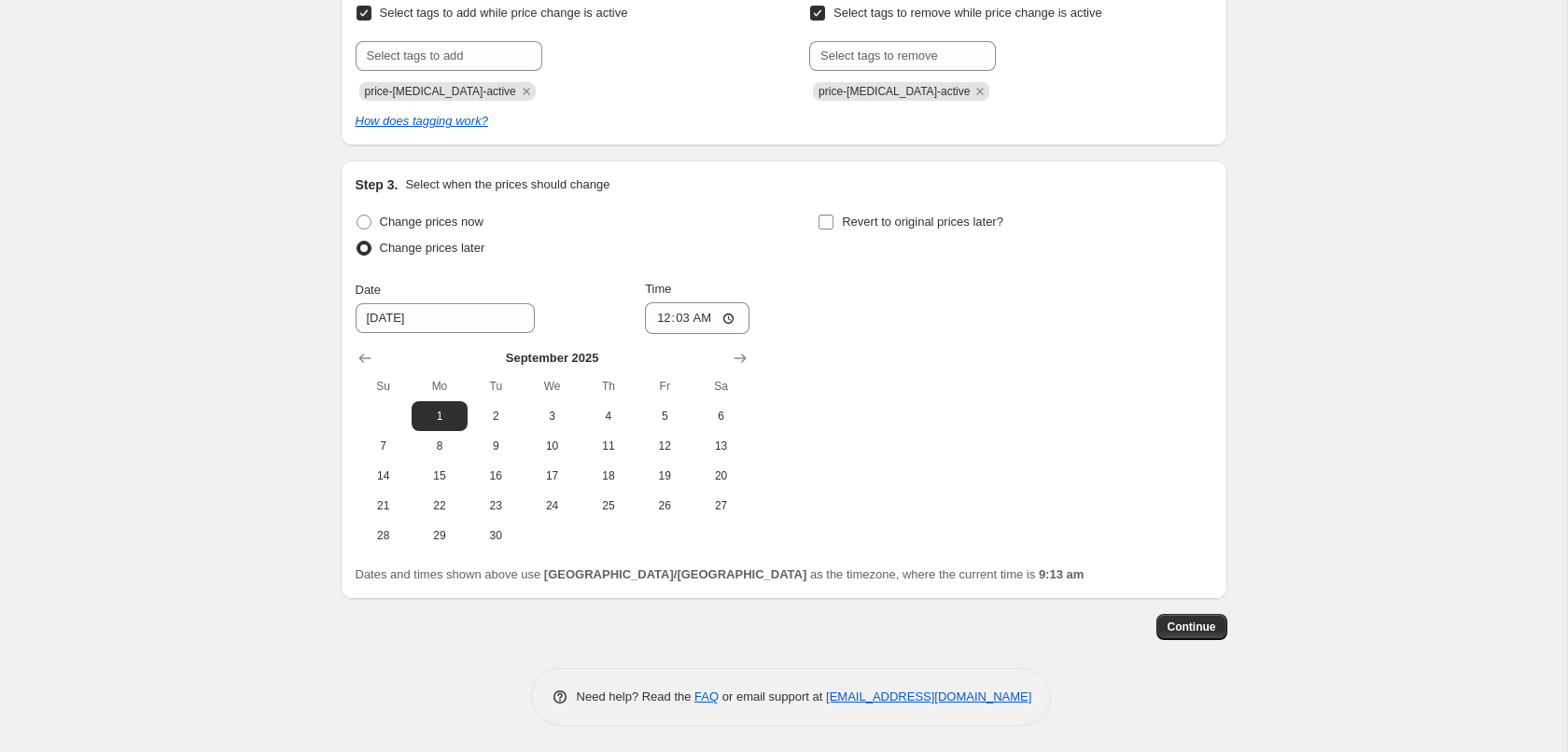
click at [833, 224] on input "Revert to original prices later?" at bounding box center [826, 221] width 15 height 15
checkbox input "true"
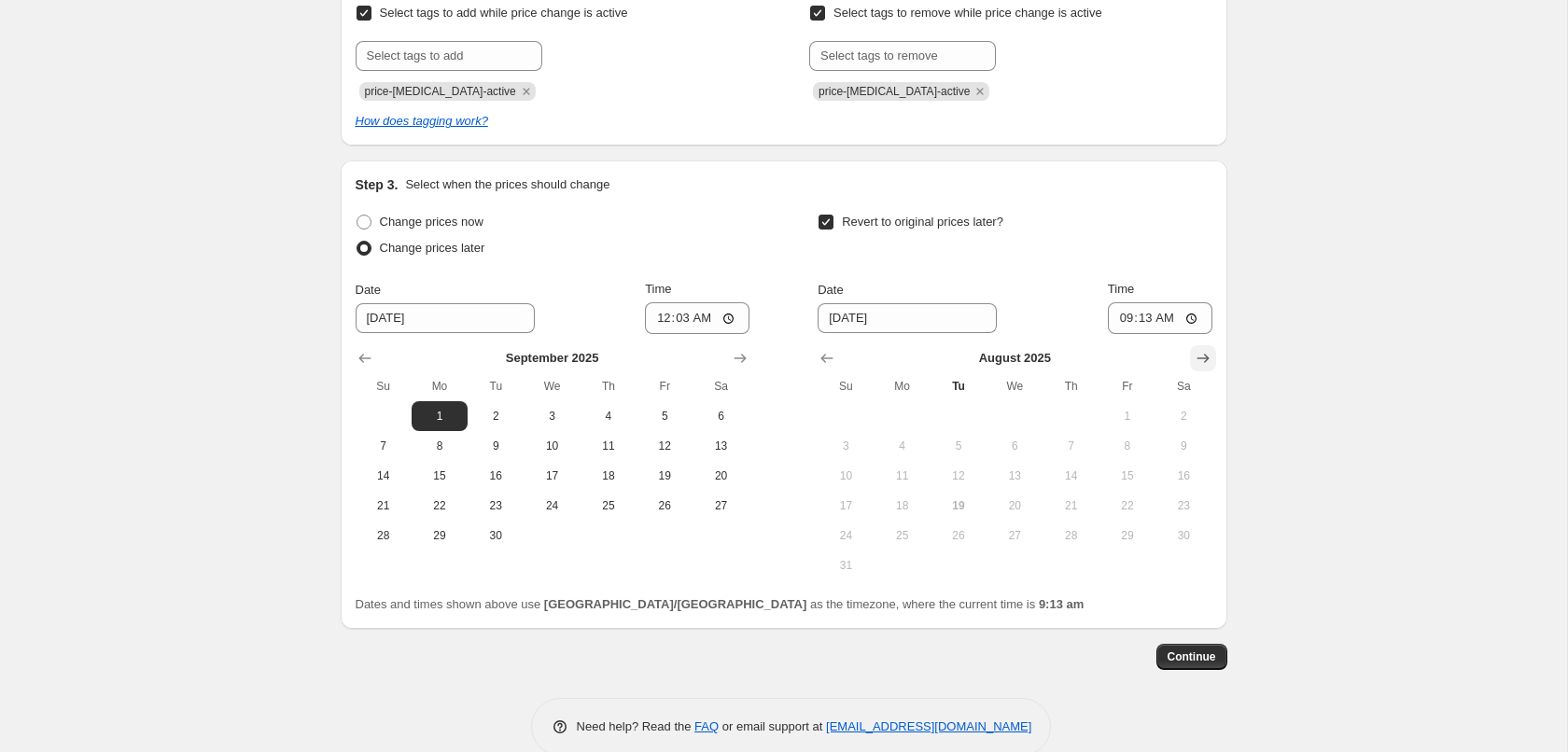
click at [1200, 365] on icon "Show next month, September 2025" at bounding box center [1202, 358] width 19 height 19
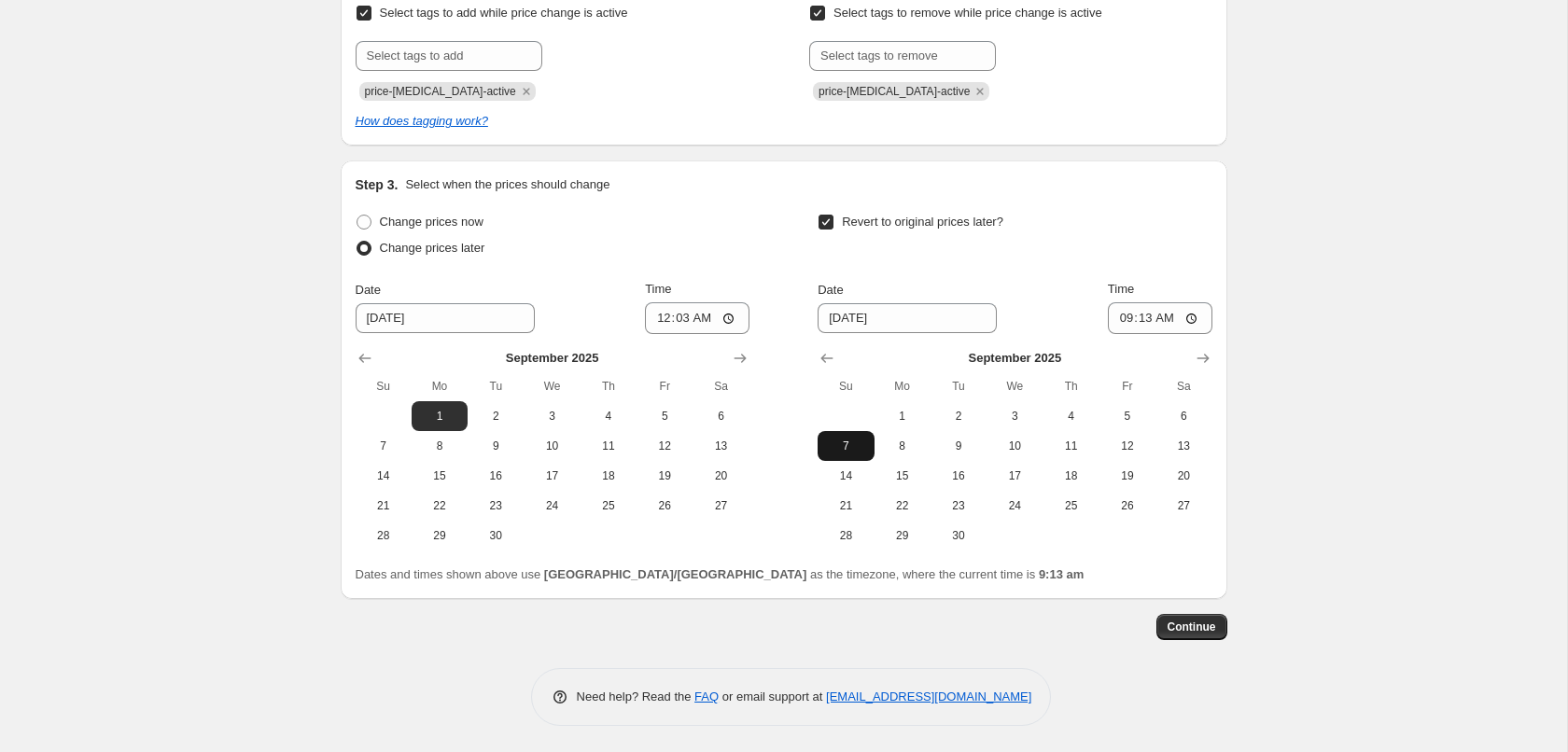
click at [853, 446] on span "7" at bounding box center [845, 446] width 42 height 15
type input "9/7/2025"
click at [1136, 319] on input "09:13" at bounding box center [1160, 318] width 105 height 32
type input "11:59"
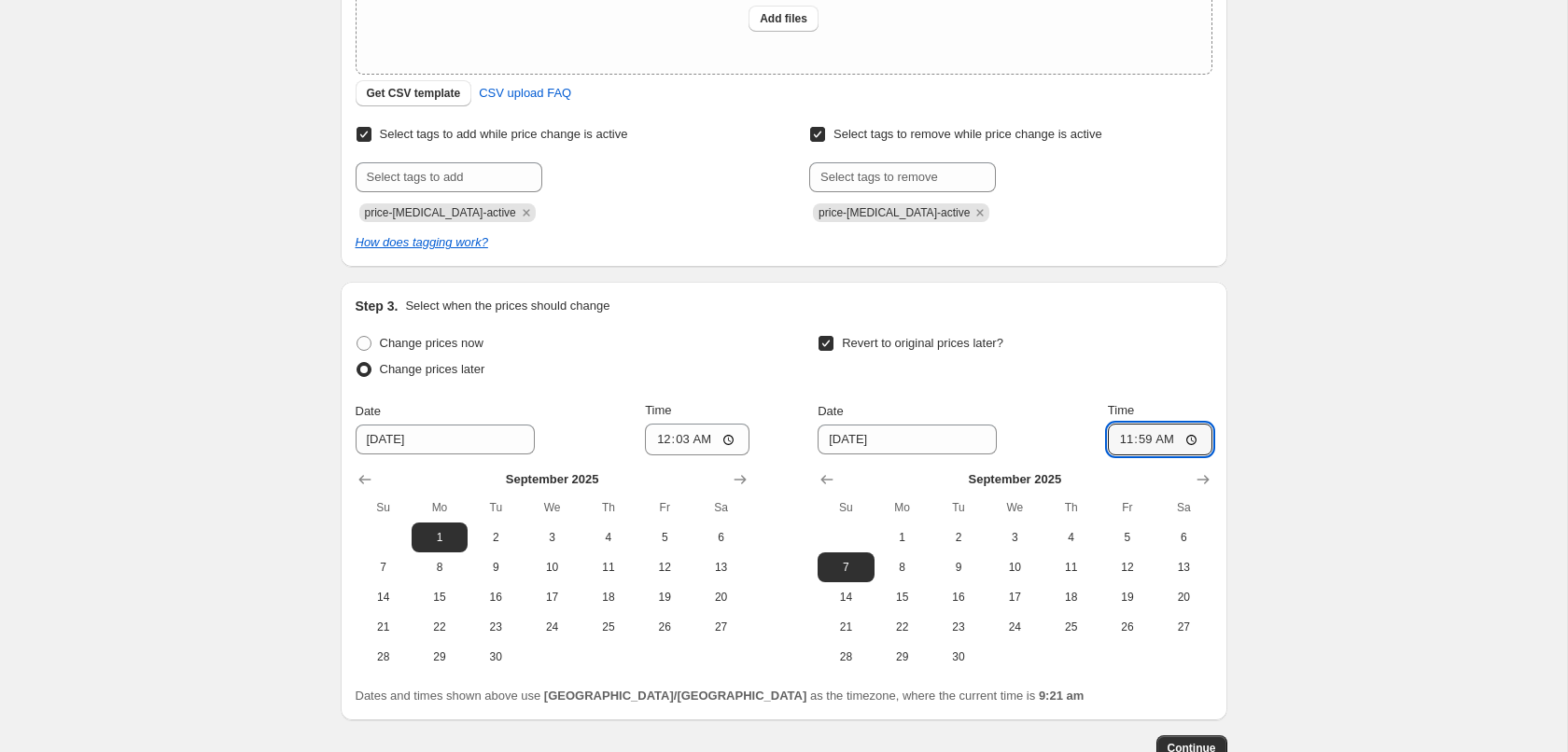
scroll to position [0, 0]
